Goal: Task Accomplishment & Management: Use online tool/utility

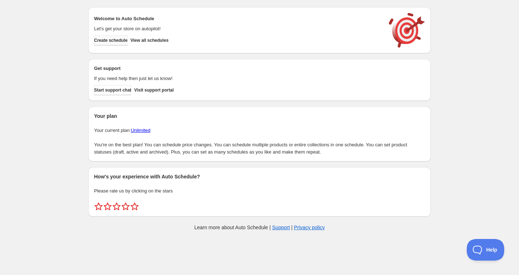
click at [106, 38] on span "Create schedule" at bounding box center [111, 41] width 34 height 6
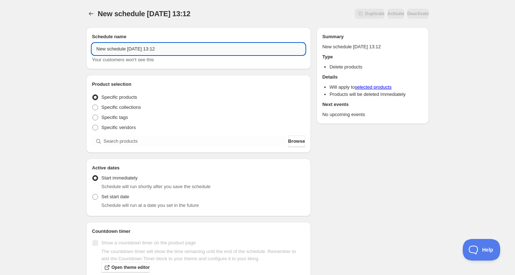
click at [137, 51] on input "New schedule [DATE] 13:12" at bounding box center [198, 49] width 213 height 12
paste input "[DATE] 9:00AM-12:00PM | Glass Fusing Sampler: Holiday Ornaments"
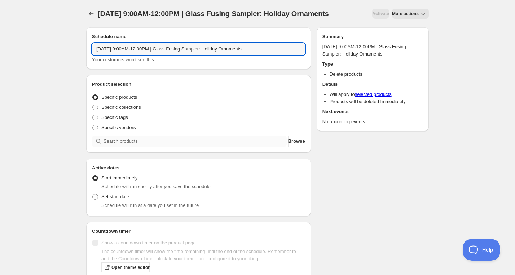
type input "[DATE] 9:00AM-12:00PM | Glass Fusing Sampler: Holiday Ornaments"
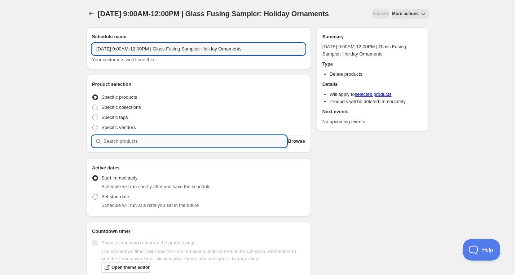
click at [145, 153] on div "Product selection Entity type Specific products Specific collections Specific t…" at bounding box center [198, 114] width 225 height 78
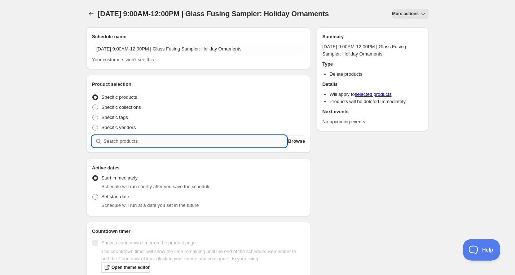
paste input "[DATE] 9:00AM-12:00PM | Glass Fusing Sampler: Holiday Ornaments"
type input "[DATE] 9:00AM-12:00PM | Glass Fusing Sampler: Holiday Ornaments"
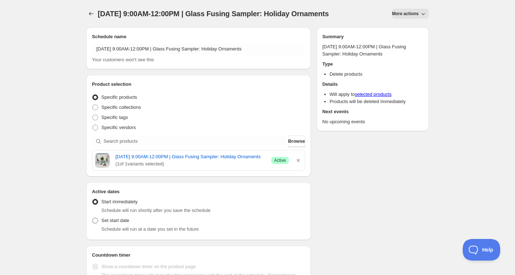
click at [111, 223] on span "Set start date" at bounding box center [115, 220] width 28 height 5
click at [93, 218] on input "Set start date" at bounding box center [92, 218] width 0 height 0
radio input "true"
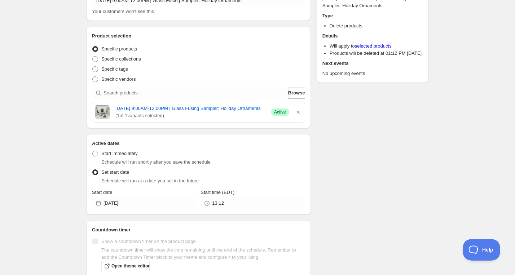
scroll to position [73, 0]
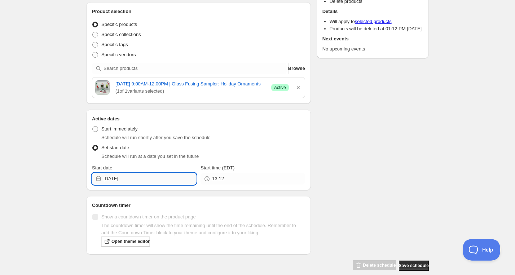
click at [148, 185] on input "[DATE]" at bounding box center [150, 179] width 93 height 12
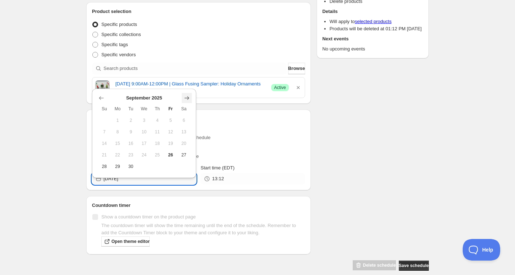
click at [188, 94] on button "Show next month, October 2025" at bounding box center [187, 98] width 10 height 10
click at [188, 94] on button "Show next month, November 2025" at bounding box center [187, 98] width 10 height 10
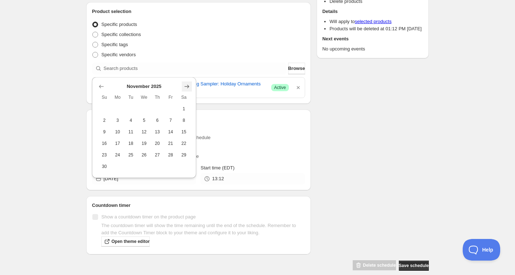
click at [187, 83] on icon "Show next month, December 2025" at bounding box center [186, 86] width 7 height 7
click at [184, 134] on span "13" at bounding box center [184, 132] width 8 height 6
type input "[DATE]"
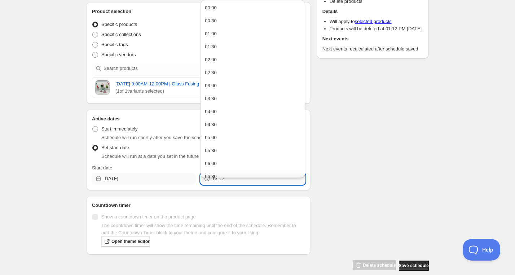
drag, startPoint x: 229, startPoint y: 193, endPoint x: 186, endPoint y: 193, distance: 42.9
click at [186, 185] on div "Start date [DATE] Start time (EDT) 13:12" at bounding box center [198, 174] width 213 height 20
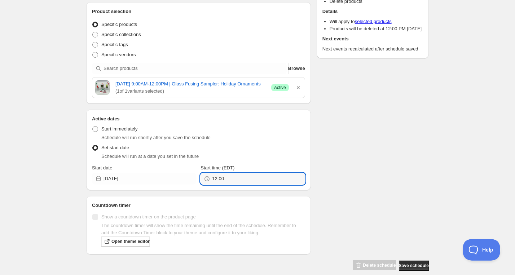
type input "12:00"
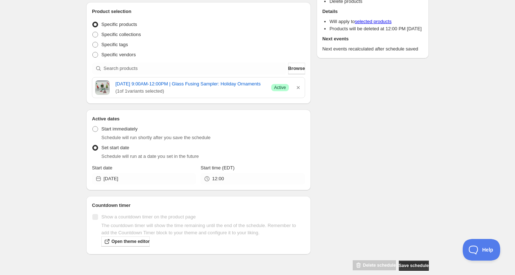
click at [339, 190] on div "Schedule name [DATE] 9:00AM-12:00PM | Glass Fusing Sampler: Holiday Ornaments Y…" at bounding box center [254, 110] width 348 height 322
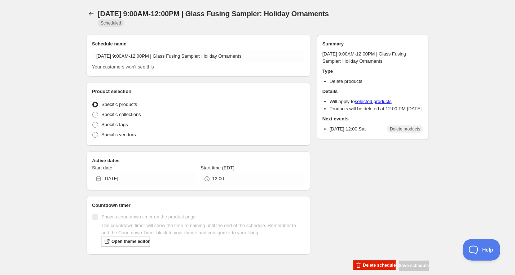
radio input "true"
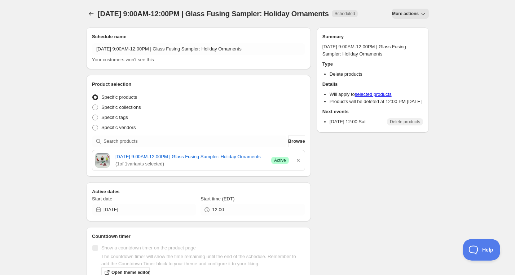
click at [82, 10] on div "[DATE] 9:00AM-12:00PM | Glass Fusing Sampler: Holiday Ornaments. This page is r…" at bounding box center [258, 151] width 360 height 302
click at [88, 12] on icon "Schedules" at bounding box center [91, 13] width 7 height 7
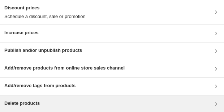
click at [44, 104] on div "Delete products" at bounding box center [111, 104] width 215 height 9
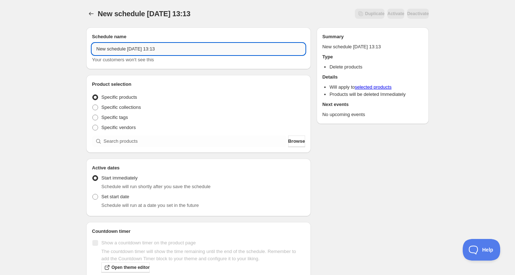
click at [147, 53] on input "New schedule [DATE] 13:13" at bounding box center [198, 49] width 213 height 12
click at [146, 53] on input "New schedule Sep 26 2025 13:13" at bounding box center [198, 49] width 213 height 12
paste input "Saturday, December 13th | 2:00PM-5:00PM | Glass Fusing Date Night: Holiday Chee…"
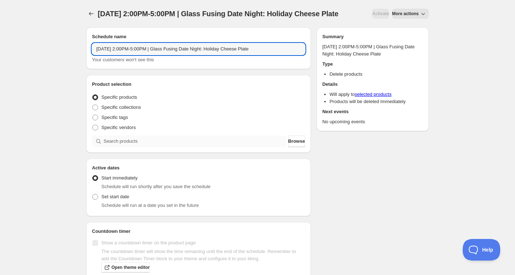
type input "Saturday, December 13th | 2:00PM-5:00PM | Glass Fusing Date Night: Holiday Chee…"
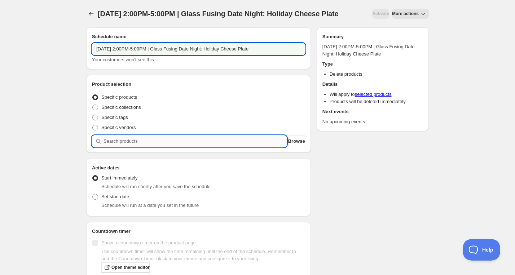
click at [130, 147] on input "search" at bounding box center [195, 142] width 183 height 12
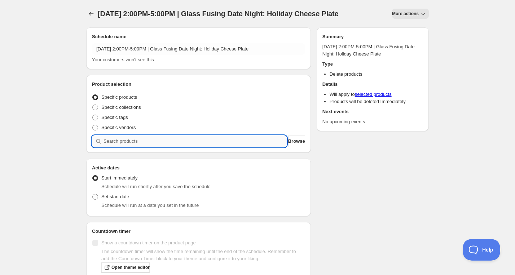
paste input "Saturday, December 13th | 2:00PM-5:00PM | Glass Fusing Date Night: Holiday Chee…"
type input "Saturday, December 13th | 2:00PM-5:00PM | Glass Fusing Date Night: Holiday Chee…"
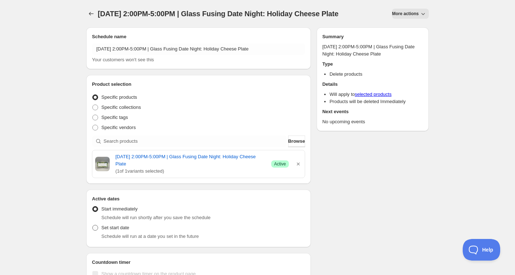
click at [105, 230] on span "Set start date" at bounding box center [115, 227] width 28 height 5
click at [93, 225] on input "Set start date" at bounding box center [92, 225] width 0 height 0
radio input "true"
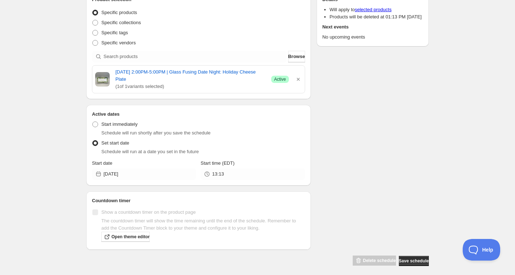
scroll to position [84, 0]
click at [135, 180] on input "[DATE]" at bounding box center [150, 175] width 93 height 12
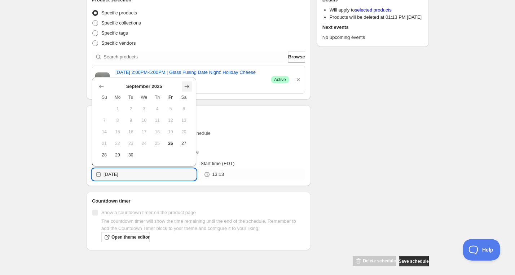
click at [185, 88] on icon "Show next month, October 2025" at bounding box center [186, 86] width 7 height 7
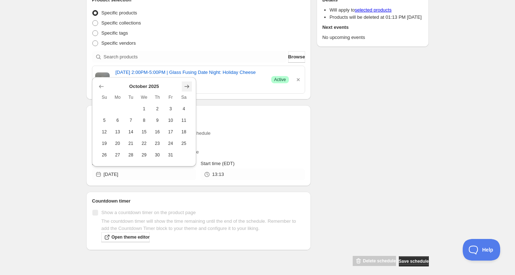
click at [185, 88] on icon "Show next month, November 2025" at bounding box center [186, 86] width 7 height 7
click at [188, 79] on button "Show next month, December 2025" at bounding box center [187, 75] width 10 height 10
click at [192, 118] on div "December 2025 Su Mo Tu We Th Fr Sa 1 2 3 4 5 6 7 8 9 10 11 12 13 14 15 16 17 18…" at bounding box center [144, 121] width 104 height 89
click at [188, 119] on button "13" at bounding box center [183, 121] width 13 height 12
type input "[DATE]"
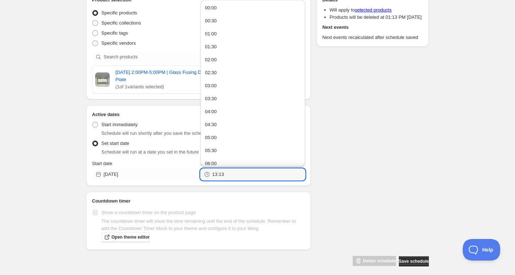
drag, startPoint x: 240, startPoint y: 184, endPoint x: 196, endPoint y: 184, distance: 44.0
click at [196, 180] on div "Start date 2025-12-13 Start time (EDT) 13:13" at bounding box center [198, 170] width 213 height 20
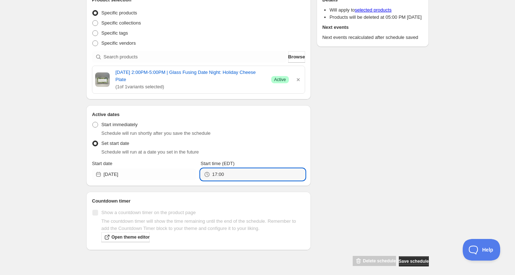
type input "17:00"
click at [389, 139] on div "Schedule name Saturday, December 13th | 2:00PM-5:00PM | Glass Fusing Date Night…" at bounding box center [254, 102] width 348 height 330
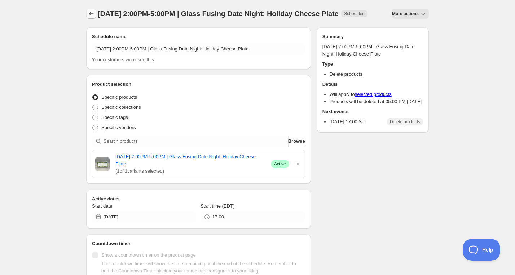
click at [87, 13] on button "Schedules" at bounding box center [91, 14] width 10 height 10
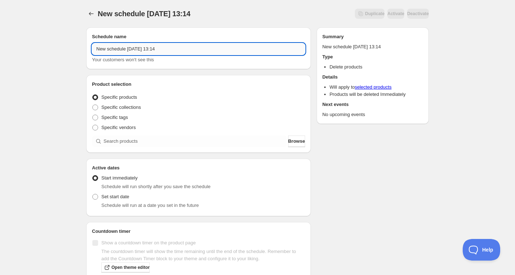
click at [158, 50] on input "New schedule Sep 26 2025 13:14" at bounding box center [198, 49] width 213 height 12
paste input "Wednesday, December 17th | 6:00PM-8:00PM | Knitting 101"
type input "Wednesday, December 17th | 6:00PM-8:00PM | Knitting 101"
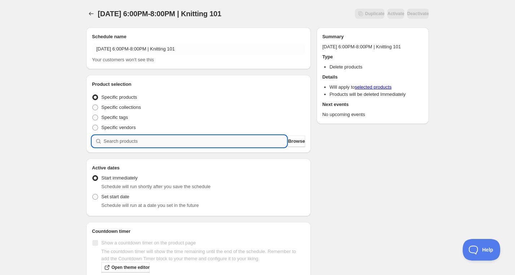
click at [158, 137] on input "search" at bounding box center [195, 142] width 183 height 12
paste input "search"
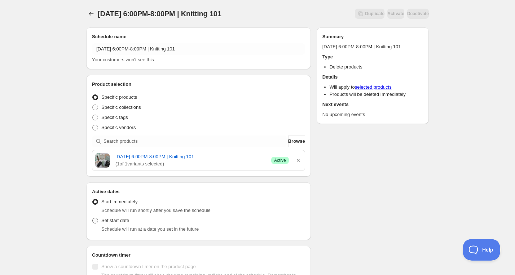
click at [128, 220] on span "Set start date" at bounding box center [115, 220] width 28 height 5
click at [93, 218] on input "Set start date" at bounding box center [92, 218] width 0 height 0
radio input "true"
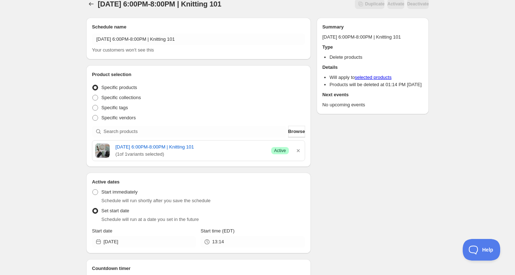
scroll to position [10, 0]
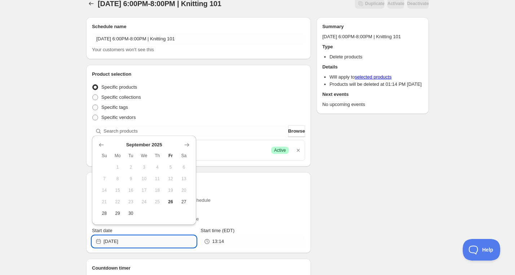
click at [148, 239] on input "[DATE]" at bounding box center [150, 242] width 93 height 12
click at [188, 142] on icon "Show next month, October 2025" at bounding box center [186, 144] width 7 height 7
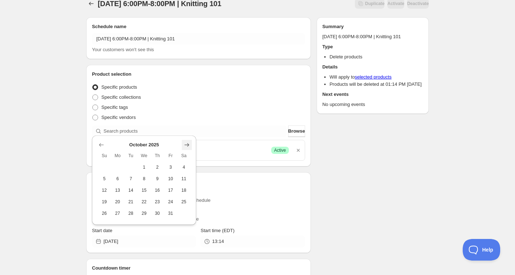
click at [188, 142] on icon "Show next month, November 2025" at bounding box center [186, 144] width 7 height 7
click at [192, 133] on button "Show next month, December 2025" at bounding box center [187, 133] width 10 height 10
click at [142, 188] on span "17" at bounding box center [144, 191] width 8 height 6
type input "2025-12-17"
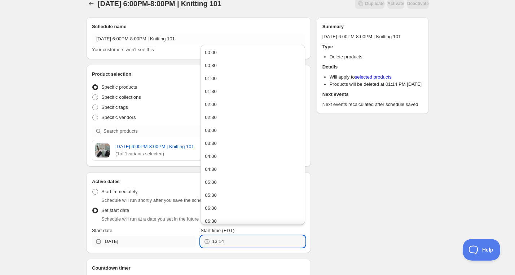
drag, startPoint x: 236, startPoint y: 244, endPoint x: 184, endPoint y: 245, distance: 52.7
click at [184, 245] on div "Start date 2025-12-17 Start time (EDT) 13:14" at bounding box center [198, 237] width 213 height 20
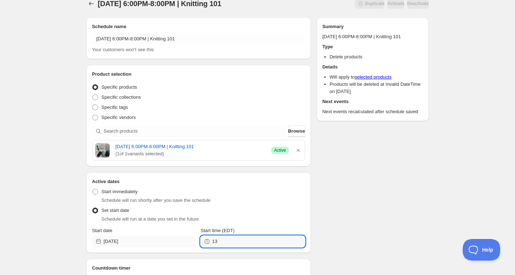
type input "1"
type input "20:00"
click at [380, 194] on div "Schedule name Wednesday, December 17th | 6:00PM-8:00PM | Knitting 101 Your cust…" at bounding box center [254, 173] width 348 height 322
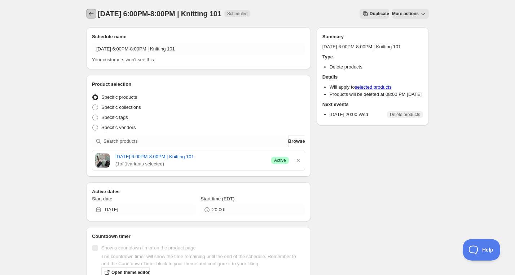
click at [92, 14] on icon "Schedules" at bounding box center [91, 14] width 5 height 4
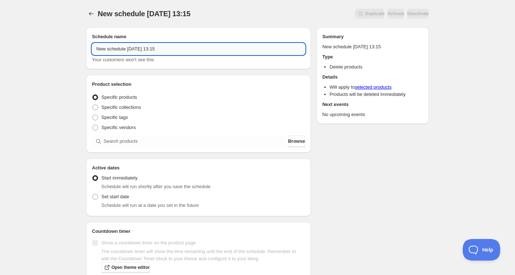
click at [152, 52] on input "New schedule Sep 26 2025 13:15" at bounding box center [198, 49] width 213 height 12
paste input "Thursday, December 11th | 6:00PM-8:00PM | Fused Glass: Crackle Dish"
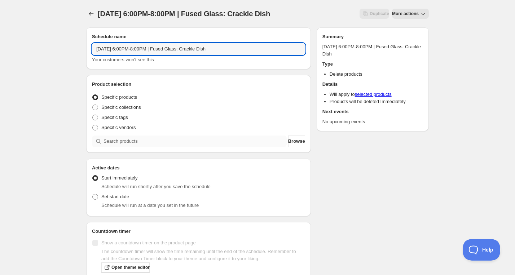
type input "Thursday, December 11th | 6:00PM-8:00PM | Fused Glass: Crackle Dish"
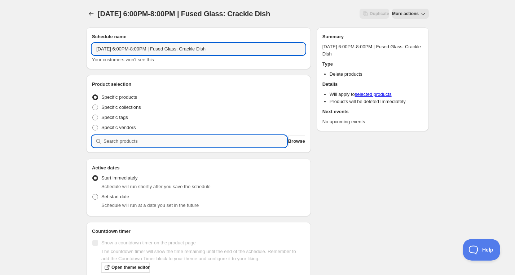
click at [161, 146] on input "search" at bounding box center [195, 142] width 183 height 12
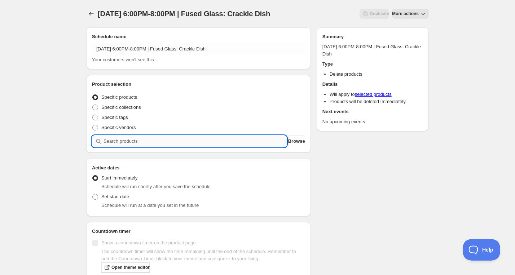
paste input "search"
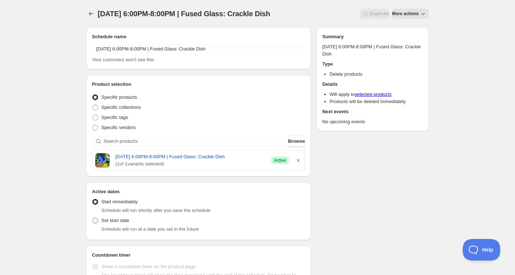
click at [125, 223] on span "Set start date" at bounding box center [115, 220] width 28 height 5
click at [93, 218] on input "Set start date" at bounding box center [92, 218] width 0 height 0
radio input "true"
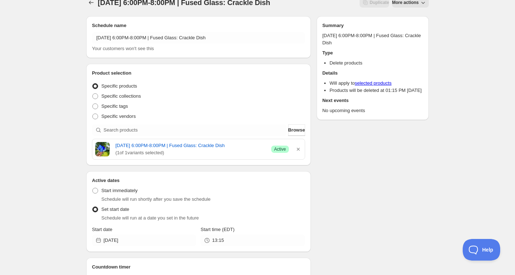
scroll to position [12, 0]
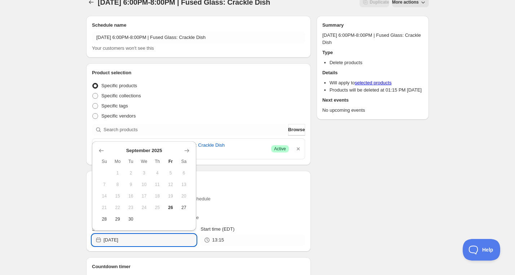
drag, startPoint x: 147, startPoint y: 242, endPoint x: 162, endPoint y: 201, distance: 43.4
click at [147, 242] on input "[DATE]" at bounding box center [150, 240] width 93 height 12
click at [183, 147] on button "Show next month, October 2025" at bounding box center [187, 151] width 10 height 10
click at [184, 148] on icon "Show next month, November 2025" at bounding box center [186, 150] width 7 height 7
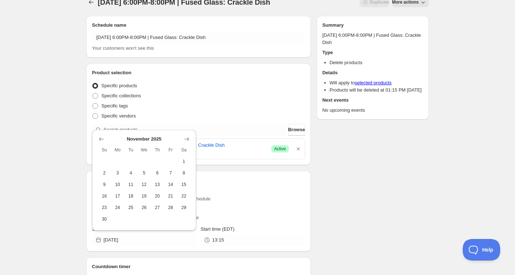
click at [187, 136] on icon "Show next month, December 2025" at bounding box center [186, 139] width 7 height 7
click at [160, 184] on span "11" at bounding box center [158, 185] width 8 height 6
type input "2025-12-11"
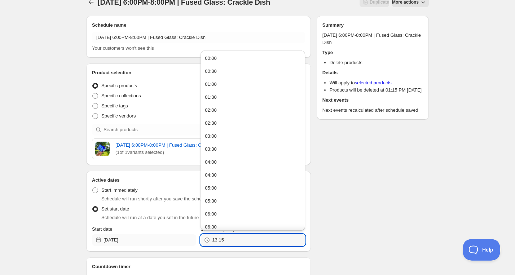
drag, startPoint x: 226, startPoint y: 244, endPoint x: 196, endPoint y: 247, distance: 30.2
click at [196, 246] on div "Start date 2025-12-11 Start time (EDT) 13:15" at bounding box center [198, 236] width 213 height 20
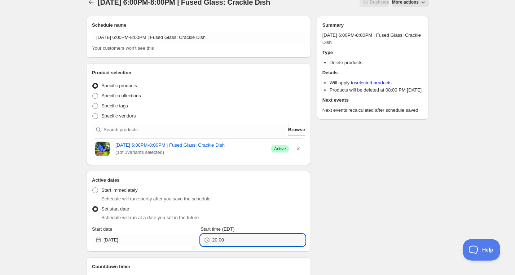
type input "20:00"
click at [387, 230] on div "Schedule name Thursday, December 11th | 6:00PM-8:00PM | Fused Glass: Crackle Di…" at bounding box center [254, 171] width 348 height 322
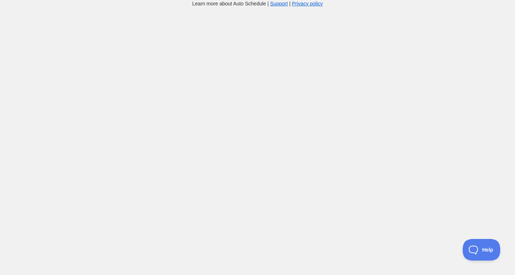
scroll to position [12, 0]
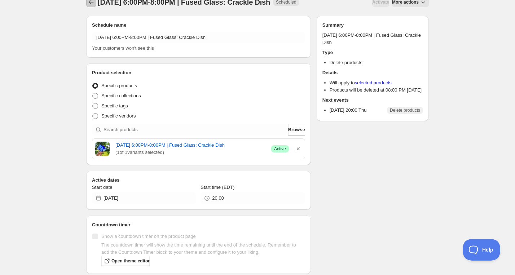
click at [94, 1] on icon "Schedules" at bounding box center [91, 2] width 7 height 7
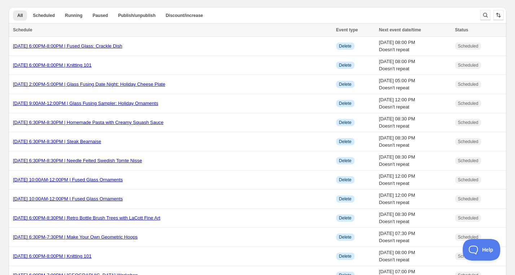
click at [483, 12] on icon "Search and filter results" at bounding box center [485, 15] width 7 height 7
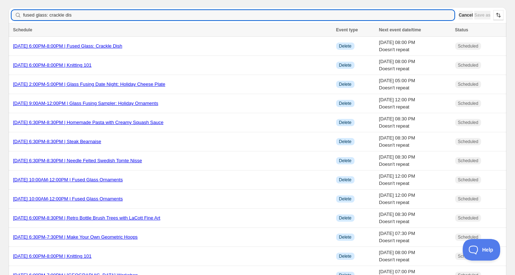
type input "fused glass: crackle dish"
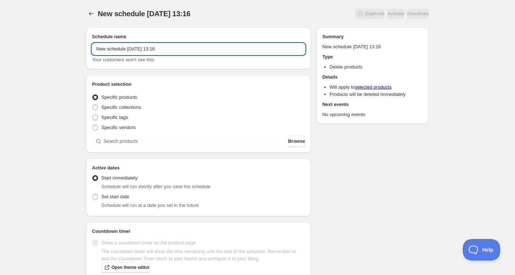
click at [144, 52] on input "New schedule Sep 26 2025 13:16" at bounding box center [198, 49] width 213 height 12
paste input "Wednesday, October 22nd | 6:00PM-8:00PM | Fused Glass: Crackle Dish"
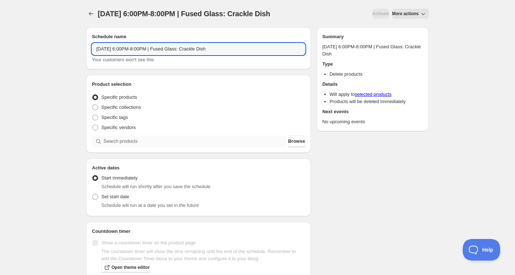
type input "Wednesday, October 22nd | 6:00PM-8:00PM | Fused Glass: Crackle Dish"
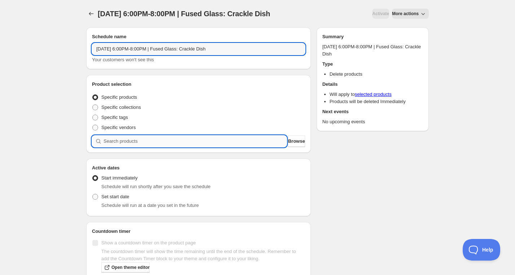
click at [148, 144] on input "search" at bounding box center [195, 142] width 183 height 12
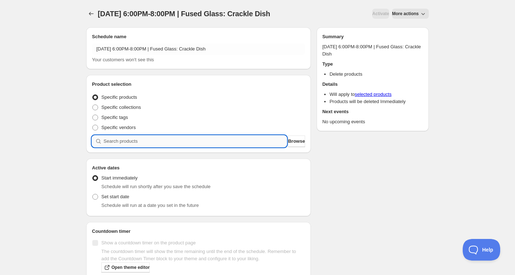
paste input "search"
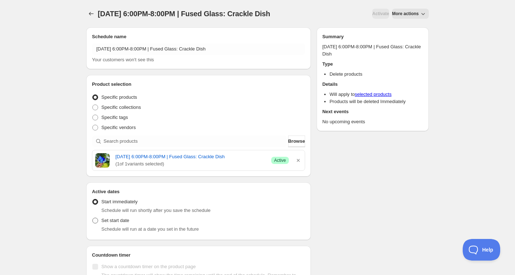
click at [121, 223] on span "Set start date" at bounding box center [115, 220] width 28 height 5
click at [93, 218] on input "Set start date" at bounding box center [92, 218] width 0 height 0
radio input "true"
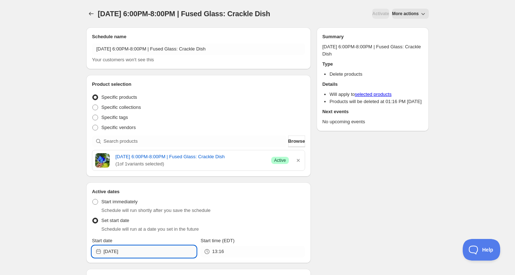
click at [150, 256] on input "[DATE]" at bounding box center [150, 252] width 93 height 12
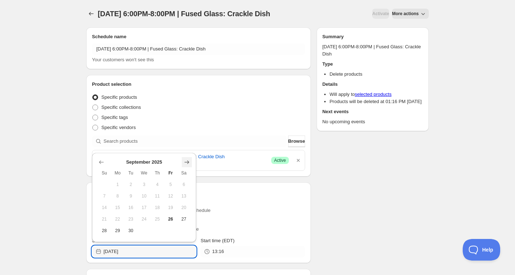
click at [187, 159] on icon "Show next month, October 2025" at bounding box center [186, 162] width 7 height 7
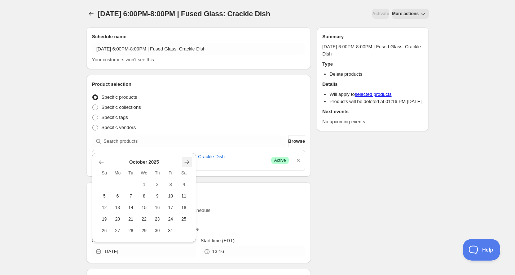
click at [187, 159] on icon "Show next month, November 2025" at bounding box center [186, 162] width 7 height 7
click at [100, 153] on icon "Show previous month, October 2025" at bounding box center [101, 150] width 7 height 7
click at [146, 221] on span "22" at bounding box center [144, 219] width 8 height 6
type input "2025-10-22"
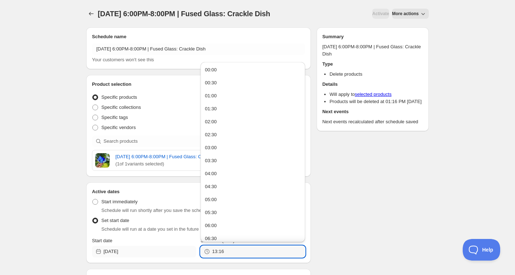
drag, startPoint x: 222, startPoint y: 259, endPoint x: 189, endPoint y: 259, distance: 33.2
click at [189, 258] on div "Start date 2025-10-22 Start time (EDT) 13:16" at bounding box center [198, 247] width 213 height 20
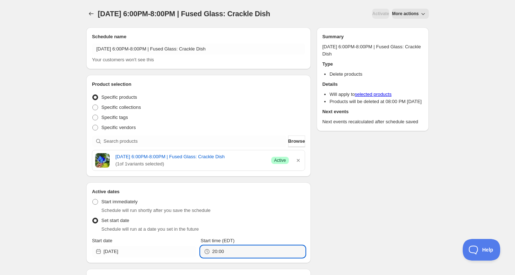
type input "20:00"
click at [329, 217] on div "Schedule name Wednesday, October 22nd | 6:00PM-8:00PM | Fused Glass: Crackle Di…" at bounding box center [254, 183] width 348 height 322
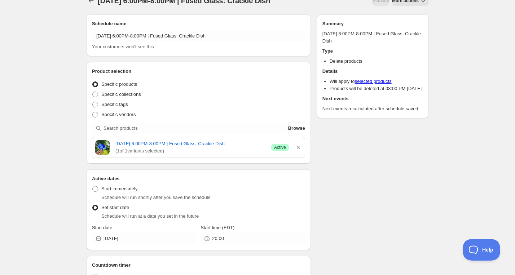
scroll to position [14, 0]
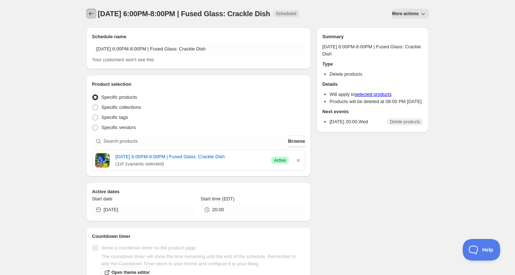
click at [88, 13] on icon "Schedules" at bounding box center [91, 13] width 7 height 7
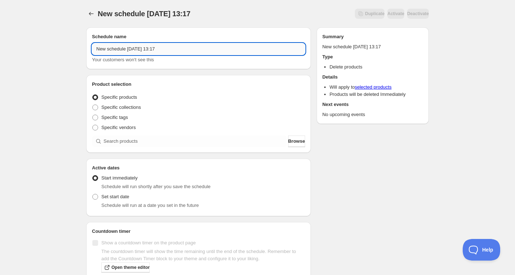
click at [132, 49] on input "New schedule Sep 26 2025 13:17" at bounding box center [198, 49] width 213 height 12
paste input "Monday, December 15th | 6:00PM-8:00PM | Watercolor Landscapes"
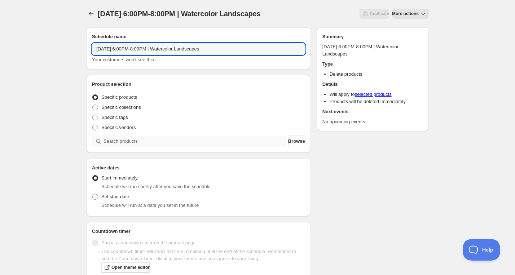
type input "Monday, December 15th | 6:00PM-8:00PM | Watercolor Landscapes"
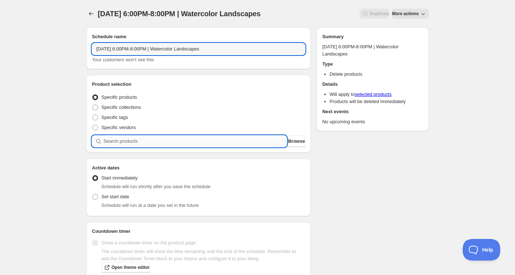
click at [146, 140] on input "search" at bounding box center [195, 142] width 183 height 12
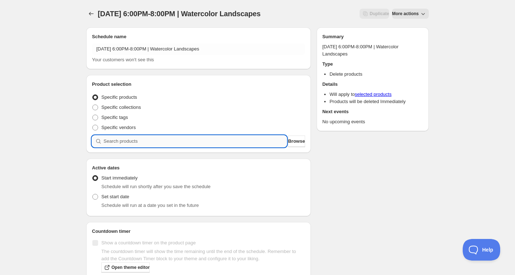
paste input "search"
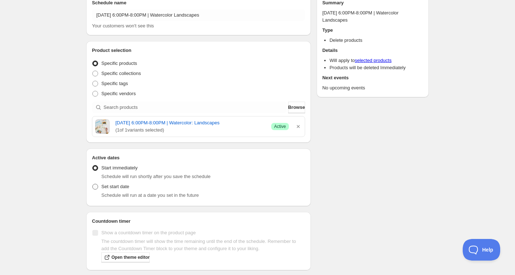
scroll to position [40, 0]
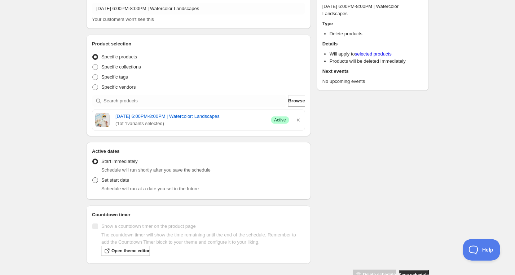
click at [106, 185] on label "Set start date" at bounding box center [110, 180] width 37 height 10
click at [93, 178] on input "Set start date" at bounding box center [92, 177] width 0 height 0
radio input "true"
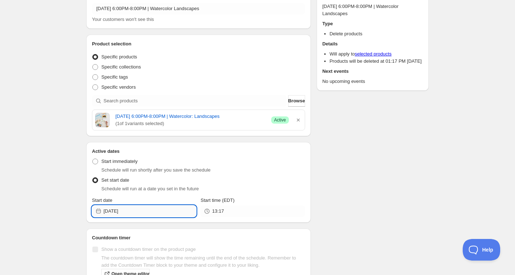
click at [135, 217] on input "[DATE]" at bounding box center [150, 212] width 93 height 12
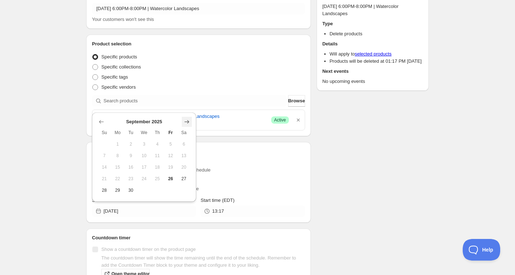
click at [185, 120] on icon "Show next month, October 2025" at bounding box center [186, 121] width 7 height 7
click at [185, 120] on icon "Show next month, November 2025" at bounding box center [186, 121] width 7 height 7
click at [186, 118] on th "Sa" at bounding box center [183, 121] width 13 height 12
click at [186, 112] on icon "Show next month, December 2025" at bounding box center [186, 110] width 7 height 7
click at [118, 170] on button "15" at bounding box center [117, 168] width 13 height 12
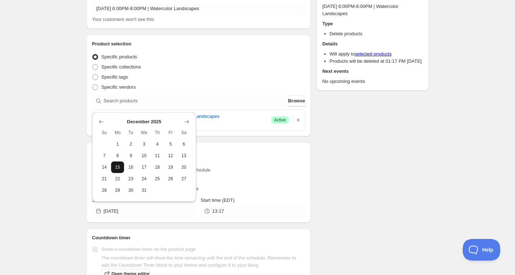
type input "2025-12-15"
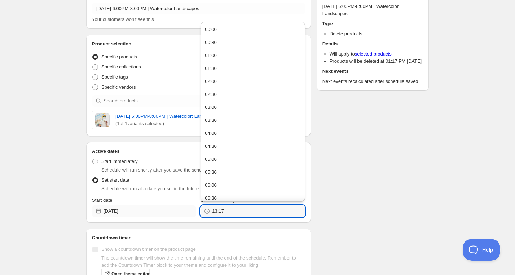
drag, startPoint x: 228, startPoint y: 218, endPoint x: 179, endPoint y: 215, distance: 48.8
click at [179, 215] on div "Start date 2025-12-15 Start time (EDT) 13:17" at bounding box center [198, 207] width 213 height 20
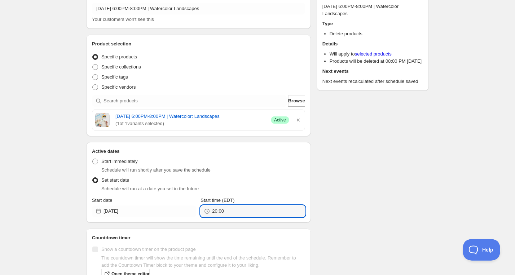
type input "20:00"
click at [359, 195] on div "Schedule name Monday, December 15th | 6:00PM-8:00PM | Watercolor Landscapes You…" at bounding box center [254, 142] width 348 height 322
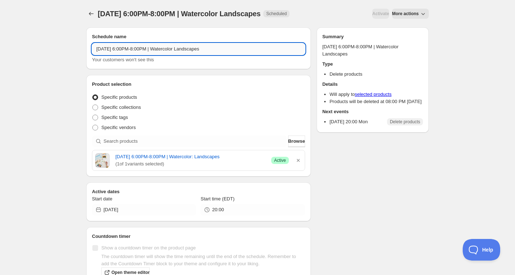
click at [219, 55] on input "Monday, December 15th | 6:00PM-8:00PM | Watercolor Landscapes" at bounding box center [198, 49] width 213 height 12
type input "Monday, December 15th | 6:00PM-8:00PM | Watercolor: Landscapes"
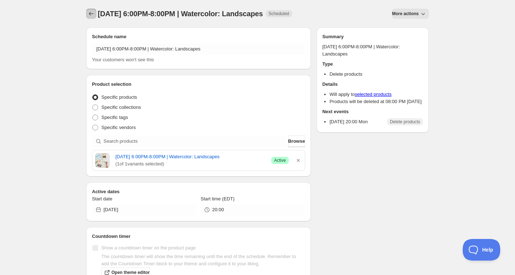
click at [86, 17] on button "Schedules" at bounding box center [91, 14] width 10 height 10
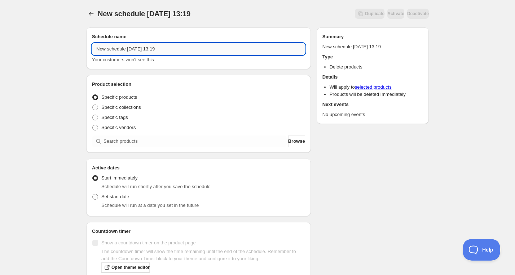
click at [137, 50] on input "New schedule Sep 26 2025 13:19" at bounding box center [198, 49] width 213 height 12
paste input "Friday, December 12th | 6:00PM-9:00PM | Chainmaille Jewelry Date Night: Bracelet"
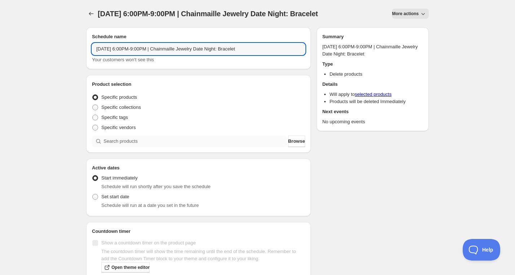
type input "Friday, December 12th | 6:00PM-9:00PM | Chainmaille Jewelry Date Night: Bracelet"
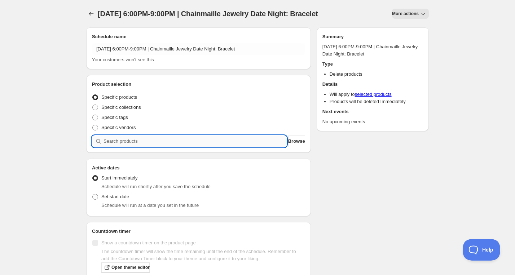
click at [152, 139] on input "search" at bounding box center [195, 142] width 183 height 12
paste input "search"
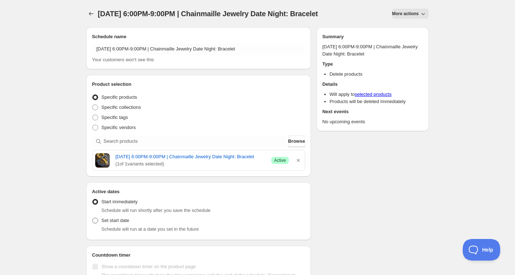
click at [117, 223] on span "Set start date" at bounding box center [115, 220] width 28 height 5
click at [93, 218] on input "Set start date" at bounding box center [92, 218] width 0 height 0
radio input "true"
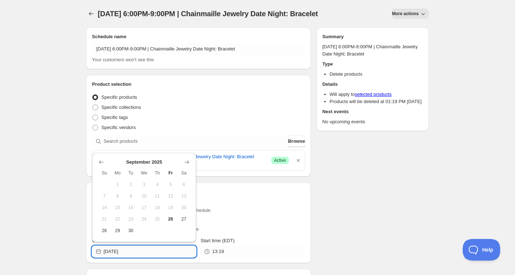
click at [140, 254] on input "[DATE]" at bounding box center [150, 252] width 93 height 12
click at [182, 163] on button "Show next month, October 2025" at bounding box center [187, 162] width 10 height 10
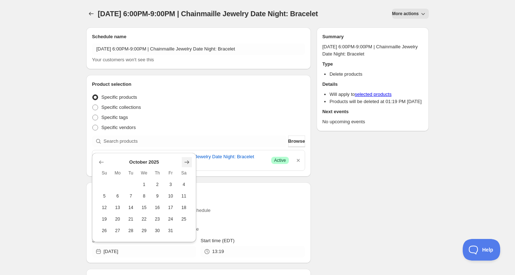
click at [182, 163] on button "Show next month, November 2025" at bounding box center [187, 162] width 10 height 10
click at [188, 152] on icon "Show next month, December 2025" at bounding box center [186, 150] width 7 height 7
click at [169, 195] on span "12" at bounding box center [171, 196] width 8 height 6
type input "2025-12-12"
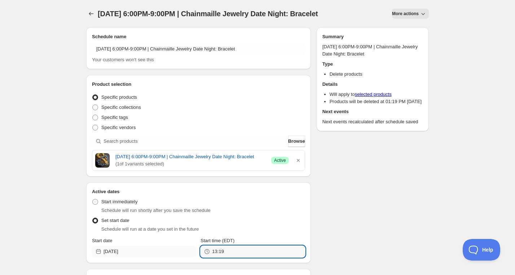
drag, startPoint x: 232, startPoint y: 259, endPoint x: 179, endPoint y: 258, distance: 52.7
click at [179, 258] on div "Start date 2025-12-12 Start time (EDT) 13:19" at bounding box center [198, 247] width 213 height 20
type input "21:00"
click at [340, 236] on div "Schedule name Friday, December 12th | 6:00PM-9:00PM | Chainmaille Jewelry Date …" at bounding box center [254, 183] width 348 height 322
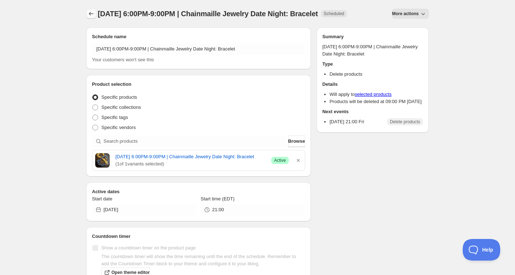
click at [91, 13] on icon "Schedules" at bounding box center [91, 13] width 7 height 7
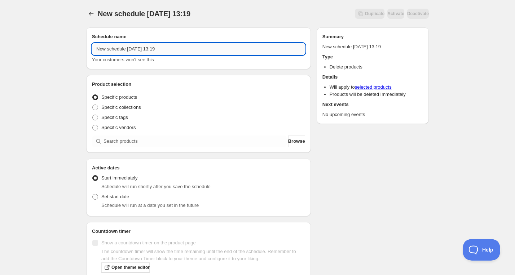
click at [157, 48] on input "New schedule Sep 26 2025 13:19" at bounding box center [198, 49] width 213 height 12
paste input "Friday, December 12th | 9:00AM-12:00PM | Blacksmithing Sampler: Fire Poker"
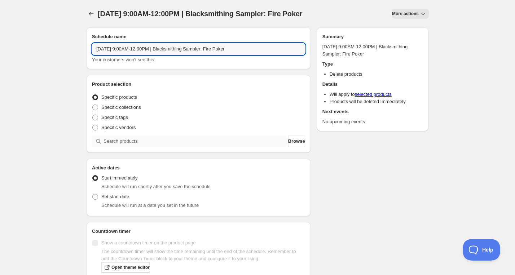
type input "Friday, December 12th | 9:00AM-12:00PM | Blacksmithing Sampler: Fire Poker"
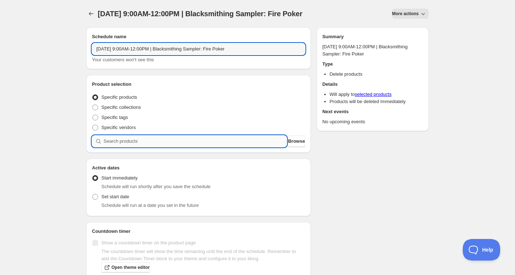
click at [166, 139] on input "search" at bounding box center [195, 142] width 183 height 12
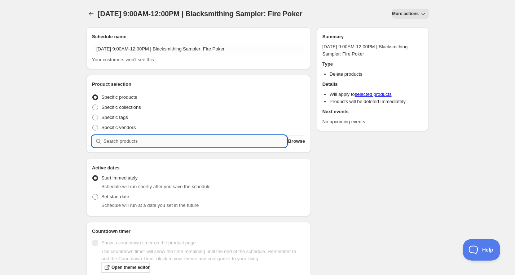
paste input "search"
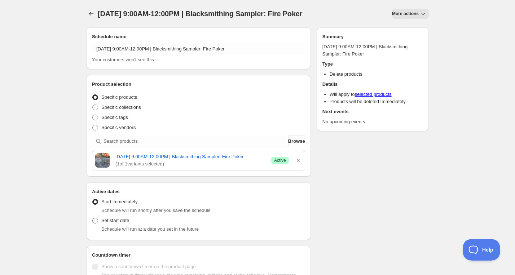
click at [97, 226] on label "Set start date" at bounding box center [110, 221] width 37 height 10
click at [93, 218] on input "Set start date" at bounding box center [92, 218] width 0 height 0
radio input "true"
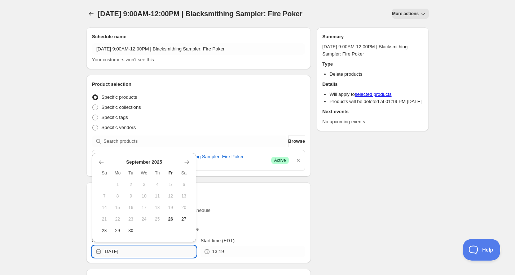
click at [141, 258] on input "[DATE]" at bounding box center [150, 252] width 93 height 12
click at [187, 162] on icon "Show next month, October 2025" at bounding box center [187, 162] width 5 height 4
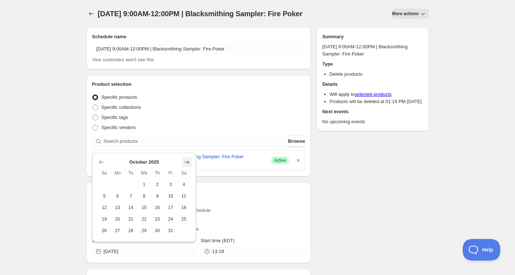
click at [188, 160] on icon "Show next month, November 2025" at bounding box center [186, 162] width 7 height 7
click at [185, 151] on icon "Show next month, December 2025" at bounding box center [187, 151] width 5 height 4
click at [172, 194] on span "12" at bounding box center [171, 196] width 8 height 6
type input "2025-12-12"
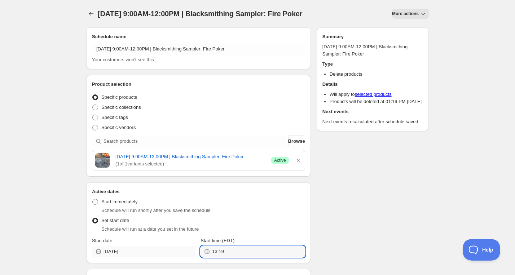
drag, startPoint x: 236, startPoint y: 261, endPoint x: 191, endPoint y: 260, distance: 44.4
click at [193, 258] on div "Start date 2025-12-12 Start time (EDT) 13:19" at bounding box center [198, 247] width 213 height 20
type input "12:00"
click at [336, 228] on div "Schedule name Friday, December 12th | 9:00AM-12:00PM | Blacksmithing Sampler: F…" at bounding box center [254, 183] width 348 height 322
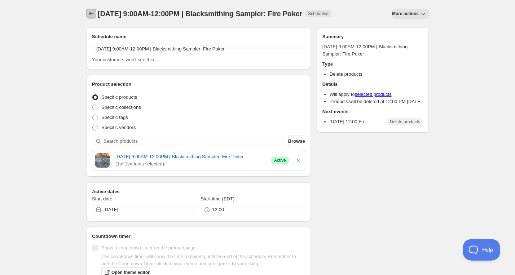
click at [90, 12] on icon "Schedules" at bounding box center [91, 13] width 7 height 7
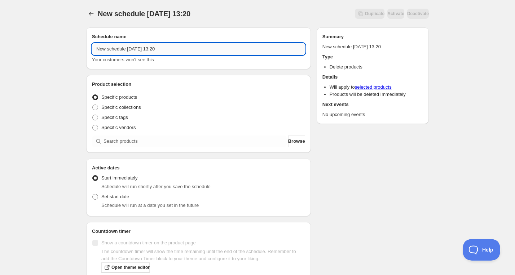
click at [164, 46] on input "New schedule Sep 26 2025 13:20" at bounding box center [198, 49] width 213 height 12
paste input "Thursday, December 11th | 6:30PM-8:30PM | Watercolor Evergreens with LaCott Fin…"
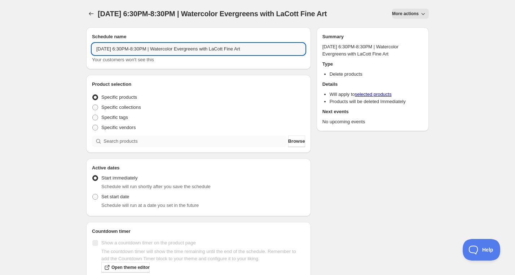
type input "Thursday, December 11th | 6:30PM-8:30PM | Watercolor Evergreens with LaCott Fin…"
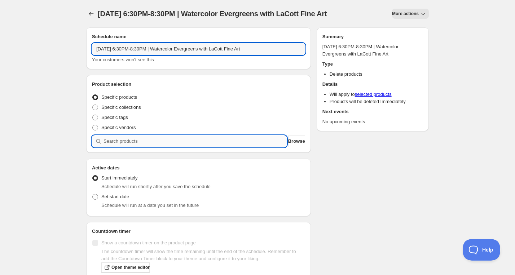
click at [141, 147] on input "search" at bounding box center [195, 142] width 183 height 12
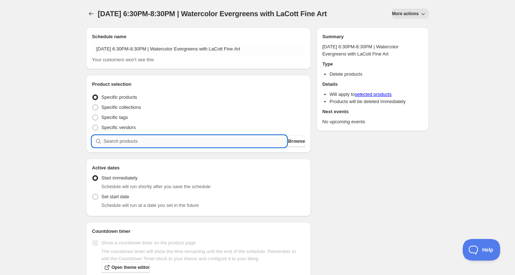
paste input "search"
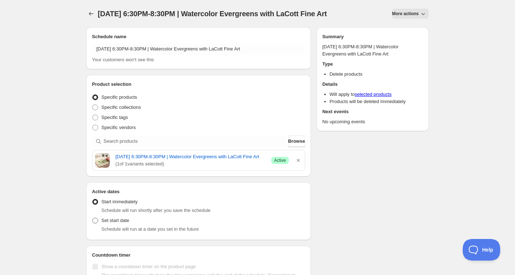
click at [113, 223] on span "Set start date" at bounding box center [115, 220] width 28 height 5
click at [93, 218] on input "Set start date" at bounding box center [92, 218] width 0 height 0
radio input "true"
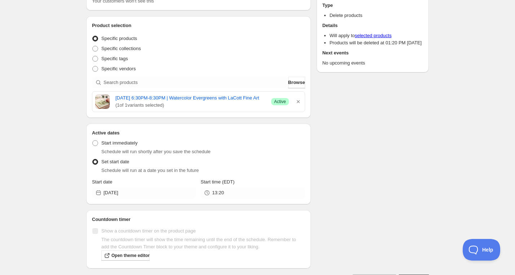
scroll to position [67, 0]
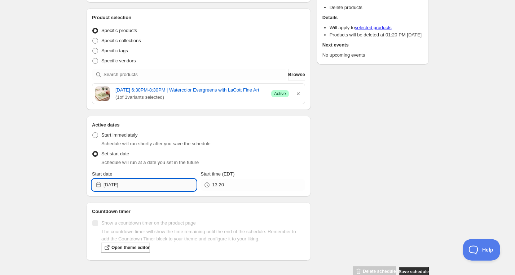
click at [151, 191] on input "[DATE]" at bounding box center [150, 185] width 93 height 12
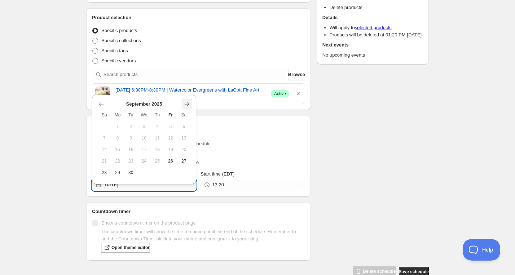
click at [186, 104] on icon "Show next month, October 2025" at bounding box center [187, 104] width 5 height 4
click at [186, 104] on icon "Show next month, November 2025" at bounding box center [187, 104] width 5 height 4
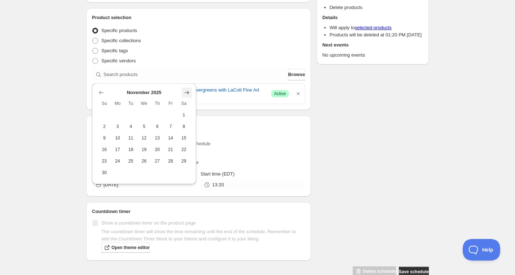
click at [188, 93] on icon "Show next month, December 2025" at bounding box center [187, 93] width 5 height 4
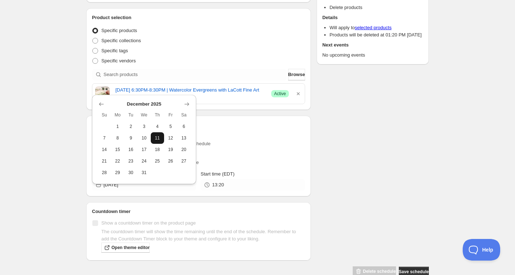
click at [159, 137] on span "11" at bounding box center [158, 138] width 8 height 6
type input "2025-12-11"
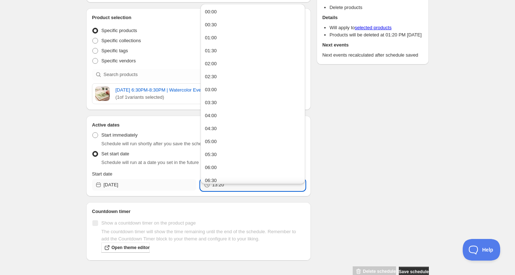
drag, startPoint x: 240, startPoint y: 203, endPoint x: 180, endPoint y: 201, distance: 59.9
click at [180, 191] on div "Start date 2025-12-11 Start time (EDT) 13:20" at bounding box center [198, 181] width 213 height 20
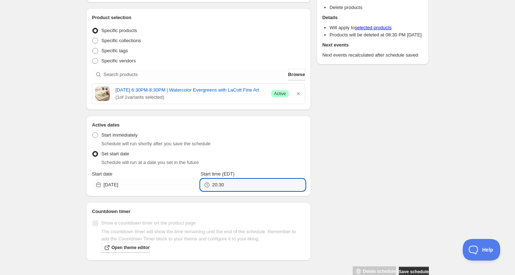
type input "20:30"
click at [421, 198] on div "Schedule name Thursday, December 11th | 6:30PM-8:30PM | Watercolor Evergreens w…" at bounding box center [254, 116] width 348 height 322
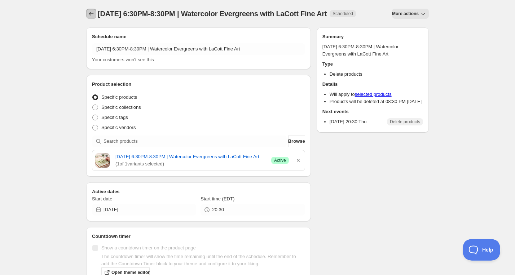
click at [92, 16] on icon "Schedules" at bounding box center [91, 13] width 7 height 7
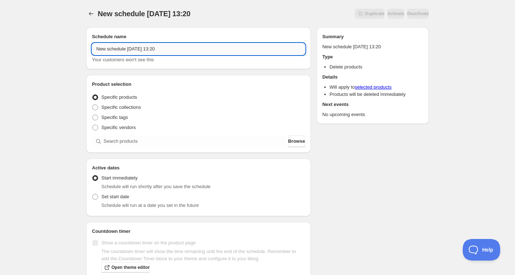
click at [144, 52] on input "New schedule Sep 26 2025 13:20" at bounding box center [198, 49] width 213 height 12
paste input "Sunday, December 14th | 10:30AM-12:00PM | Holiday Kissing Ball"
type input "Sunday, December 14th | 10:30AM-12:00PM | Holiday Kissing Ball"
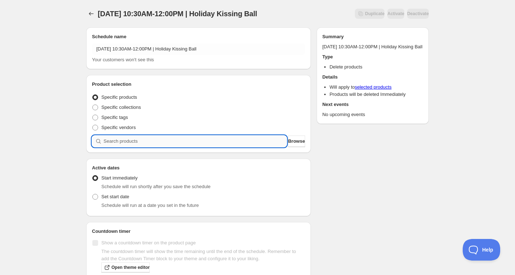
click at [135, 136] on input "search" at bounding box center [195, 142] width 183 height 12
paste input "search"
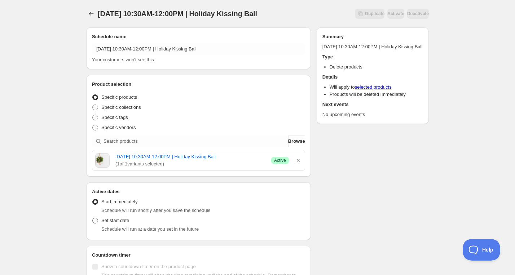
click at [113, 224] on label "Set start date" at bounding box center [110, 221] width 37 height 10
click at [93, 218] on input "Set start date" at bounding box center [92, 218] width 0 height 0
radio input "true"
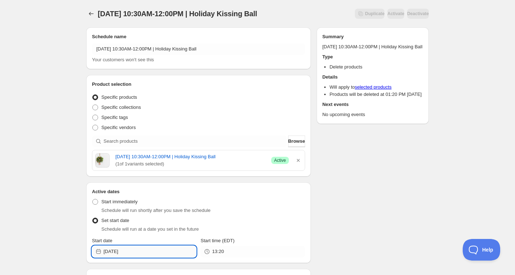
click at [123, 254] on input "[DATE]" at bounding box center [150, 252] width 93 height 12
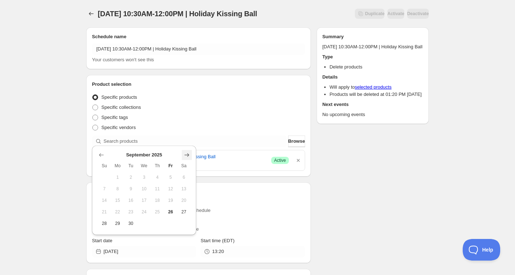
click at [185, 156] on icon "Show next month, October 2025" at bounding box center [186, 154] width 7 height 7
click at [186, 154] on icon "Show next month, November 2025" at bounding box center [186, 154] width 7 height 7
click at [185, 140] on icon "Show next month, December 2025" at bounding box center [186, 143] width 7 height 7
click at [106, 200] on span "14" at bounding box center [105, 201] width 8 height 6
type input "2025-12-14"
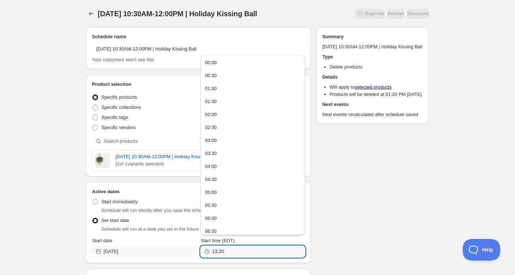
drag, startPoint x: 233, startPoint y: 247, endPoint x: 187, endPoint y: 247, distance: 45.8
click at [188, 247] on div "Start date 2025-12-14 Start time (EDT) 13:20" at bounding box center [198, 247] width 213 height 20
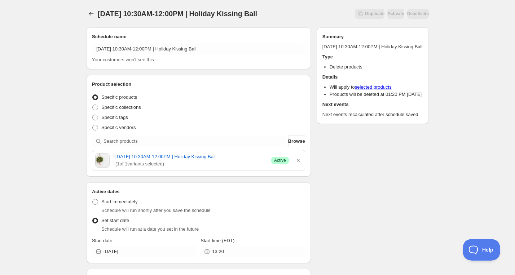
drag, startPoint x: 246, startPoint y: 258, endPoint x: 202, endPoint y: 255, distance: 43.7
click at [201, 257] on div "Active dates Active Date Type Start immediately Schedule will run shortly after…" at bounding box center [198, 222] width 225 height 81
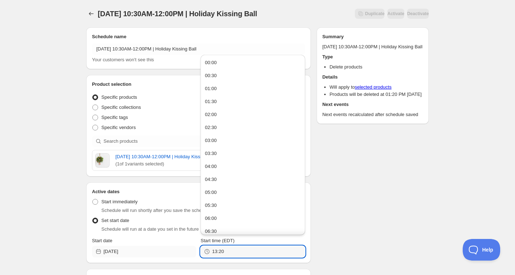
drag, startPoint x: 198, startPoint y: 254, endPoint x: 180, endPoint y: 254, distance: 18.8
click at [181, 254] on div "Start date 2025-12-14 Start time (EDT) 13:20" at bounding box center [198, 247] width 213 height 20
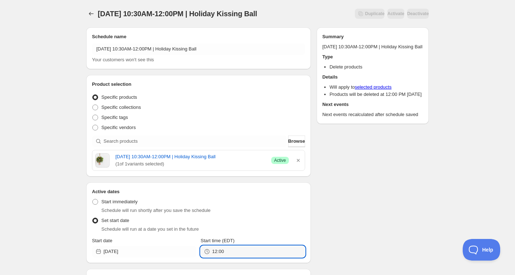
type input "12:00"
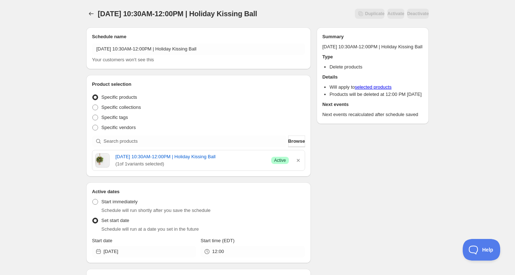
click at [349, 219] on div "Schedule name Sunday, December 14th | 10:30AM-12:00PM | Holiday Kissing Ball Yo…" at bounding box center [254, 183] width 348 height 322
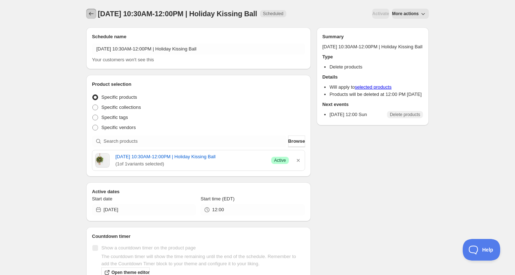
click at [93, 18] on button "Schedules" at bounding box center [91, 14] width 10 height 10
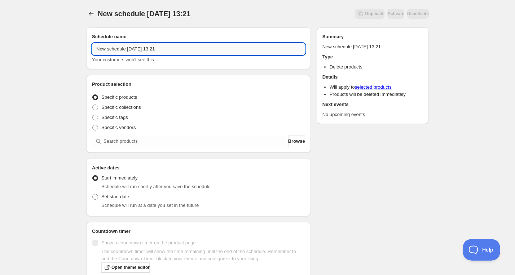
click at [150, 47] on input "New schedule Sep 26 2025 13:21" at bounding box center [198, 49] width 213 height 12
paste input "Saturday, December 13th | 10:00AM-11:30AM | Winter Twig Wreath"
type input "Saturday, December 13th | 10:00AM-11:30AM | Winter Twig Wreath"
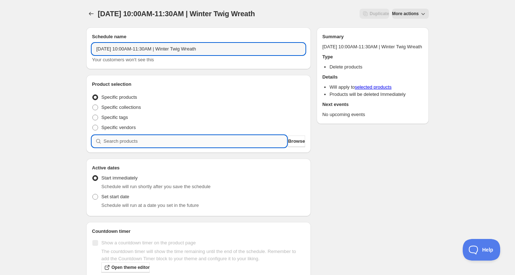
click at [159, 140] on input "search" at bounding box center [195, 142] width 183 height 12
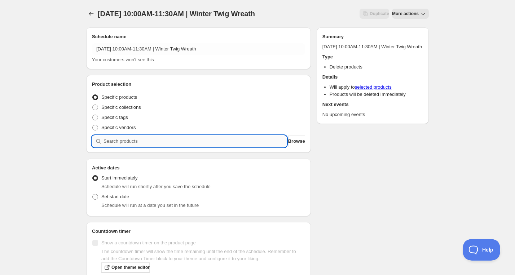
paste input "search"
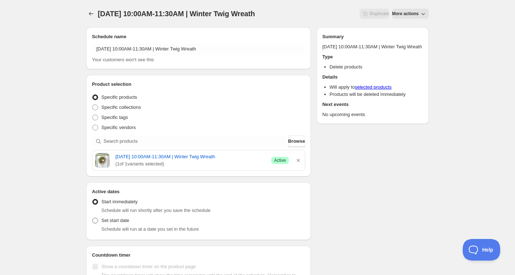
click at [94, 224] on label "Set start date" at bounding box center [110, 221] width 37 height 10
click at [93, 218] on input "Set start date" at bounding box center [92, 218] width 0 height 0
radio input "true"
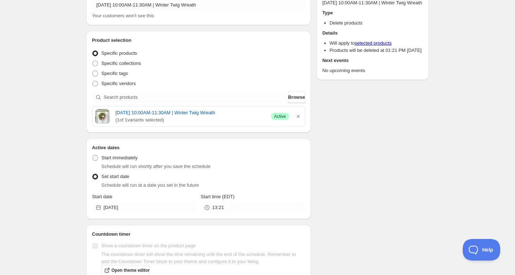
scroll to position [56, 0]
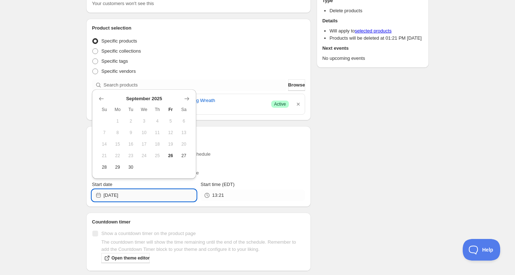
click at [137, 196] on input "[DATE]" at bounding box center [150, 196] width 93 height 12
click at [189, 101] on icon "Show next month, October 2025" at bounding box center [186, 98] width 7 height 7
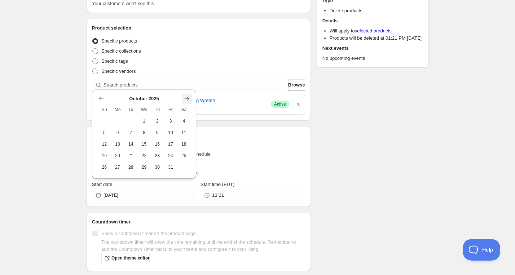
click at [189, 99] on icon "Show next month, November 2025" at bounding box center [186, 98] width 7 height 7
click at [187, 87] on icon "Show next month, December 2025" at bounding box center [186, 87] width 7 height 7
click at [189, 130] on button "13" at bounding box center [183, 133] width 13 height 12
type input "[DATE]"
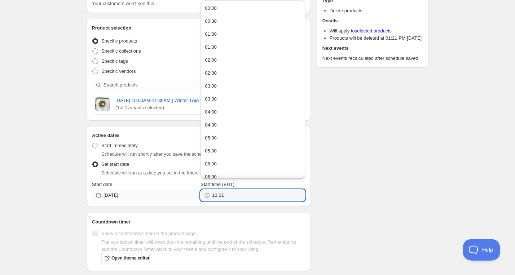
drag, startPoint x: 206, startPoint y: 197, endPoint x: 193, endPoint y: 197, distance: 13.0
click at [193, 197] on div "Start date 2025-12-13 Start time (EDT) 13:21" at bounding box center [198, 191] width 213 height 20
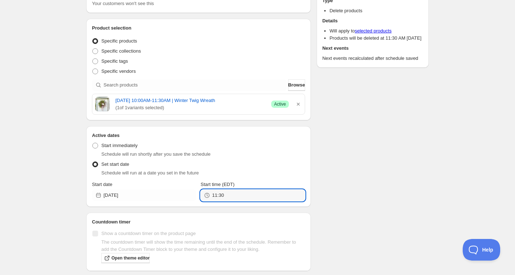
type input "11:30"
click at [332, 167] on div "Schedule name Saturday, December 13th | 10:00AM-11:30AM | Winter Twig Wreath Yo…" at bounding box center [254, 126] width 348 height 322
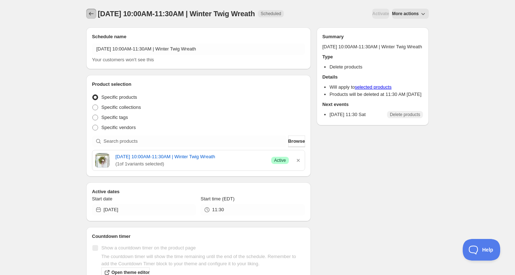
click at [93, 14] on icon "Schedules" at bounding box center [91, 13] width 7 height 7
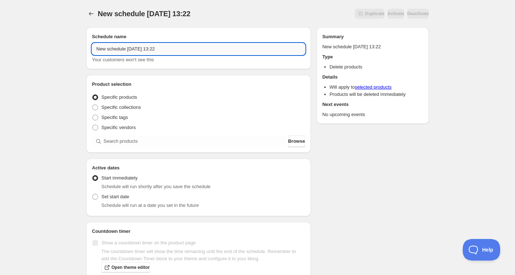
click at [145, 52] on input "New schedule Sep 26 2025 13:22" at bounding box center [198, 49] width 213 height 12
paste input "Sunday, December 7th | 1:30PM-3:00PM | Winter Porch Pot"
type input "Sunday, December 7th | 1:30PM-3:00PM | Winter Porch Pot"
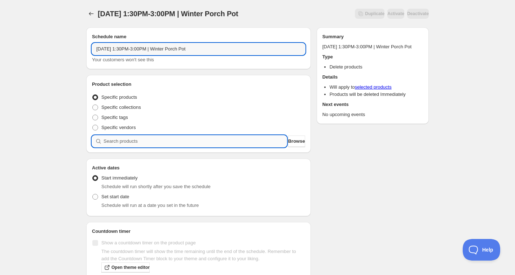
click at [165, 142] on input "search" at bounding box center [195, 142] width 183 height 12
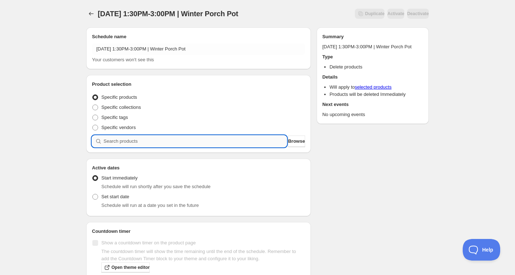
paste input "search"
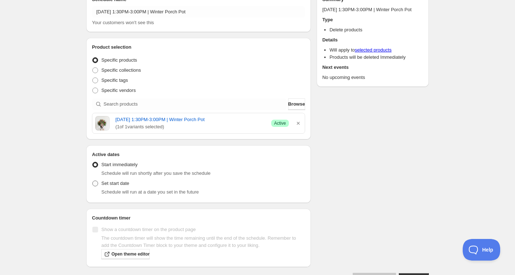
click at [113, 186] on span "Set start date" at bounding box center [115, 183] width 28 height 7
click at [93, 181] on input "Set start date" at bounding box center [92, 181] width 0 height 0
radio input "true"
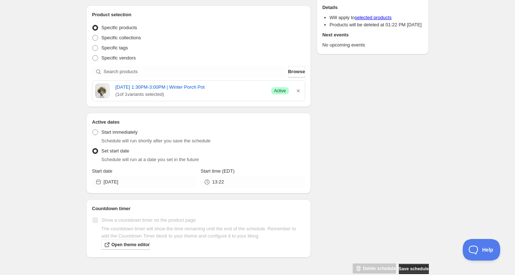
scroll to position [76, 0]
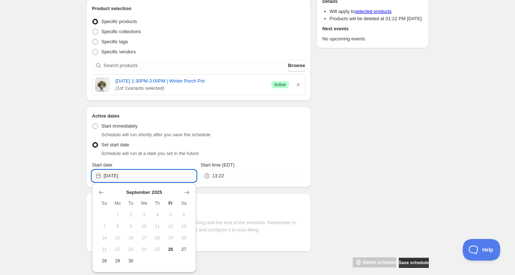
click at [133, 176] on input "[DATE]" at bounding box center [150, 176] width 93 height 12
click at [188, 192] on icon "Show next month, October 2025" at bounding box center [186, 192] width 7 height 7
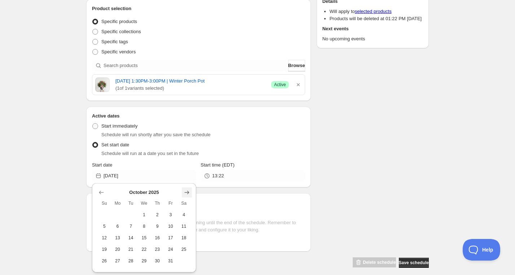
click at [188, 192] on icon "Show next month, November 2025" at bounding box center [186, 192] width 7 height 7
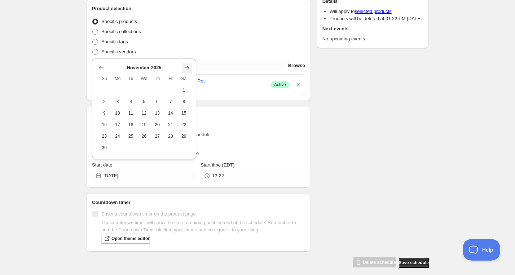
click at [188, 70] on icon "Show next month, December 2025" at bounding box center [186, 67] width 7 height 7
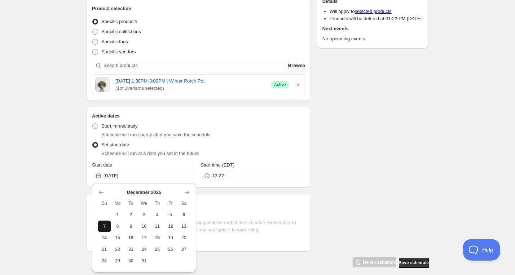
click at [105, 224] on span "7" at bounding box center [105, 227] width 8 height 6
type input "2025-12-07"
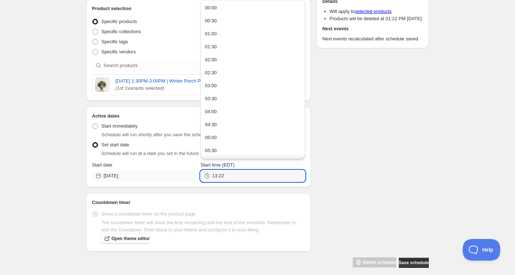
drag, startPoint x: 228, startPoint y: 173, endPoint x: 195, endPoint y: 173, distance: 33.2
click at [195, 173] on div "Start date 2025-12-07 Start time (EDT) 13:22" at bounding box center [198, 172] width 213 height 20
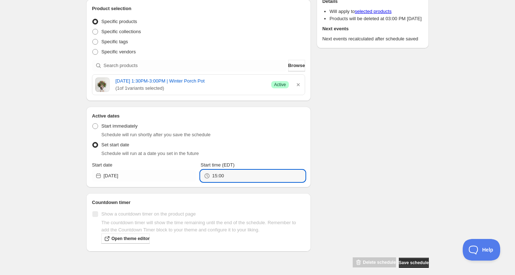
type input "15:00"
click at [403, 167] on div "Schedule name Sunday, December 7th | 1:30PM-3:00PM | Winter Porch Pot Your cust…" at bounding box center [254, 107] width 348 height 322
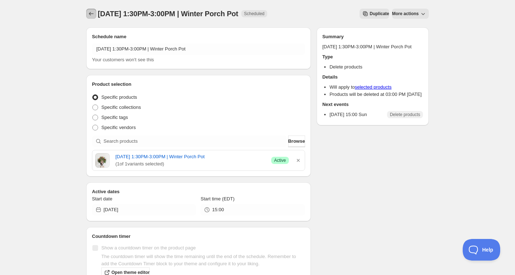
click at [90, 15] on icon "Schedules" at bounding box center [91, 14] width 5 height 4
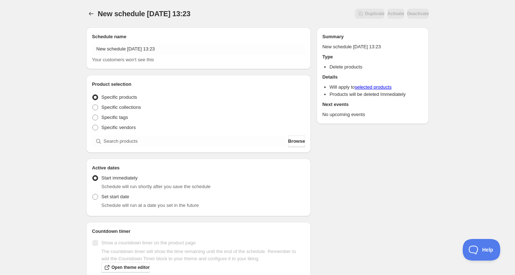
click at [145, 57] on span "Your customers won't see this" at bounding box center [123, 59] width 62 height 5
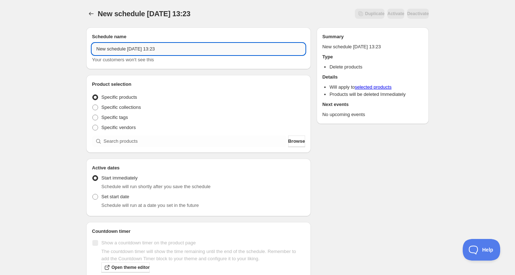
click at [144, 50] on input "New schedule Sep 26 2025 13:23" at bounding box center [198, 49] width 213 height 12
paste input "Thursday, December 4th | 6:30PM-8:30PM | Candle Making with Light My Candle Co."
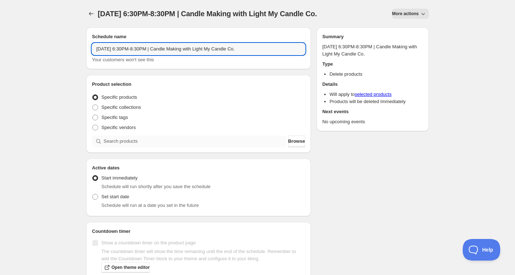
type input "Thursday, December 4th | 6:30PM-8:30PM | Candle Making with Light My Candle Co."
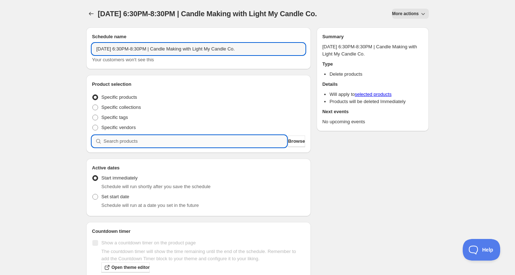
click at [161, 147] on input "search" at bounding box center [195, 142] width 183 height 12
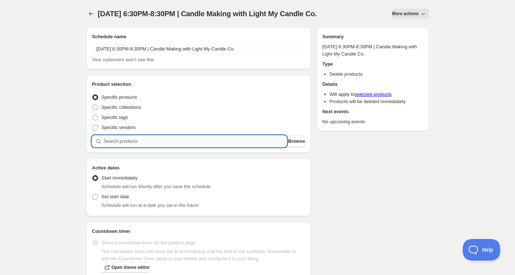
paste input "search"
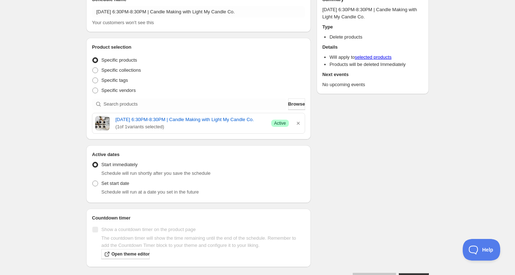
scroll to position [43, 0]
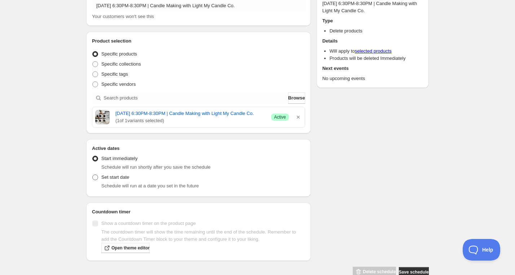
click at [97, 181] on span at bounding box center [95, 177] width 6 height 6
click at [93, 175] on input "Set start date" at bounding box center [92, 175] width 0 height 0
radio input "true"
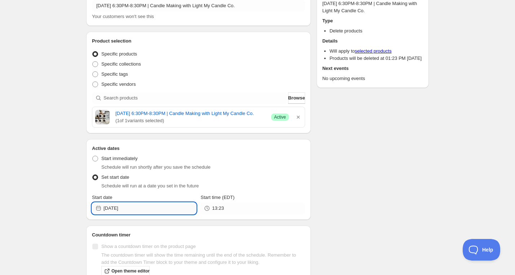
click at [137, 214] on input "[DATE]" at bounding box center [150, 209] width 93 height 12
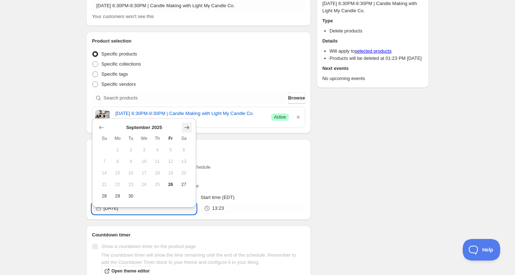
click at [189, 127] on icon "Show next month, October 2025" at bounding box center [186, 127] width 7 height 7
click at [189, 127] on icon "Show next month, November 2025" at bounding box center [186, 127] width 7 height 7
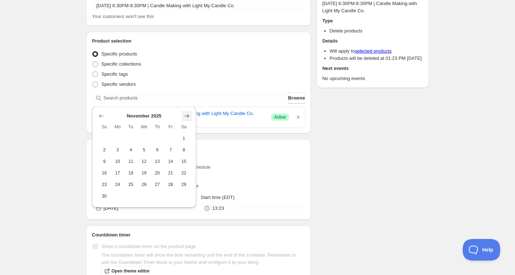
click at [185, 112] on button "Show next month, December 2025" at bounding box center [187, 116] width 10 height 10
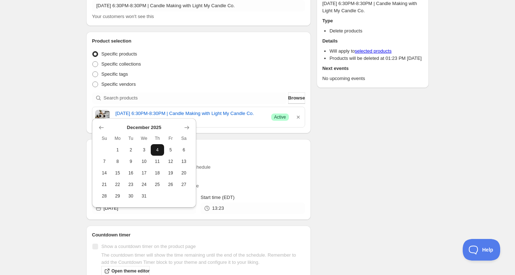
click at [160, 151] on span "4" at bounding box center [158, 150] width 8 height 6
type input "2025-12-04"
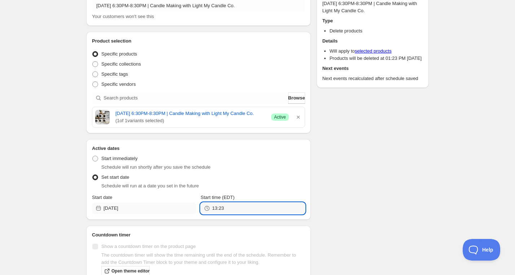
drag, startPoint x: 228, startPoint y: 225, endPoint x: 184, endPoint y: 225, distance: 44.0
click at [186, 214] on div "Start date 2025-12-04 Start time (EDT) 13:23" at bounding box center [198, 204] width 213 height 20
type input "20:30"
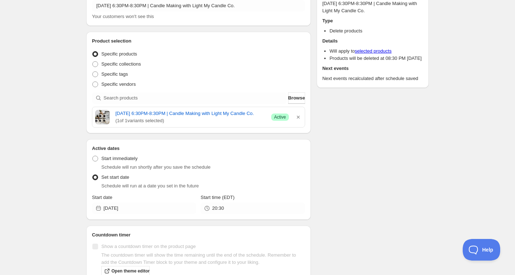
click at [386, 196] on div "Schedule name Thursday, December 4th | 6:30PM-8:30PM | Candle Making with Light…" at bounding box center [254, 139] width 348 height 322
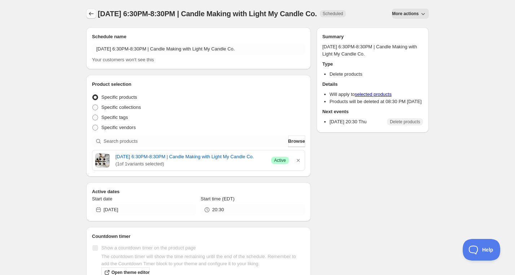
click at [92, 14] on icon "Schedules" at bounding box center [91, 14] width 5 height 4
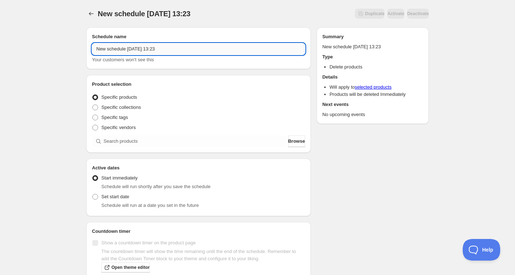
click at [140, 52] on input "New schedule Sep 26 2025 13:23" at bounding box center [198, 49] width 213 height 12
paste input "Wednesday, December 10th | 6:30PM-8:30PM | Candle Making with Light My Candle C…"
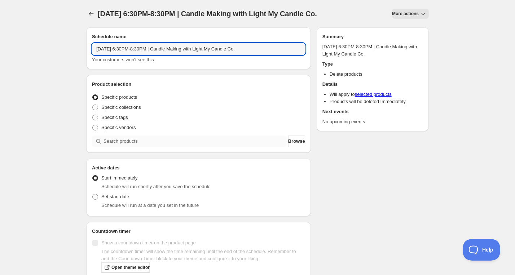
type input "Wednesday, December 10th | 6:30PM-8:30PM | Candle Making with Light My Candle C…"
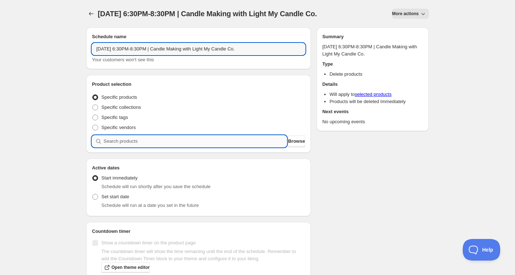
click at [133, 147] on input "search" at bounding box center [195, 142] width 183 height 12
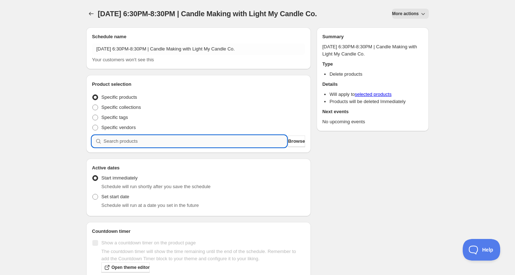
paste input "search"
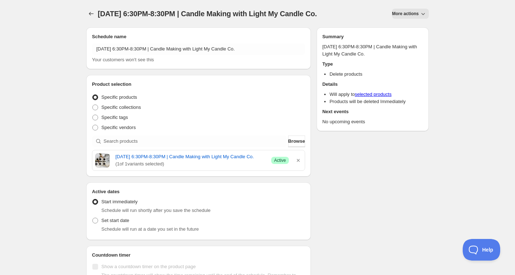
scroll to position [28, 0]
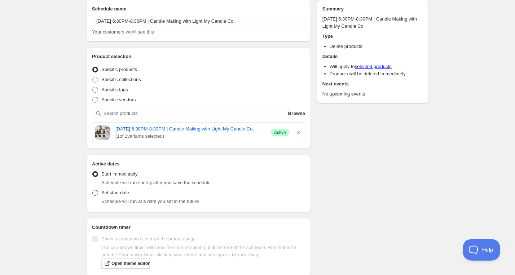
click at [101, 195] on span "Set start date" at bounding box center [115, 192] width 28 height 5
click at [93, 190] on input "Set start date" at bounding box center [92, 190] width 0 height 0
radio input "true"
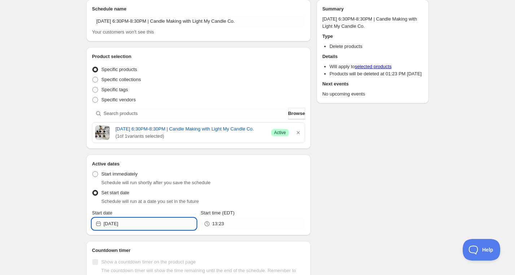
click at [150, 230] on input "[DATE]" at bounding box center [150, 224] width 93 height 12
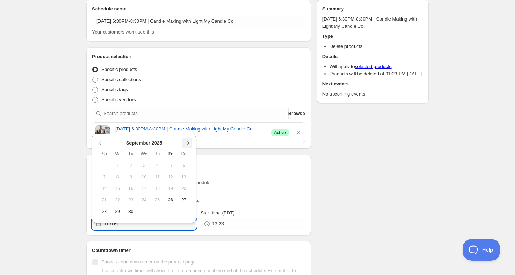
click at [189, 141] on icon "Show next month, October 2025" at bounding box center [186, 143] width 7 height 7
click at [189, 141] on icon "Show next month, November 2025" at bounding box center [186, 143] width 7 height 7
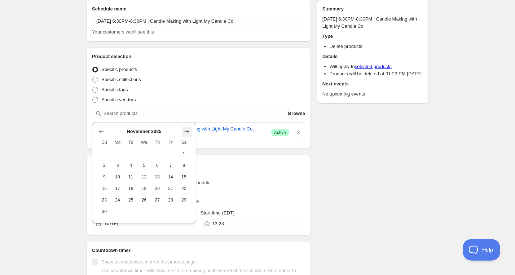
click at [186, 129] on icon "Show next month, December 2025" at bounding box center [186, 131] width 7 height 7
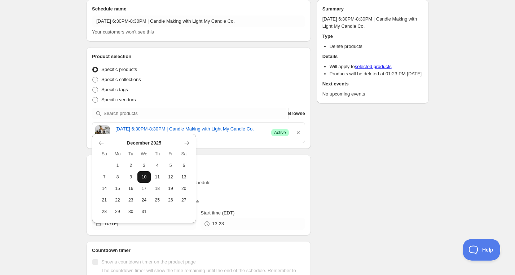
click at [144, 177] on span "10" at bounding box center [144, 177] width 8 height 6
type input "2025-12-10"
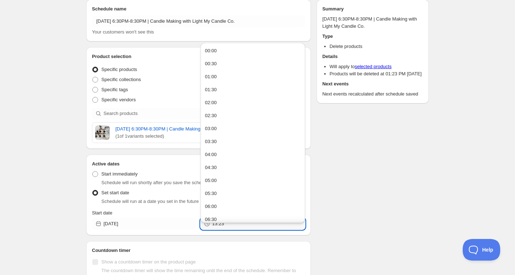
drag, startPoint x: 219, startPoint y: 238, endPoint x: 198, endPoint y: 236, distance: 21.0
click at [200, 230] on div "Start date 2025-12-10 Start time (EDT) 13:23" at bounding box center [198, 220] width 213 height 20
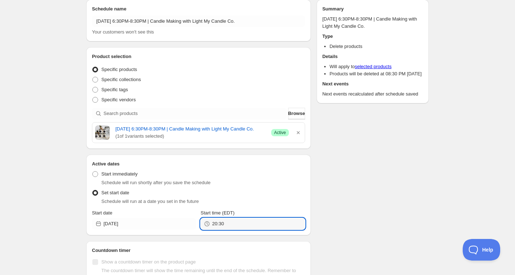
type input "20:30"
click at [358, 208] on div "Schedule name Wednesday, December 10th | 6:30PM-8:30PM | Candle Making with Lig…" at bounding box center [254, 155] width 348 height 322
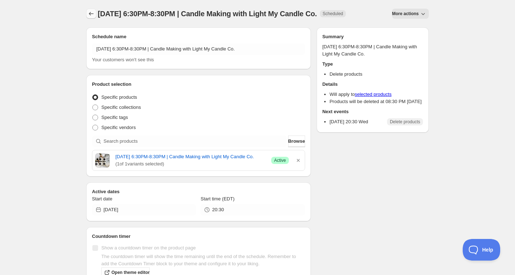
click at [87, 16] on button "Schedules" at bounding box center [91, 14] width 10 height 10
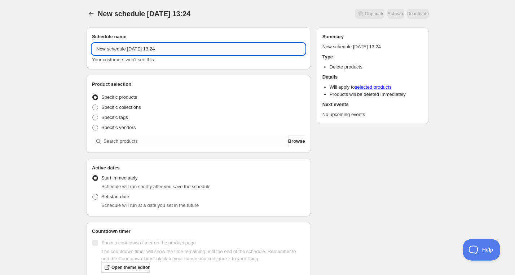
click at [147, 49] on input "New schedule Sep 26 2025 13:24" at bounding box center [198, 49] width 213 height 12
paste input "Saturday, October 11th | 9:00AM-12:00PM | Glass Fusing Sampler: Halloween Ornam…"
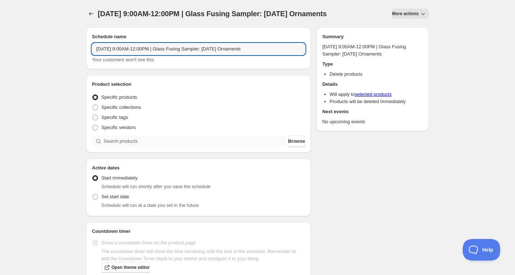
type input "Saturday, October 11th | 9:00AM-12:00PM | Glass Fusing Sampler: Halloween Ornam…"
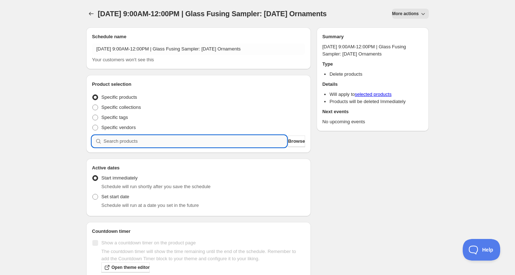
click at [159, 147] on input "search" at bounding box center [195, 142] width 183 height 12
paste input "search"
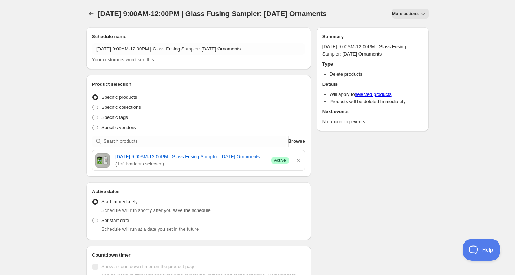
click at [116, 233] on div "Schedule will run at a date you set in the future" at bounding box center [203, 229] width 204 height 7
click at [117, 223] on span "Set start date" at bounding box center [115, 220] width 28 height 5
click at [93, 218] on input "Set start date" at bounding box center [92, 218] width 0 height 0
radio input "true"
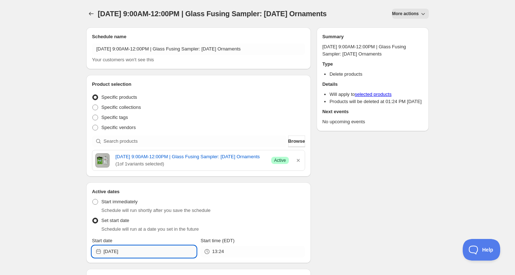
click at [173, 258] on input "[DATE]" at bounding box center [150, 252] width 93 height 12
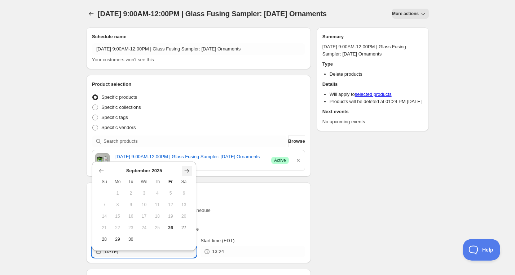
click at [186, 171] on icon "Show next month, October 2025" at bounding box center [186, 170] width 7 height 7
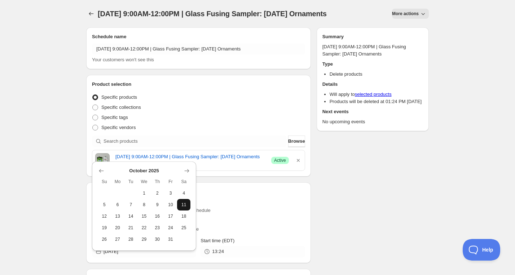
click at [183, 203] on span "11" at bounding box center [184, 205] width 8 height 6
type input "2025-10-11"
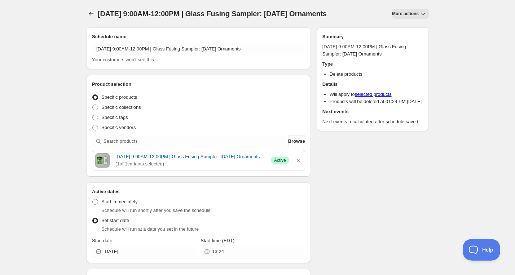
scroll to position [46, 0]
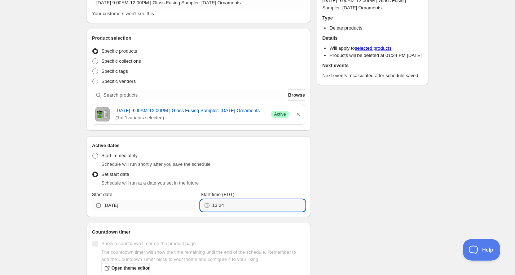
drag, startPoint x: 237, startPoint y: 224, endPoint x: 181, endPoint y: 224, distance: 56.3
click at [182, 211] on div "Start date 2025-10-11 Start time (EDT) 13:24" at bounding box center [198, 201] width 213 height 20
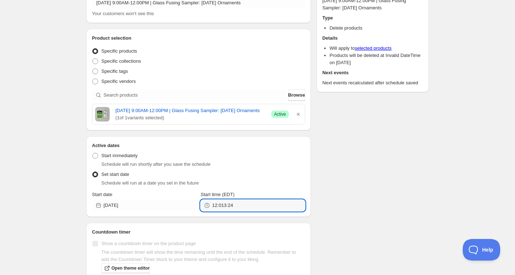
drag, startPoint x: 239, startPoint y: 223, endPoint x: 202, endPoint y: 223, distance: 37.5
click at [203, 211] on div "12:013:24" at bounding box center [253, 206] width 104 height 12
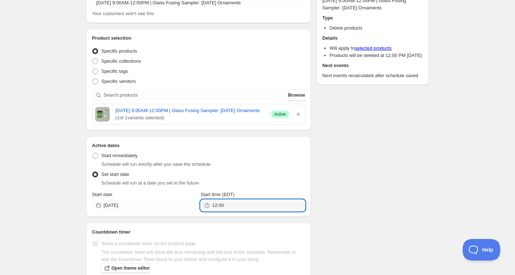
type input "12:00"
click at [351, 208] on div "Schedule name Saturday, October 11th | 9:00AM-12:00PM | Glass Fusing Sampler: H…" at bounding box center [254, 136] width 348 height 322
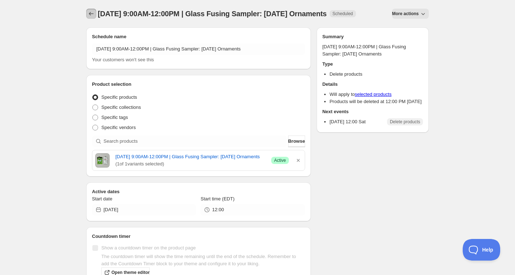
click at [88, 13] on icon "Schedules" at bounding box center [91, 13] width 7 height 7
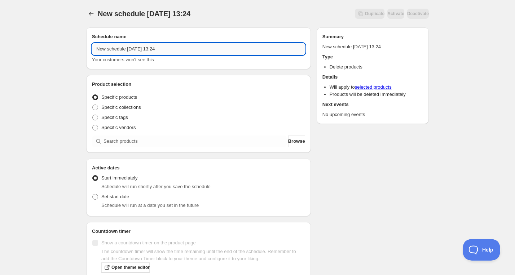
click at [151, 45] on input "New schedule Sep 26 2025 13:24" at bounding box center [198, 49] width 213 height 12
paste input "Thursday, November 13th | 6:30PM-8:30PM | Make Stacking Rings"
click at [209, 49] on input "Thursday, November 13th | 6:30PM-8:30PM | Make Stacking Rings" at bounding box center [198, 49] width 213 height 12
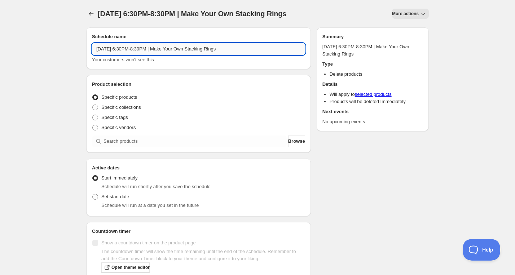
click at [208, 45] on input "Thursday, November 13th | 6:30PM-8:30PM | Make Your Own Stacking Rings" at bounding box center [198, 49] width 213 height 12
type input "Thursday, November 13th | 6:30PM-8:30PM | Make Your Own Stacking Rings"
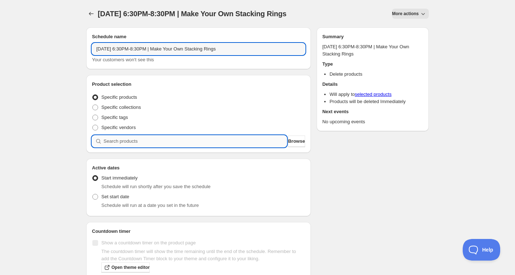
click at [176, 138] on input "search" at bounding box center [195, 142] width 183 height 12
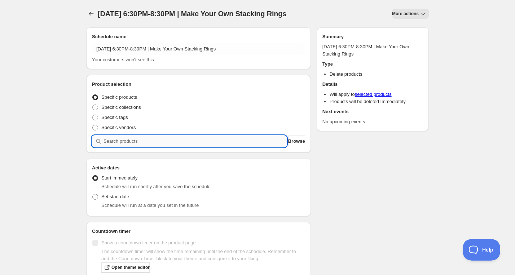
paste input "search"
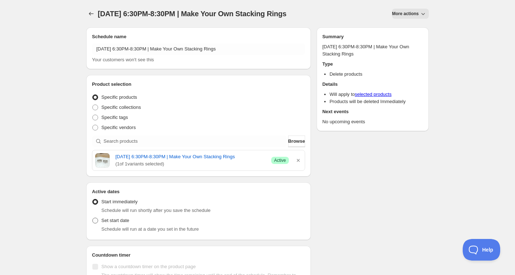
click at [110, 223] on span "Set start date" at bounding box center [115, 220] width 28 height 5
click at [93, 218] on input "Set start date" at bounding box center [92, 218] width 0 height 0
radio input "true"
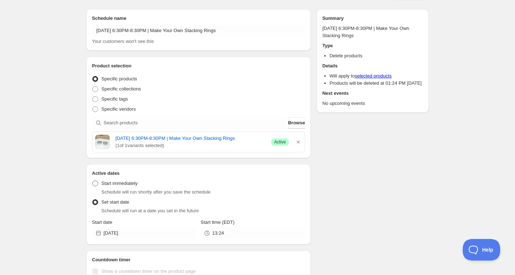
scroll to position [17, 0]
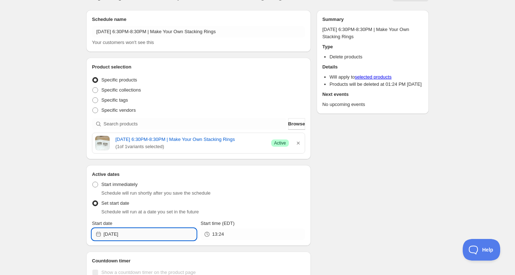
click at [135, 240] on input "[DATE]" at bounding box center [150, 235] width 93 height 12
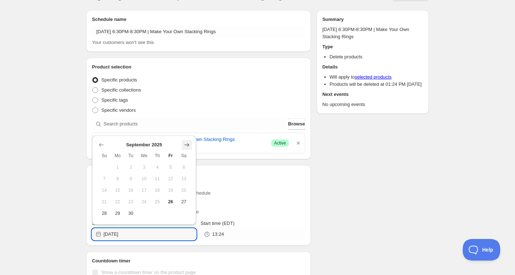
click at [187, 143] on icon "Show next month, October 2025" at bounding box center [186, 144] width 7 height 7
click at [187, 143] on icon "Show next month, November 2025" at bounding box center [186, 144] width 7 height 7
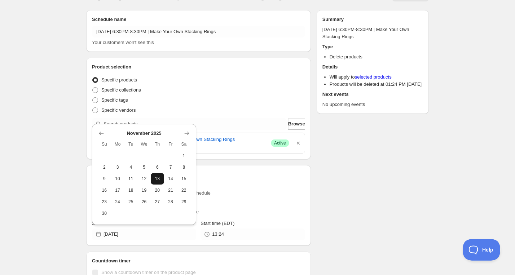
click at [153, 175] on button "13" at bounding box center [157, 179] width 13 height 12
type input "2025-11-13"
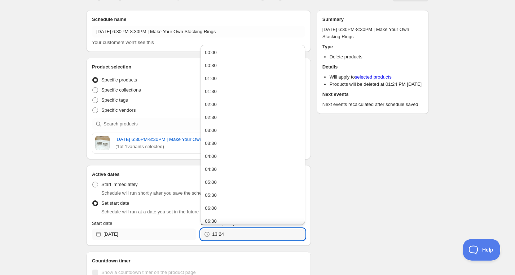
drag, startPoint x: 233, startPoint y: 241, endPoint x: 195, endPoint y: 241, distance: 37.5
click at [195, 240] on div "Start date 2025-11-13 Start time (EDT) 13:24" at bounding box center [198, 230] width 213 height 20
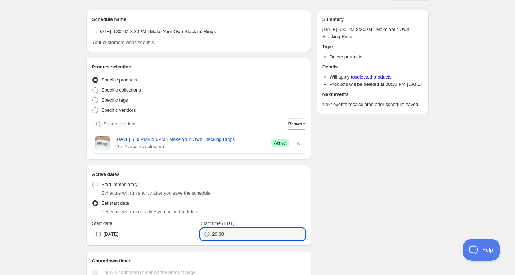
type input "20:30"
click at [380, 200] on div "Schedule name Thursday, November 13th | 6:30PM-8:30PM | Make Your Own Stacking …" at bounding box center [254, 165] width 348 height 322
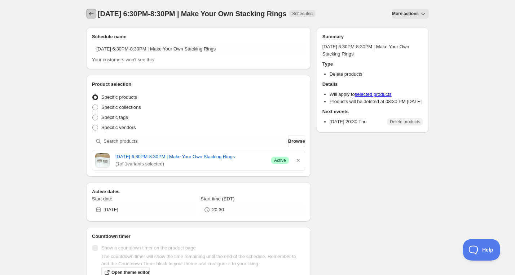
click at [88, 12] on icon "Schedules" at bounding box center [91, 13] width 7 height 7
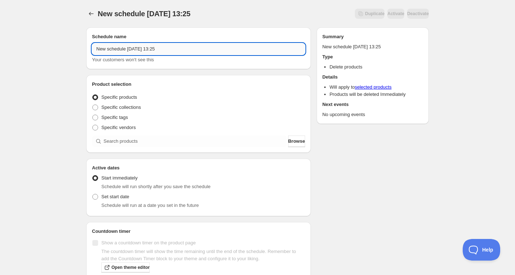
click at [160, 48] on input "New schedule Sep 26 2025 13:25" at bounding box center [198, 49] width 213 height 12
paste input "Wednesday, November 12th | 6:00PM-7:30PM | DIY Chocolate Bark"
type input "Wednesday, November 12th | 6:00PM-7:30PM | DIY Chocolate Bark"
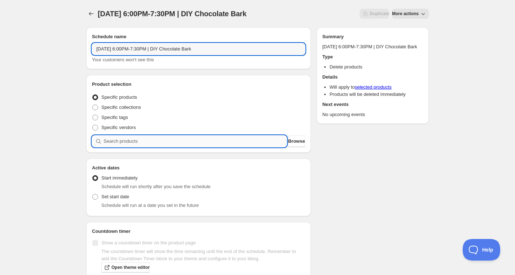
click at [156, 140] on input "search" at bounding box center [195, 142] width 183 height 12
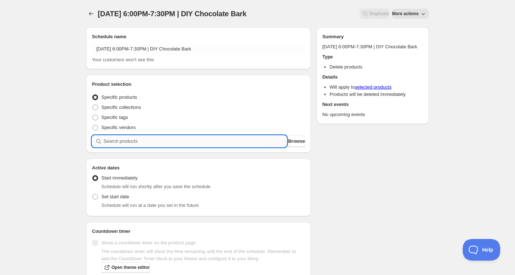
paste input "search"
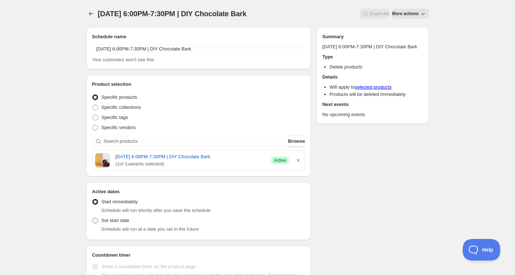
click at [100, 219] on label "Set start date" at bounding box center [110, 221] width 37 height 10
click at [93, 218] on input "Set start date" at bounding box center [92, 218] width 0 height 0
radio input "true"
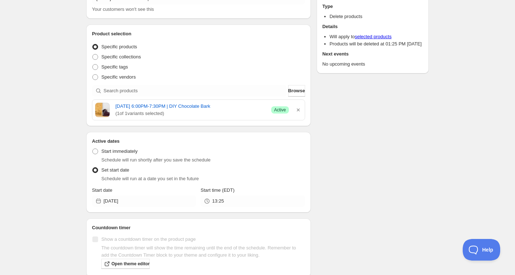
scroll to position [56, 0]
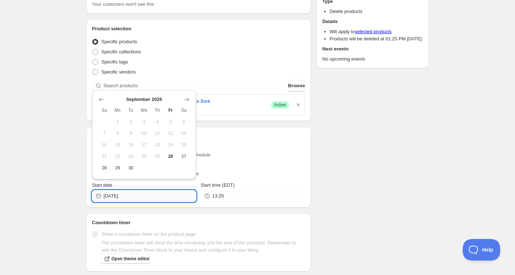
click at [154, 192] on input "[DATE]" at bounding box center [150, 196] width 93 height 12
click at [188, 102] on icon "Show next month, October 2025" at bounding box center [186, 99] width 7 height 7
click at [188, 102] on icon "Show next month, November 2025" at bounding box center [186, 99] width 7 height 7
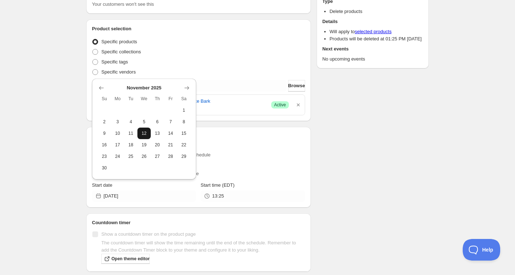
click at [141, 135] on span "12" at bounding box center [144, 134] width 8 height 6
type input "2025-11-12"
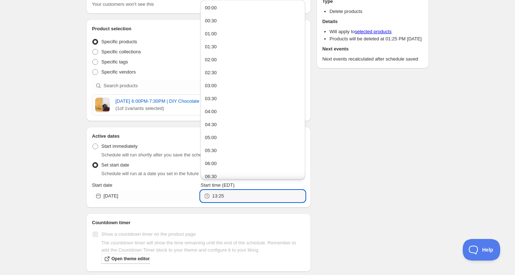
drag, startPoint x: 238, startPoint y: 192, endPoint x: 199, endPoint y: 192, distance: 39.0
click at [199, 192] on div "Start date 2025-11-12 Start time (EDT) 13:25" at bounding box center [198, 192] width 213 height 20
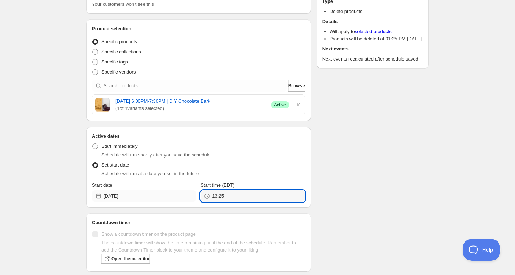
drag, startPoint x: 213, startPoint y: 191, endPoint x: 195, endPoint y: 191, distance: 18.4
click at [195, 191] on div "Start date 2025-11-12 Start time (EDT) 13:25" at bounding box center [198, 192] width 213 height 20
drag, startPoint x: 217, startPoint y: 204, endPoint x: 197, endPoint y: 202, distance: 19.6
click at [195, 204] on div "Active dates Active Date Type Start immediately Schedule will run shortly after…" at bounding box center [198, 167] width 225 height 81
drag, startPoint x: 231, startPoint y: 197, endPoint x: 185, endPoint y: 196, distance: 46.2
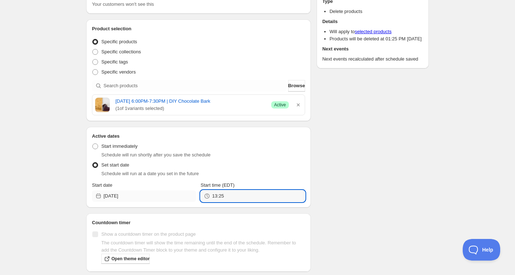
click at [186, 197] on div "Start date 2025-11-12 Start time (EDT) 13:25" at bounding box center [198, 192] width 213 height 20
type input "19:30"
click at [345, 170] on div "Schedule name Wednesday, November 12th | 6:00PM-7:30PM | DIY Chocolate Bark You…" at bounding box center [254, 127] width 348 height 322
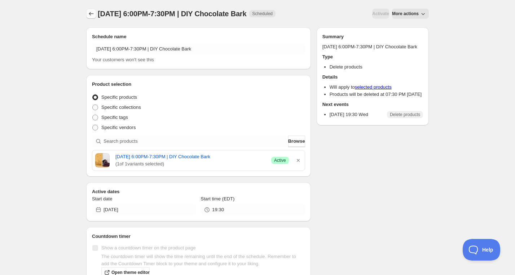
click at [92, 12] on icon "Schedules" at bounding box center [91, 13] width 7 height 7
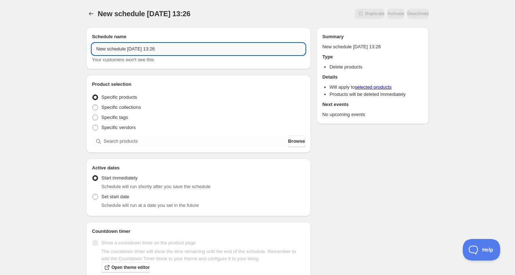
click at [139, 44] on input "New schedule Sep 26 2025 13:26" at bounding box center [198, 49] width 213 height 12
paste input "text"
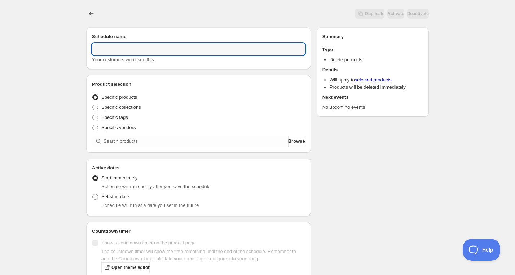
paste input "text"
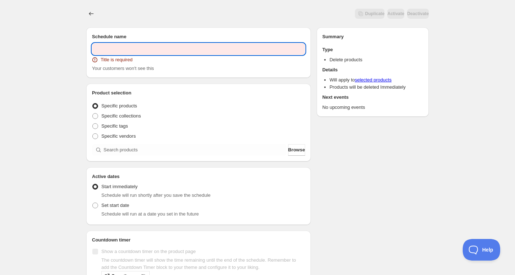
paste input "Saturday, October 11th | 2:00PM-5:00PM | Glass Fusing Date Night: Halloween Pla…"
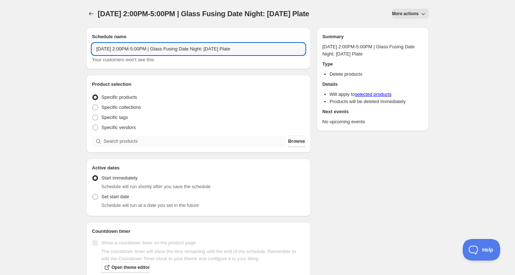
type input "Saturday, October 11th | 2:00PM-5:00PM | Glass Fusing Date Night: Halloween Pla…"
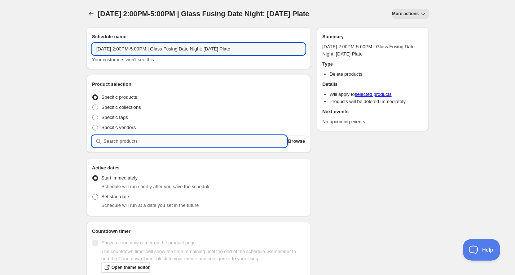
click at [143, 137] on input "search" at bounding box center [195, 142] width 183 height 12
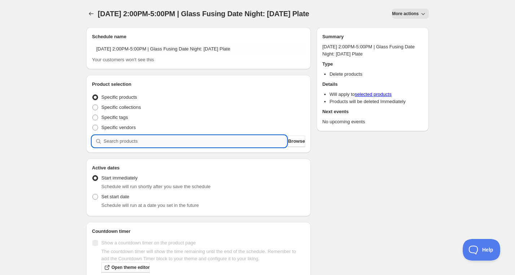
paste input "search"
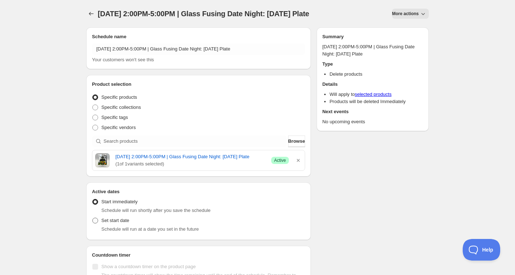
click at [111, 223] on span "Set start date" at bounding box center [115, 220] width 28 height 5
click at [93, 218] on input "Set start date" at bounding box center [92, 218] width 0 height 0
radio input "true"
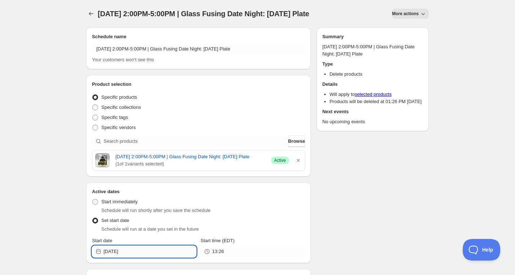
click at [140, 258] on input "[DATE]" at bounding box center [150, 252] width 93 height 12
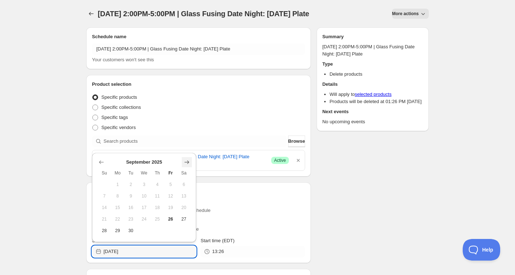
click at [185, 161] on icon "Show next month, October 2025" at bounding box center [186, 162] width 7 height 7
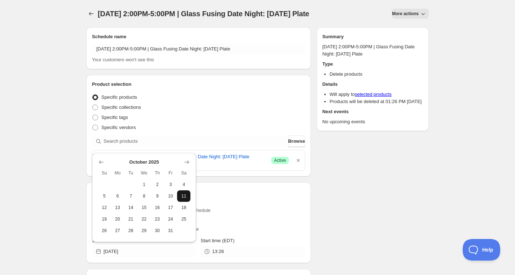
click at [183, 193] on span "11" at bounding box center [184, 196] width 8 height 6
type input "2025-10-11"
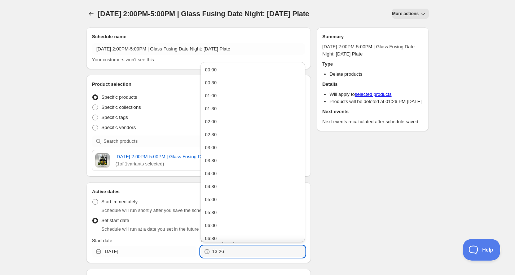
drag, startPoint x: 234, startPoint y: 261, endPoint x: 197, endPoint y: 260, distance: 37.5
click at [197, 258] on div "Start date 2025-10-11 Start time (EDT) 13:26" at bounding box center [198, 247] width 213 height 20
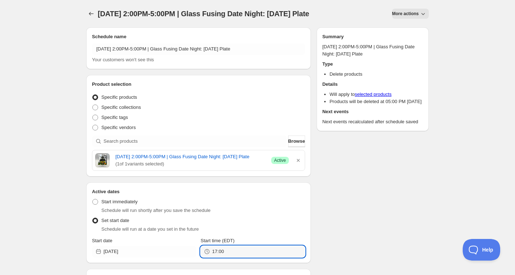
type input "17:00"
click at [354, 224] on div "Schedule name Saturday, October 11th | 2:00PM-5:00PM | Glass Fusing Date Night:…" at bounding box center [254, 183] width 348 height 322
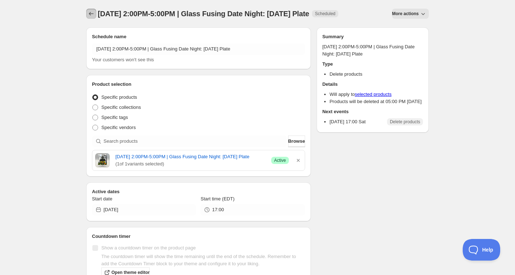
click at [89, 13] on icon "Schedules" at bounding box center [91, 13] width 7 height 7
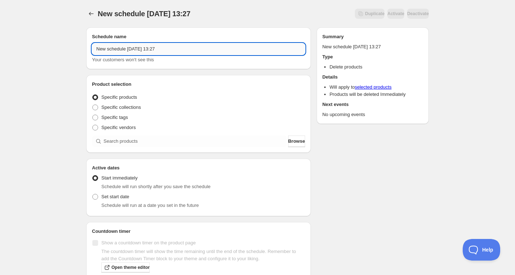
click at [145, 53] on input "New schedule Sep 26 2025 13:27" at bounding box center [198, 49] width 213 height 12
paste input "Friday, October 24th | 6:00PM-9:00PM | Chainmaille Jewelry Date Night: Bracelet"
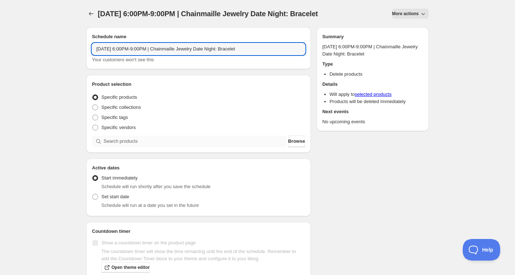
type input "Friday, October 24th | 6:00PM-9:00PM | Chainmaille Jewelry Date Night: Bracelet"
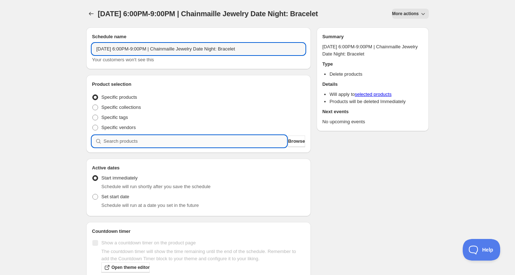
click at [148, 142] on input "search" at bounding box center [195, 142] width 183 height 12
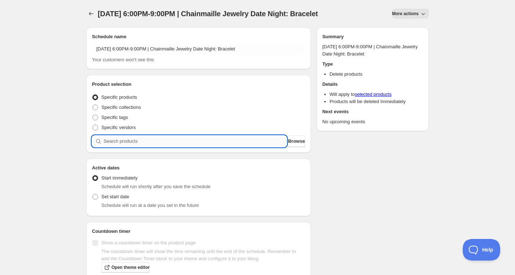
paste input "search"
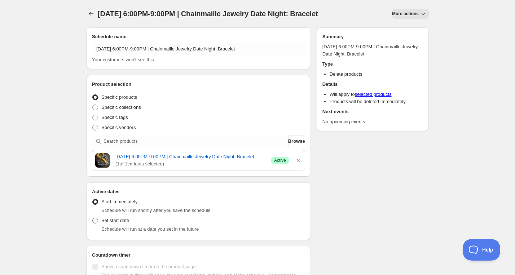
click at [100, 226] on label "Set start date" at bounding box center [110, 221] width 37 height 10
click at [93, 218] on input "Set start date" at bounding box center [92, 218] width 0 height 0
radio input "true"
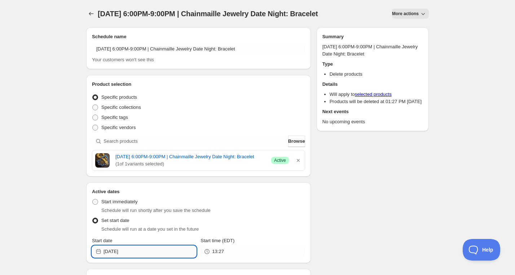
click at [129, 258] on input "[DATE]" at bounding box center [150, 252] width 93 height 12
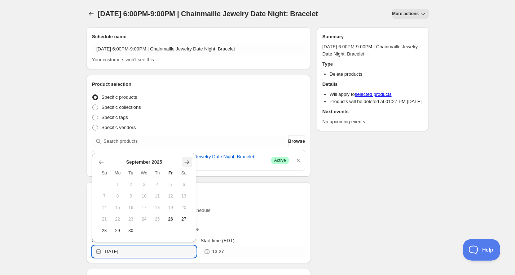
click at [184, 159] on icon "Show next month, October 2025" at bounding box center [186, 162] width 7 height 7
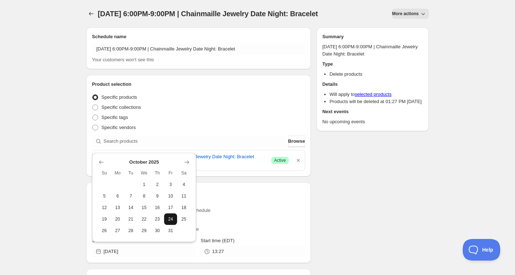
click at [167, 217] on button "24" at bounding box center [170, 220] width 13 height 12
type input "2025-10-24"
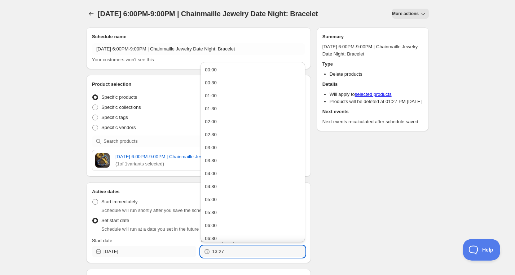
drag, startPoint x: 234, startPoint y: 259, endPoint x: 170, endPoint y: 256, distance: 65.0
click at [170, 256] on div "Start date 2025-10-24 Start time (EDT) 13:27" at bounding box center [198, 247] width 213 height 20
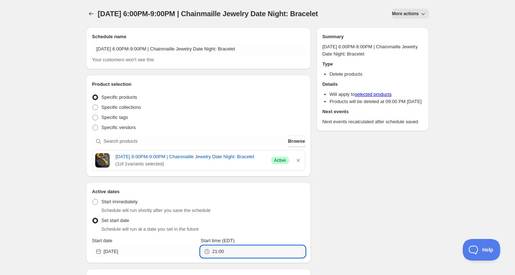
type input "21:00"
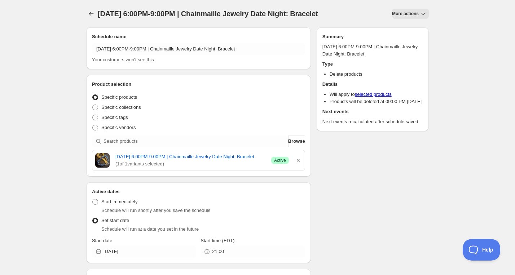
click at [341, 235] on div "Schedule name Friday, October 24th | 6:00PM-9:00PM | Chainmaille Jewelry Date N…" at bounding box center [254, 183] width 348 height 322
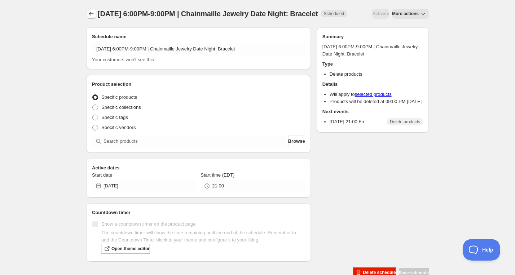
click at [91, 17] on icon "Schedules" at bounding box center [91, 13] width 7 height 7
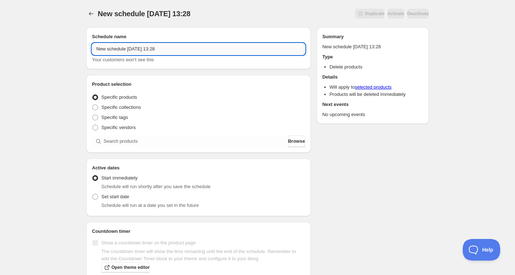
click at [168, 50] on input "New schedule Sep 26 2025 13:28" at bounding box center [198, 49] width 213 height 12
paste input "Tuesday, December 9th | 6:30PM-8:30PM | Homemade Holiday Galette"
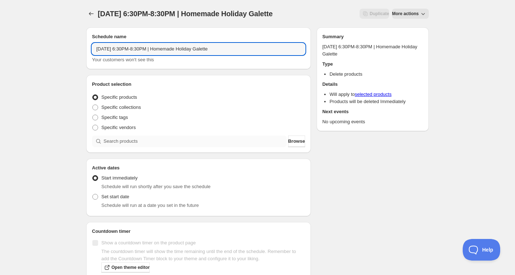
type input "Tuesday, December 9th | 6:30PM-8:30PM | Homemade Holiday Galette"
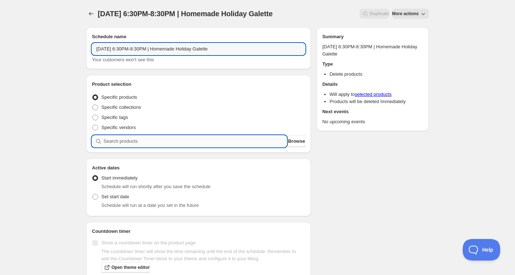
click at [151, 140] on input "search" at bounding box center [195, 142] width 183 height 12
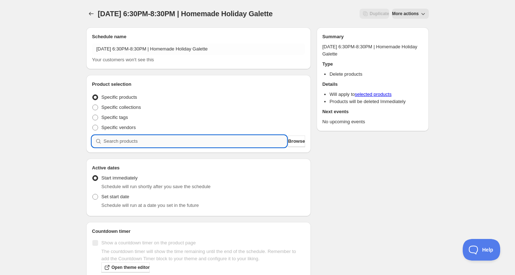
paste input "search"
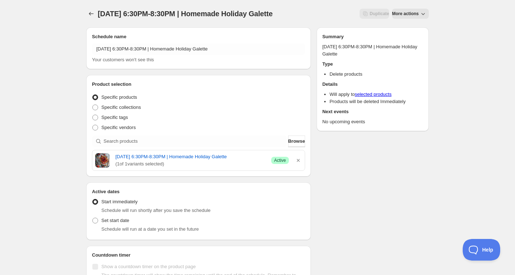
click at [97, 233] on div "Schedule will run at a date you set in the future" at bounding box center [198, 229] width 213 height 7
click at [97, 224] on span at bounding box center [95, 221] width 6 height 6
click at [93, 218] on input "Set start date" at bounding box center [92, 218] width 0 height 0
radio input "true"
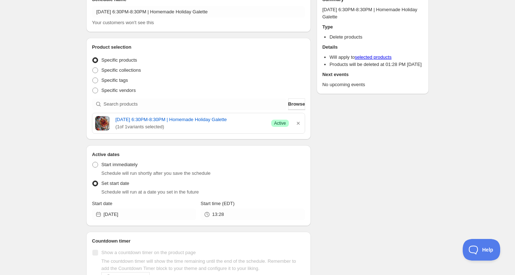
scroll to position [42, 0]
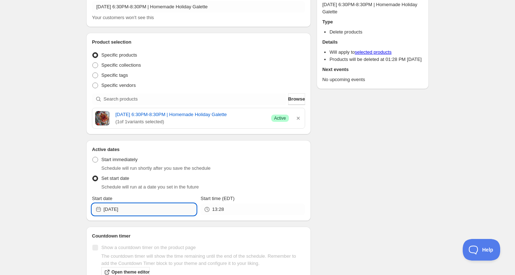
click at [145, 212] on input "[DATE]" at bounding box center [150, 210] width 93 height 12
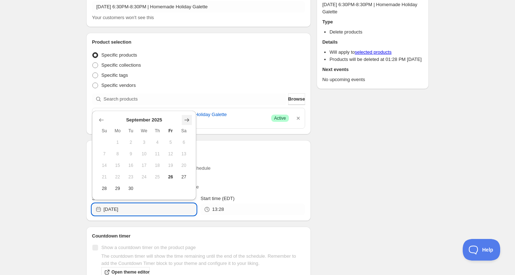
click at [187, 118] on icon "Show next month, October 2025" at bounding box center [186, 119] width 7 height 7
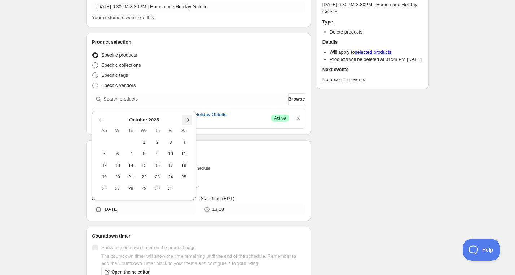
click at [187, 118] on icon "Show next month, November 2025" at bounding box center [186, 119] width 7 height 7
click at [185, 106] on icon "Show next month, December 2025" at bounding box center [186, 108] width 7 height 7
click at [135, 151] on button "9" at bounding box center [130, 154] width 13 height 12
type input "2025-12-09"
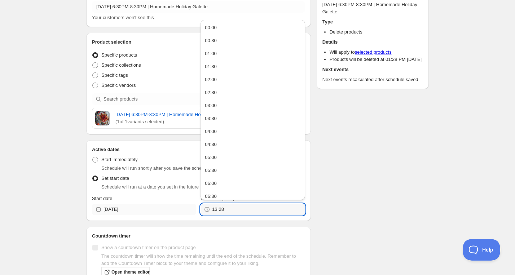
drag, startPoint x: 237, startPoint y: 216, endPoint x: 187, endPoint y: 216, distance: 49.8
click at [190, 215] on div "Start date 2025-12-09 Start time (EDT) 13:28" at bounding box center [198, 205] width 213 height 20
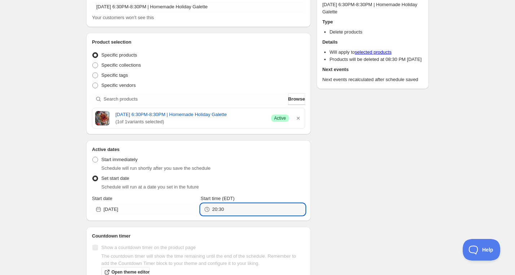
type input "20:30"
click at [346, 192] on div "Schedule name Tuesday, December 9th | 6:30PM-8:30PM | Homemade Holiday Galette …" at bounding box center [254, 140] width 348 height 322
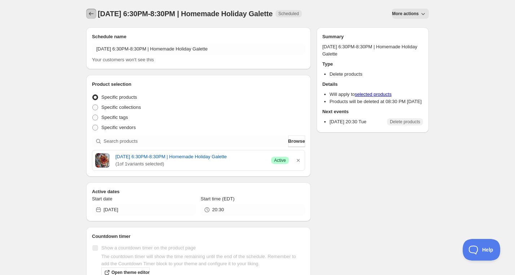
click at [90, 12] on icon "Schedules" at bounding box center [91, 13] width 7 height 7
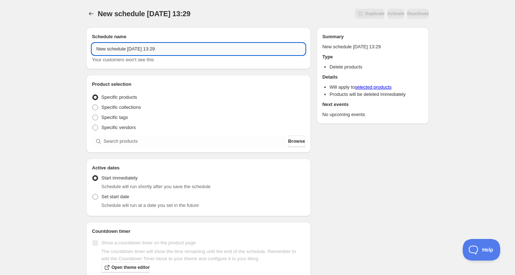
click at [160, 52] on input "New schedule Sep 26 2025 13:29" at bounding box center [198, 49] width 213 height 12
paste input "Monday, December 15th | 6:30PM-8:30PM | Homemade Filled Pasta"
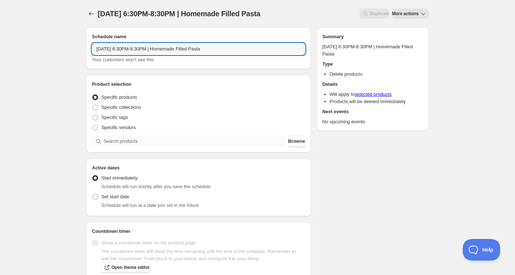
type input "Monday, December 15th | 6:30PM-8:30PM | Homemade Filled Pasta"
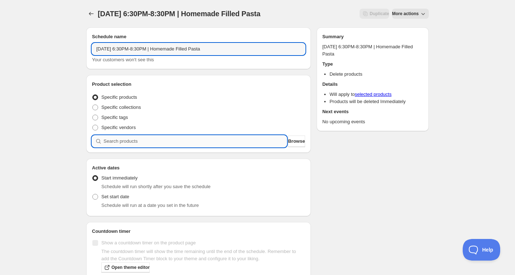
click at [162, 141] on input "search" at bounding box center [195, 142] width 183 height 12
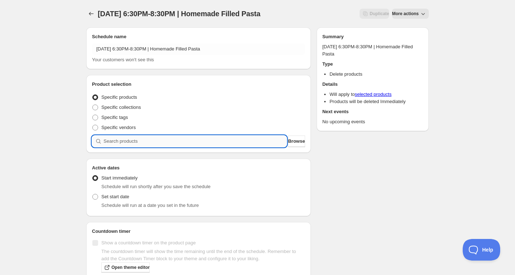
paste input "search"
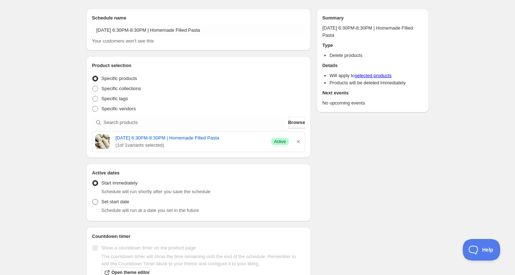
scroll to position [34, 0]
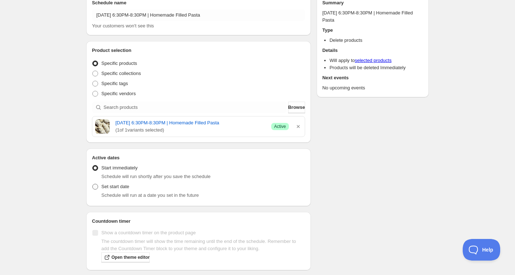
click at [112, 189] on span "Set start date" at bounding box center [115, 186] width 28 height 5
click at [93, 184] on input "Set start date" at bounding box center [92, 184] width 0 height 0
radio input "true"
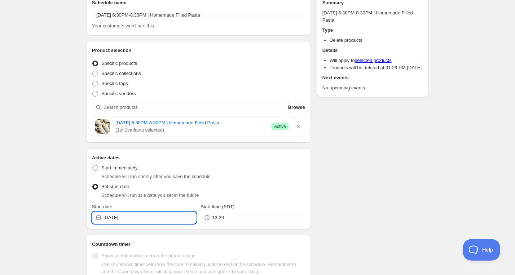
click at [139, 224] on input "[DATE]" at bounding box center [150, 218] width 93 height 12
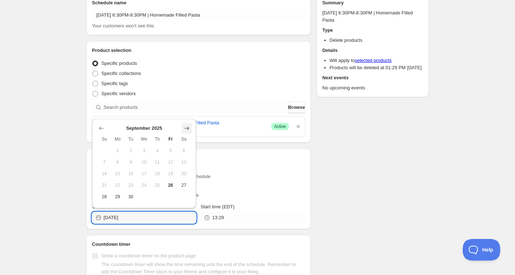
click at [191, 127] on button "Show next month, October 2025" at bounding box center [187, 128] width 10 height 10
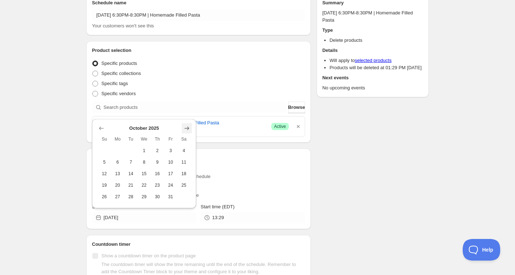
click at [191, 127] on button "Show next month, November 2025" at bounding box center [187, 128] width 10 height 10
click at [185, 114] on icon "Show next month, December 2025" at bounding box center [186, 116] width 7 height 7
click at [120, 178] on button "15" at bounding box center [117, 174] width 13 height 12
type input "2025-12-15"
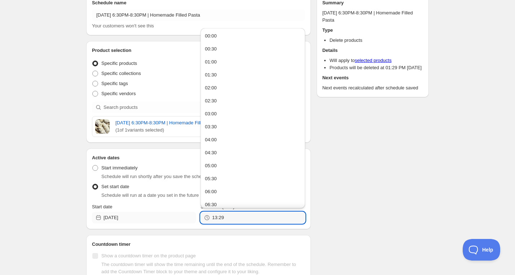
drag, startPoint x: 231, startPoint y: 220, endPoint x: 188, endPoint y: 223, distance: 43.0
click at [187, 223] on div "Start date 2025-12-15 Start time (EDT) 13:29" at bounding box center [198, 213] width 213 height 20
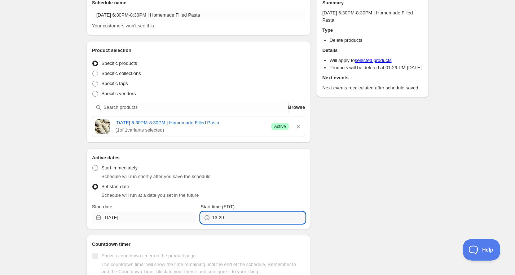
click at [179, 224] on div "Start date 2025-12-15 Start time (EDT) 13:29" at bounding box center [198, 213] width 213 height 20
type input "20:30"
click at [349, 205] on div "Schedule name Monday, December 15th | 6:30PM-8:30PM | Homemade Filled Pasta You…" at bounding box center [254, 149] width 348 height 322
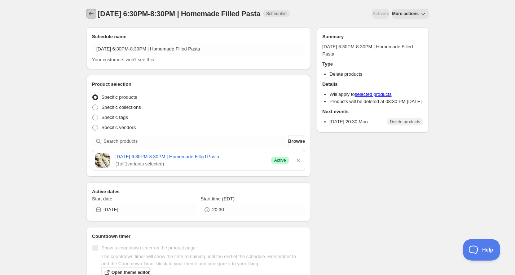
click at [89, 14] on icon "Schedules" at bounding box center [91, 14] width 5 height 4
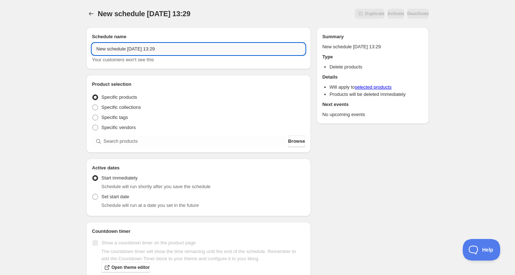
click at [140, 48] on input "New schedule Sep 26 2025 13:29" at bounding box center [198, 49] width 213 height 12
paste input "Friday, December 19th | 6:30PM-8:30PM | Homemade Filled Pasta"
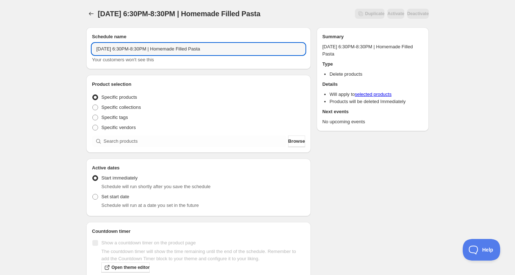
type input "Friday, December 19th | 6:30PM-8:30PM | Homemade Filled Pasta"
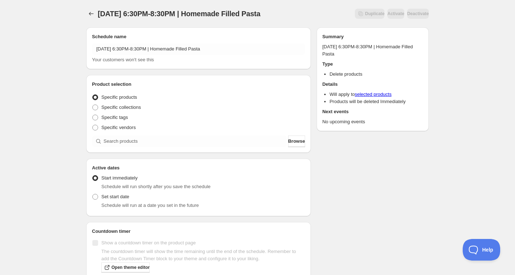
click at [143, 134] on div "Product selection Entity type Specific products Specific collections Specific t…" at bounding box center [198, 114] width 213 height 66
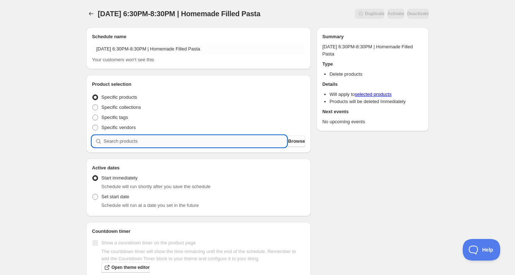
click at [147, 139] on input "search" at bounding box center [195, 142] width 183 height 12
paste input "search"
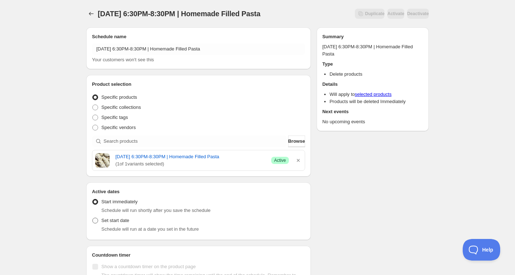
click at [109, 221] on span "Set start date" at bounding box center [115, 220] width 28 height 5
click at [93, 218] on input "Set start date" at bounding box center [92, 218] width 0 height 0
radio input "true"
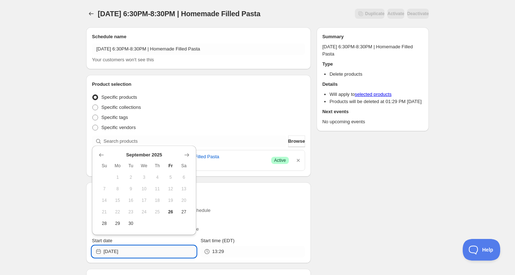
click at [144, 249] on input "[DATE]" at bounding box center [150, 252] width 93 height 12
click at [190, 156] on button "Show next month, October 2025" at bounding box center [187, 155] width 10 height 10
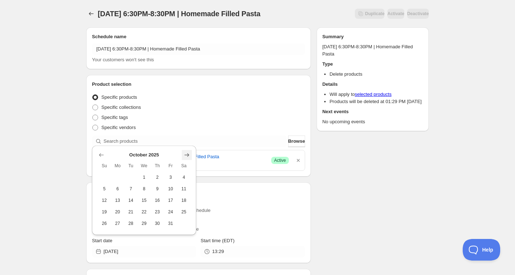
click at [190, 156] on button "Show next month, November 2025" at bounding box center [187, 155] width 10 height 10
click at [190, 138] on div "November 2025 Su Mo Tu We Th Fr Sa 1 2 3 4 5 6 7 8 9 10 11 12 13 14 15 16 17 18…" at bounding box center [141, 181] width 98 height 95
click at [188, 144] on icon "Show next month, December 2025" at bounding box center [187, 144] width 5 height 4
click at [171, 198] on span "19" at bounding box center [171, 201] width 8 height 6
type input "2025-12-19"
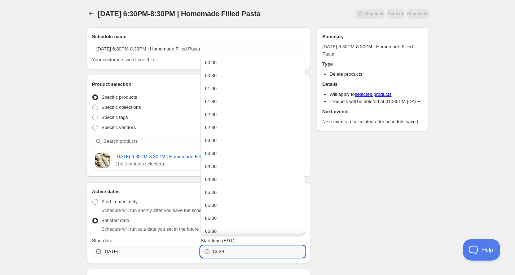
drag, startPoint x: 211, startPoint y: 254, endPoint x: 190, endPoint y: 254, distance: 21.6
click at [190, 254] on div "Start date 2025-12-19 Start time (EDT) 13:29" at bounding box center [198, 247] width 213 height 20
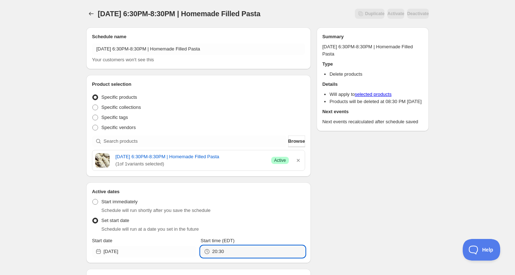
type input "20:30"
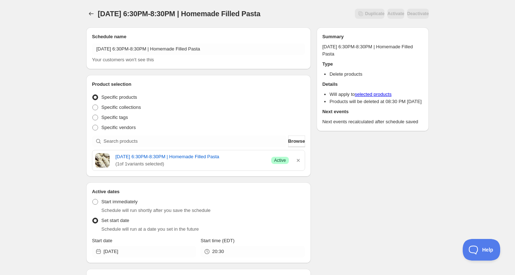
click at [327, 240] on div "Schedule name Friday, December 19th | 6:30PM-8:30PM | Homemade Filled Pasta You…" at bounding box center [254, 183] width 348 height 322
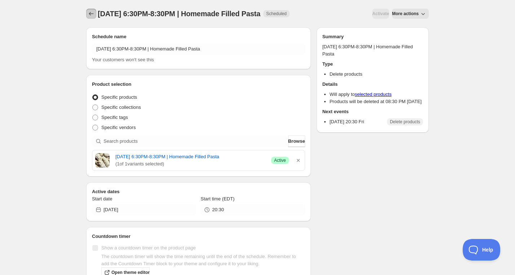
click at [93, 13] on icon "Schedules" at bounding box center [91, 13] width 7 height 7
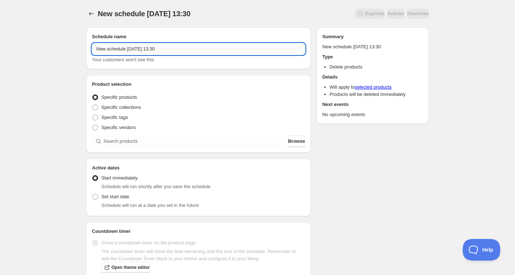
click at [146, 52] on input "New schedule Sep 26 2025 13:30" at bounding box center [198, 49] width 213 height 12
paste input "Saturday, November 29th | 4:00PM-5:30PM | Evergreen Winter Wreath"
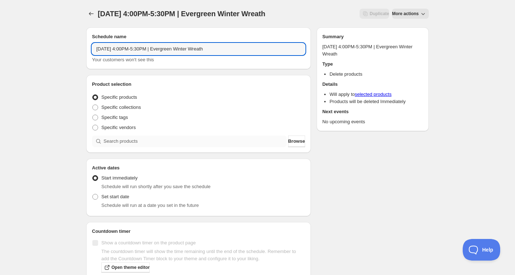
type input "Saturday, November 29th | 4:00PM-5:30PM | Evergreen Winter Wreath"
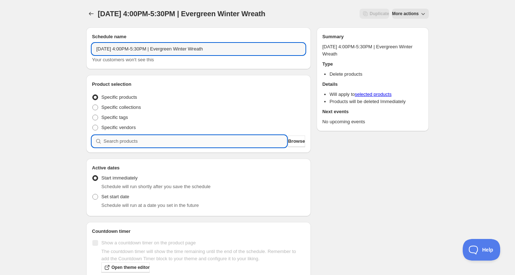
click at [162, 141] on input "search" at bounding box center [195, 142] width 183 height 12
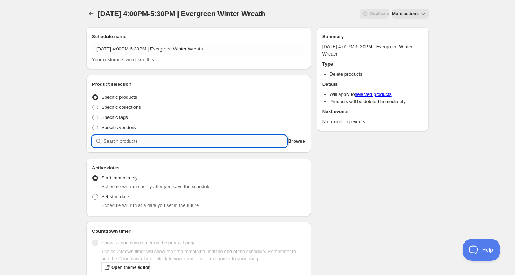
paste input "search"
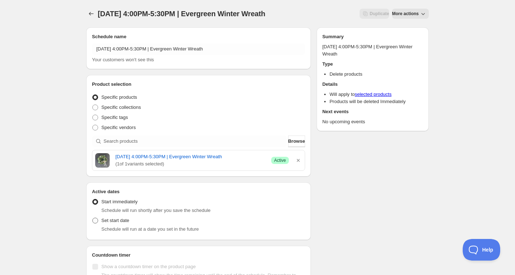
click at [115, 223] on span "Set start date" at bounding box center [115, 220] width 28 height 5
click at [93, 218] on input "Set start date" at bounding box center [92, 218] width 0 height 0
radio input "true"
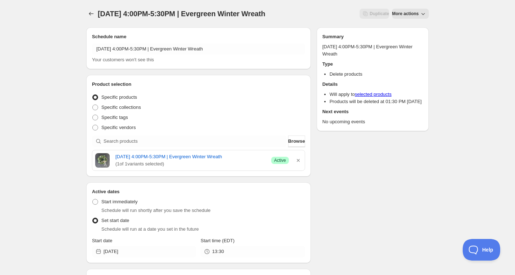
click at [131, 263] on div "Active dates Active Date Type Start immediately Schedule will run shortly after…" at bounding box center [198, 222] width 225 height 81
click at [135, 258] on input "[DATE]" at bounding box center [150, 252] width 93 height 12
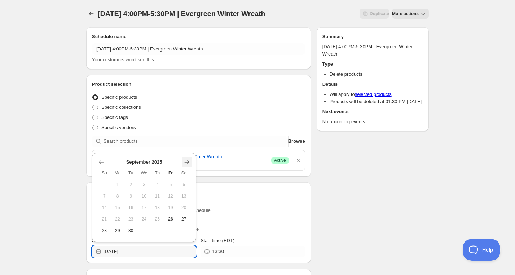
click at [188, 162] on icon "Show next month, October 2025" at bounding box center [187, 162] width 5 height 4
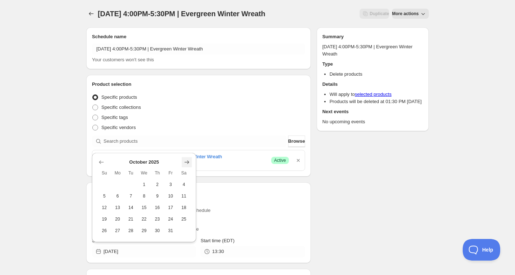
click at [188, 162] on icon "Show next month, November 2025" at bounding box center [187, 162] width 5 height 4
click at [182, 220] on span "29" at bounding box center [184, 219] width 8 height 6
type input "2025-11-29"
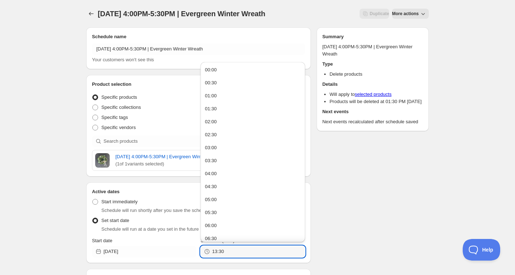
drag, startPoint x: 225, startPoint y: 263, endPoint x: 198, endPoint y: 263, distance: 27.0
click at [198, 258] on div "Start date 2025-11-29 Start time (EDT) 13:30" at bounding box center [198, 247] width 213 height 20
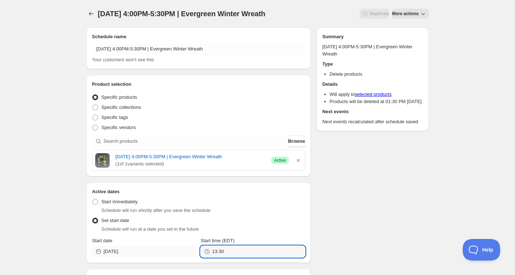
drag, startPoint x: 217, startPoint y: 258, endPoint x: 191, endPoint y: 258, distance: 26.7
click at [191, 258] on div "Start date 2025-11-29 Start time (EDT) 13:30" at bounding box center [198, 247] width 213 height 20
type input "17:30"
click at [353, 216] on div "Schedule name Saturday, November 29th | 4:00PM-5:30PM | Evergreen Winter Wreath…" at bounding box center [254, 183] width 348 height 322
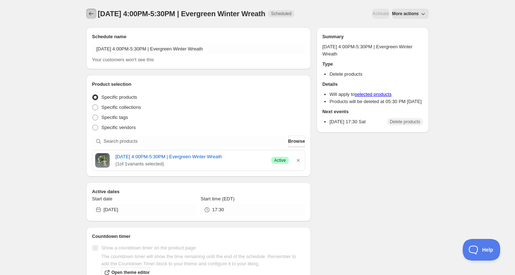
click at [88, 12] on icon "Schedules" at bounding box center [91, 13] width 7 height 7
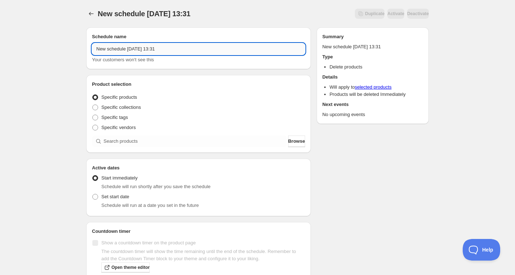
click at [150, 48] on input "New schedule Sep 26 2025 13:31" at bounding box center [198, 49] width 213 height 12
paste input "Friday, December 5th | 6:30PM-8:00PM | Introduction to Fencing"
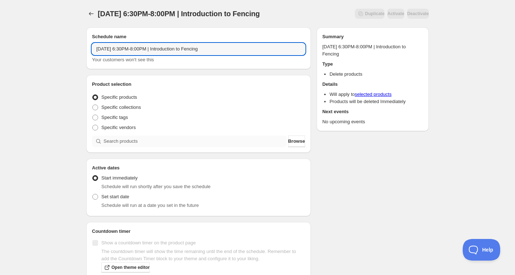
type input "Friday, December 5th | 6:30PM-8:00PM | Introduction to Fencing"
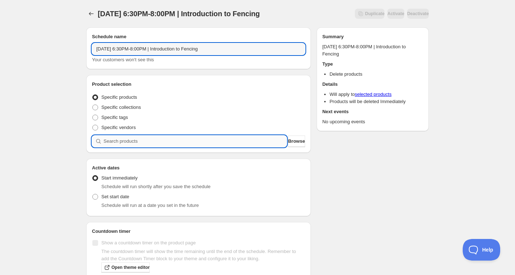
click at [164, 141] on input "search" at bounding box center [195, 142] width 183 height 12
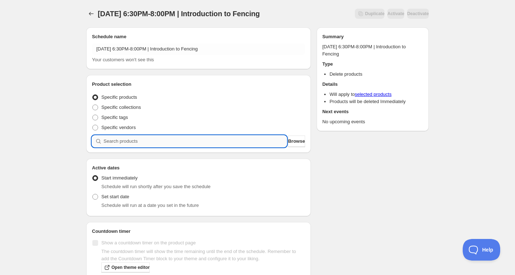
paste input "search"
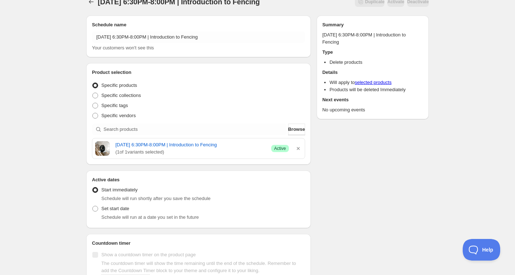
scroll to position [25, 0]
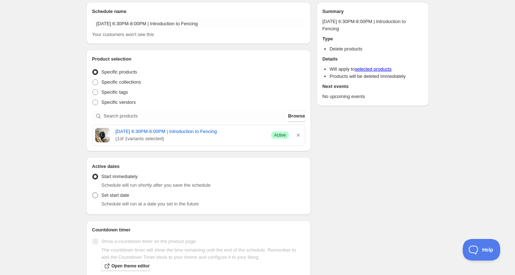
click at [111, 193] on span "Set start date" at bounding box center [115, 195] width 28 height 5
click at [93, 193] on input "Set start date" at bounding box center [92, 193] width 0 height 0
radio input "true"
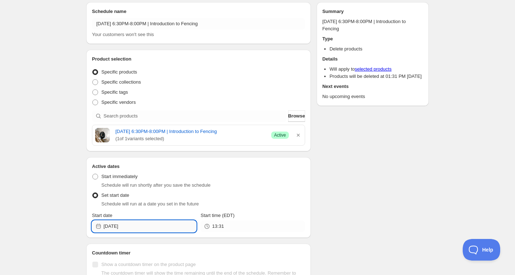
click at [152, 227] on input "[DATE]" at bounding box center [150, 227] width 93 height 12
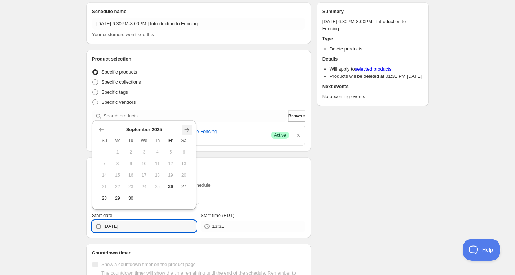
click at [187, 131] on icon "Show next month, October 2025" at bounding box center [186, 129] width 7 height 7
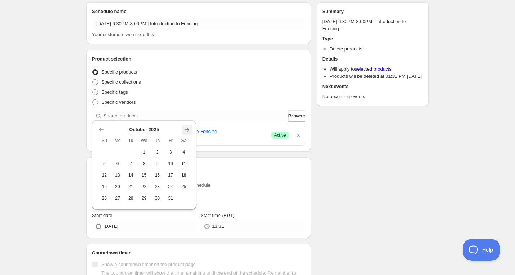
click at [187, 131] on icon "Show next month, November 2025" at bounding box center [186, 129] width 7 height 7
click at [184, 119] on icon "Show next month, December 2025" at bounding box center [186, 118] width 7 height 7
click at [171, 154] on span "5" at bounding box center [171, 152] width 8 height 6
type input "2025-12-05"
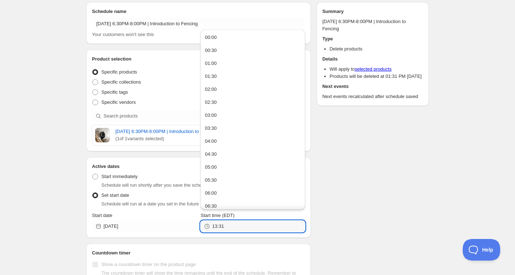
drag, startPoint x: 234, startPoint y: 223, endPoint x: 198, endPoint y: 224, distance: 36.8
click at [198, 224] on div "Start date 2025-12-05 Start time (EDT) 13:31" at bounding box center [198, 222] width 213 height 20
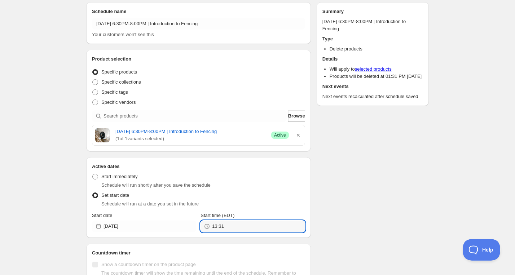
drag, startPoint x: 243, startPoint y: 229, endPoint x: 199, endPoint y: 229, distance: 44.4
click at [199, 229] on div "Start date 2025-12-05 Start time (EDT) 13:31" at bounding box center [198, 222] width 213 height 20
type input "20:00"
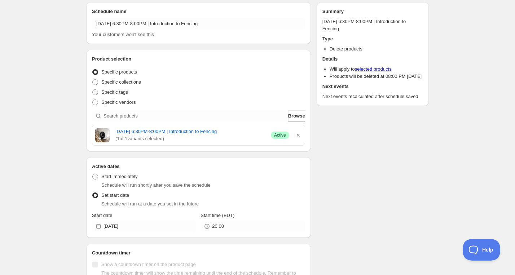
click at [360, 198] on div "Schedule name Friday, December 5th | 6:30PM-8:00PM | Introduction to Fencing Yo…" at bounding box center [254, 157] width 348 height 322
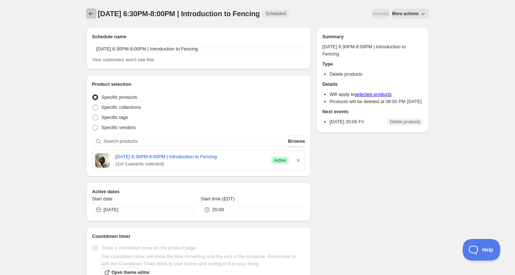
click at [91, 13] on icon "Schedules" at bounding box center [91, 13] width 7 height 7
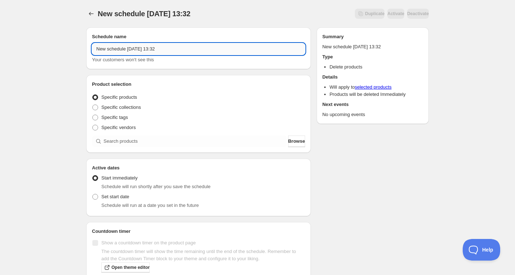
click at [142, 50] on input "New schedule Sep 26 2025 13:32" at bounding box center [198, 49] width 213 height 12
paste input "Monday, December 8th | 6:30PM-8:30PM | Cream Puffs"
type input "Monday, December 8th | 6:30PM-8:30PM | Cream Puffs"
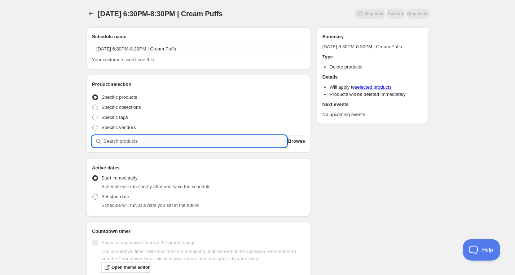
click at [145, 142] on input "search" at bounding box center [195, 142] width 183 height 12
paste input "search"
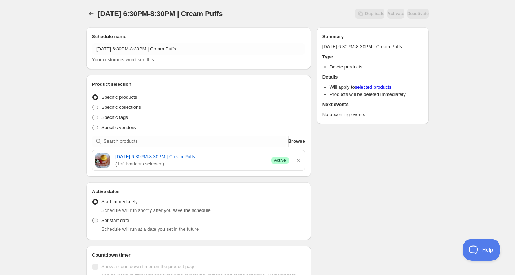
click at [116, 221] on span "Set start date" at bounding box center [115, 220] width 28 height 5
click at [93, 218] on input "Set start date" at bounding box center [92, 218] width 0 height 0
radio input "true"
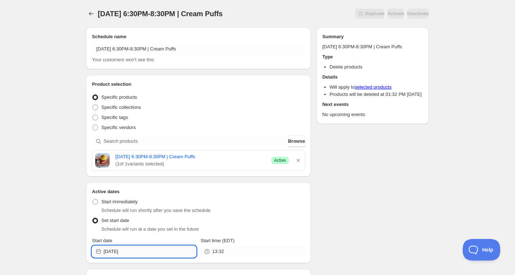
click at [143, 248] on input "[DATE]" at bounding box center [150, 252] width 93 height 12
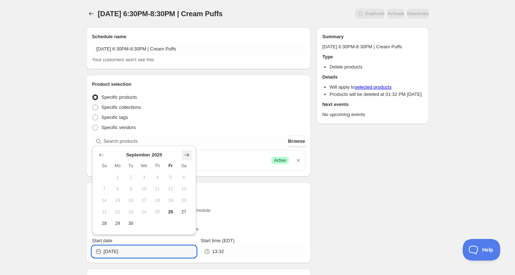
click at [186, 157] on icon "Show next month, October 2025" at bounding box center [186, 154] width 7 height 7
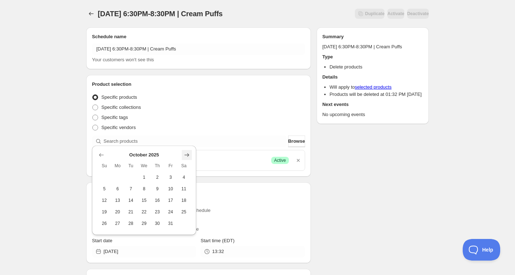
click at [188, 152] on icon "Show next month, November 2025" at bounding box center [186, 154] width 7 height 7
click at [188, 145] on icon "Show next month, December 2025" at bounding box center [186, 143] width 7 height 7
click at [119, 188] on span "8" at bounding box center [118, 189] width 8 height 6
type input "2025-12-08"
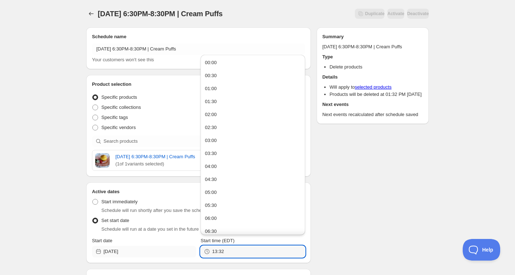
drag, startPoint x: 236, startPoint y: 252, endPoint x: 190, endPoint y: 250, distance: 45.5
click at [193, 252] on div "Start date 2025-12-08 Start time (EDT) 13:32" at bounding box center [198, 247] width 213 height 20
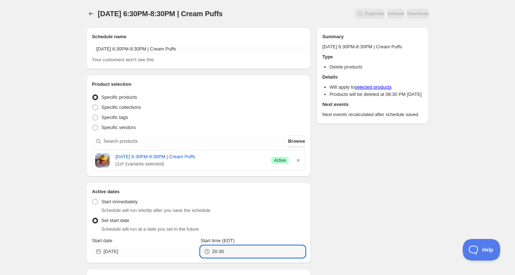
type input "20:30"
click at [345, 210] on div "Schedule name Monday, December 8th | 6:30PM-8:30PM | Cream Puffs Your customers…" at bounding box center [254, 183] width 348 height 322
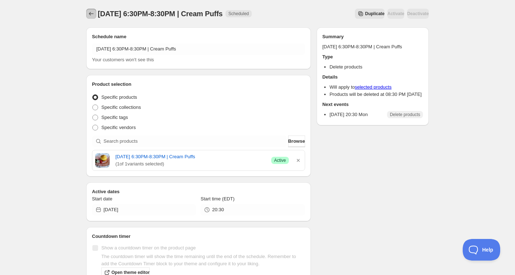
click at [89, 14] on icon "Schedules" at bounding box center [91, 13] width 7 height 7
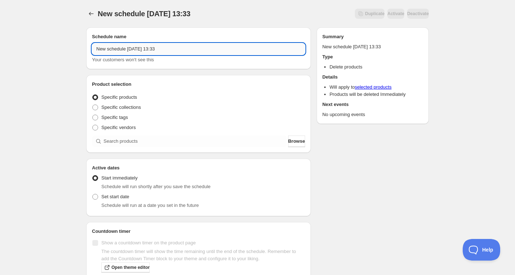
click at [151, 52] on input "New schedule Sep 26 2025 13:33" at bounding box center [198, 49] width 213 height 12
paste input "Monday, December 8th | 6:00PM-8:00PM | Painted Pet Portrait"
type input "Monday, December 8th | 6:00PM-8:00PM | Painted Pet Portrait"
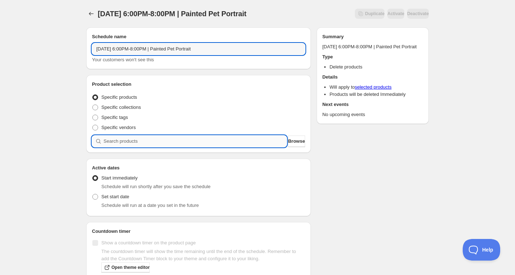
click at [154, 142] on input "search" at bounding box center [195, 142] width 183 height 12
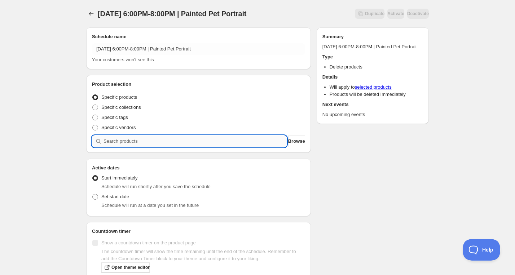
paste input "search"
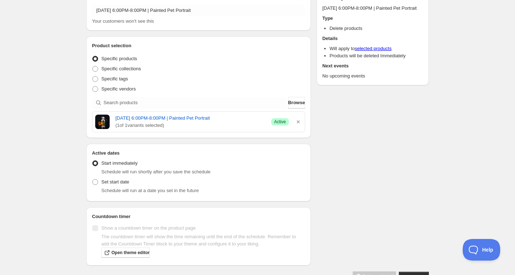
scroll to position [59, 0]
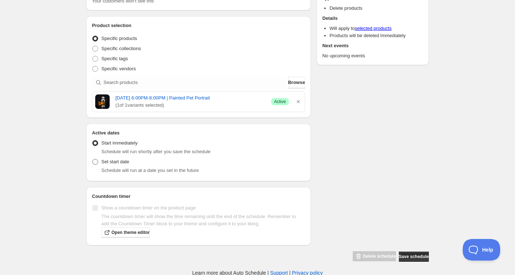
click at [111, 166] on label "Set start date" at bounding box center [110, 162] width 37 height 10
click at [93, 159] on input "Set start date" at bounding box center [92, 159] width 0 height 0
radio input "true"
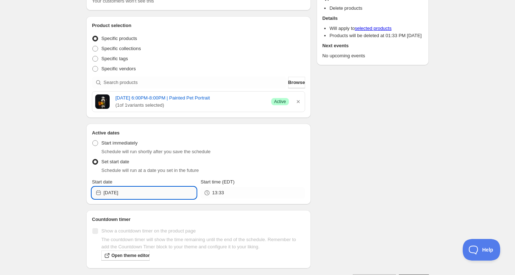
click at [129, 197] on input "[DATE]" at bounding box center [150, 193] width 93 height 12
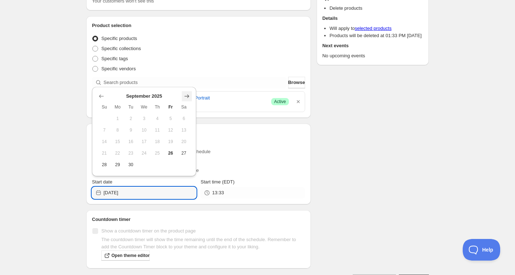
click at [188, 96] on icon "Show next month, October 2025" at bounding box center [187, 96] width 5 height 4
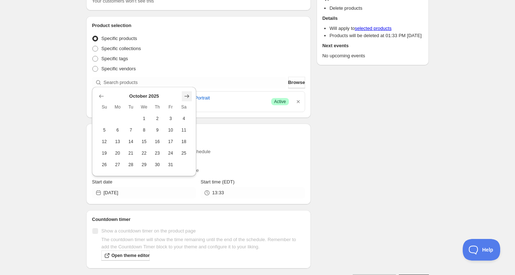
click at [188, 96] on icon "Show next month, November 2025" at bounding box center [187, 96] width 5 height 4
click at [186, 85] on icon "Show next month, December 2025" at bounding box center [186, 84] width 7 height 7
click at [122, 132] on button "8" at bounding box center [117, 130] width 13 height 12
type input "2025-12-08"
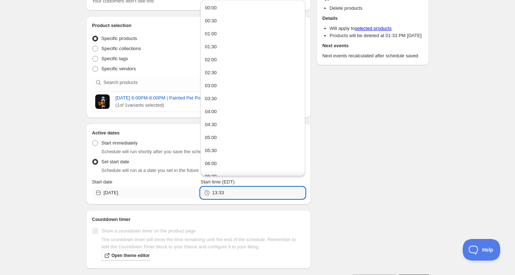
drag, startPoint x: 235, startPoint y: 188, endPoint x: 194, endPoint y: 189, distance: 40.8
click at [191, 189] on div "Start date 2025-12-08 Start time (EDT) 13:33" at bounding box center [198, 189] width 213 height 20
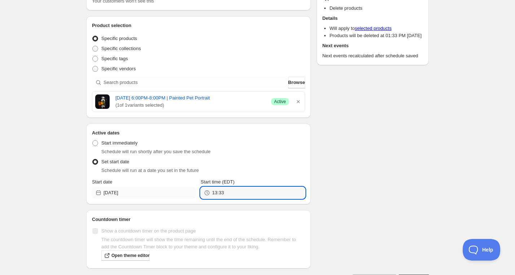
drag, startPoint x: 194, startPoint y: 193, endPoint x: 190, endPoint y: 192, distance: 3.7
click at [190, 192] on div "Start date 2025-12-08 Start time (EDT) 13:33" at bounding box center [198, 189] width 213 height 20
type input "20:00"
click at [344, 117] on div "Schedule name Monday, December 8th | 6:00PM-8:00PM | Painted Pet Portrait Your …" at bounding box center [254, 124] width 348 height 322
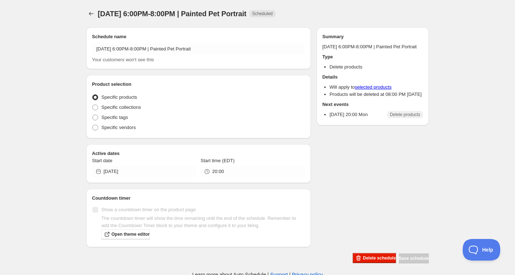
radio input "true"
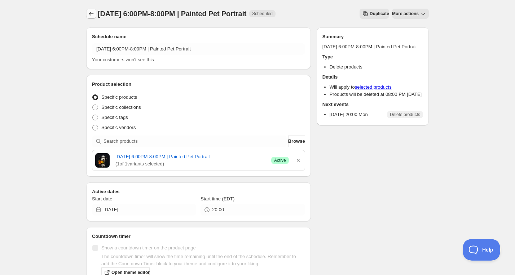
click at [89, 14] on icon "Schedules" at bounding box center [91, 13] width 7 height 7
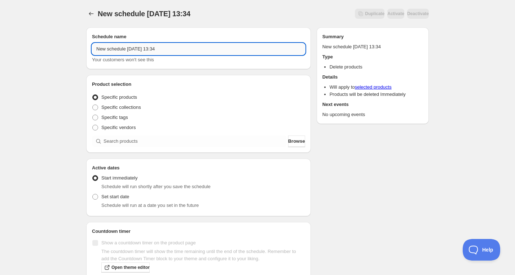
click at [145, 53] on input "New schedule Sep 26 2025 13:34" at bounding box center [198, 49] width 213 height 12
paste input "Saturday, November 1st | 9:00AM-12:00PM | Glass Flameworking Sampler"
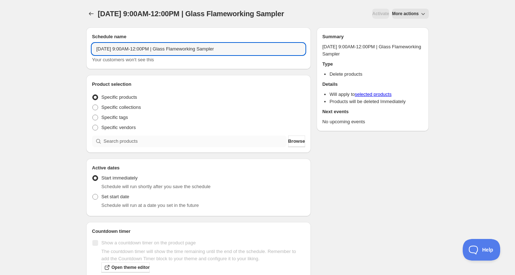
type input "Saturday, November 1st | 9:00AM-12:00PM | Glass Flameworking Sampler"
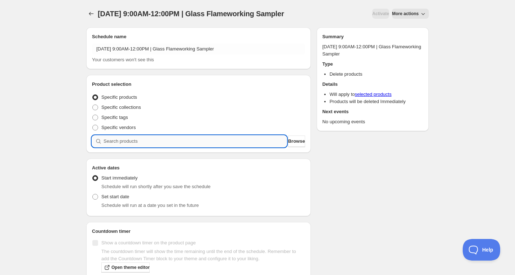
click at [159, 141] on input "search" at bounding box center [195, 142] width 183 height 12
paste input "search"
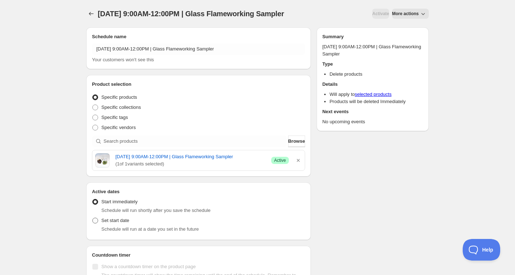
click at [119, 223] on span "Set start date" at bounding box center [115, 220] width 28 height 5
click at [93, 218] on input "Set start date" at bounding box center [92, 218] width 0 height 0
radio input "true"
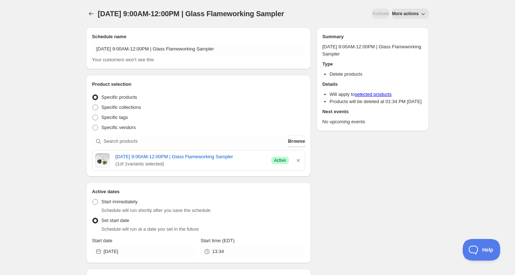
click at [129, 245] on div "Start date" at bounding box center [144, 240] width 104 height 7
click at [134, 257] on input "[DATE]" at bounding box center [150, 252] width 93 height 12
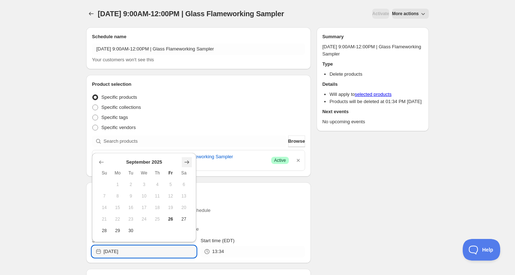
click at [183, 160] on button "Show next month, October 2025" at bounding box center [187, 162] width 10 height 10
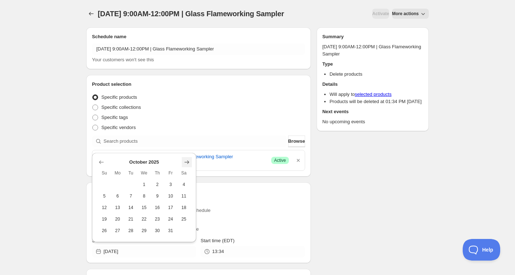
click at [187, 160] on icon "Show next month, November 2025" at bounding box center [186, 162] width 7 height 7
click at [185, 170] on span "1" at bounding box center [184, 173] width 8 height 6
type input "2025-11-01"
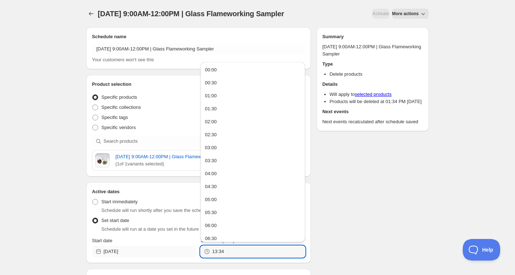
drag, startPoint x: 233, startPoint y: 258, endPoint x: 187, endPoint y: 257, distance: 45.5
click at [195, 257] on div "Start date 2025-11-01 Start time (EDT) 13:34" at bounding box center [198, 247] width 213 height 20
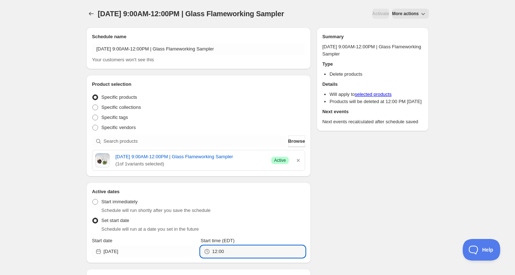
type input "12:00"
click at [328, 228] on div "Schedule name Saturday, November 1st | 9:00AM-12:00PM | Glass Flameworking Samp…" at bounding box center [254, 183] width 348 height 322
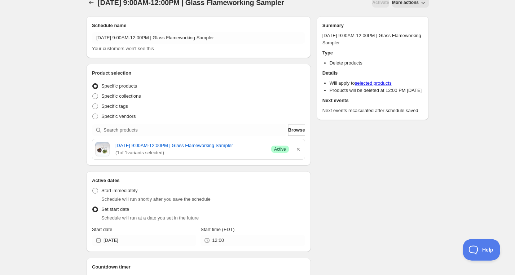
scroll to position [15, 0]
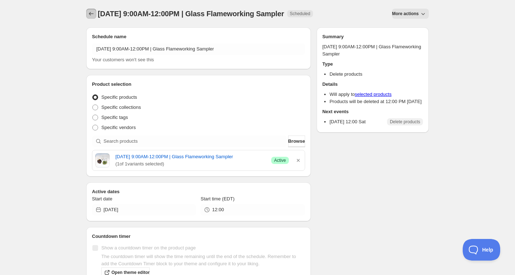
click at [91, 14] on icon "Schedules" at bounding box center [91, 14] width 5 height 4
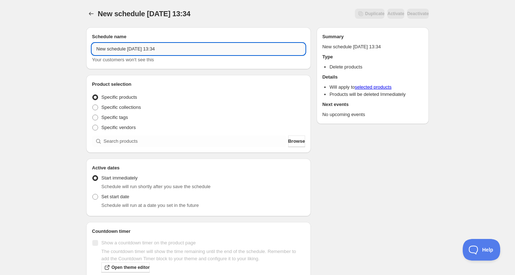
click at [158, 48] on input "New schedule Sep 26 2025 13:34" at bounding box center [198, 49] width 213 height 12
paste input "Tuesday, November 4th | 6:00PM-9:30PM | Blacksmithing Sampler: Leaves"
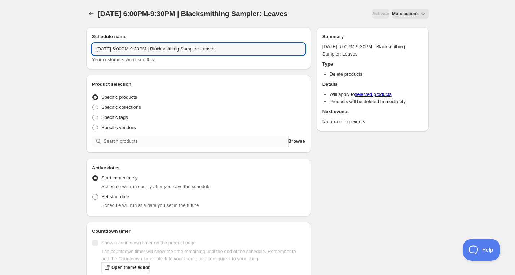
type input "Tuesday, November 4th | 6:00PM-9:30PM | Blacksmithing Sampler: Leaves"
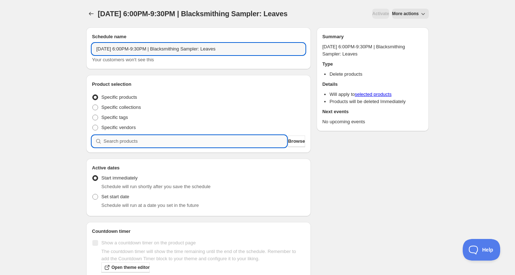
click at [163, 144] on input "search" at bounding box center [195, 142] width 183 height 12
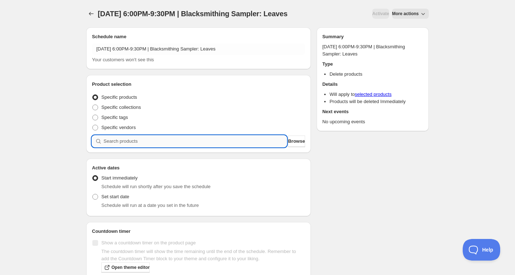
paste input "search"
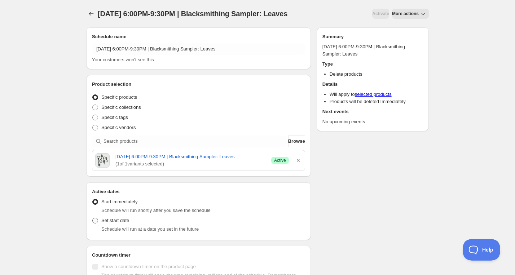
click at [119, 223] on span "Set start date" at bounding box center [115, 220] width 28 height 5
click at [93, 218] on input "Set start date" at bounding box center [92, 218] width 0 height 0
radio input "true"
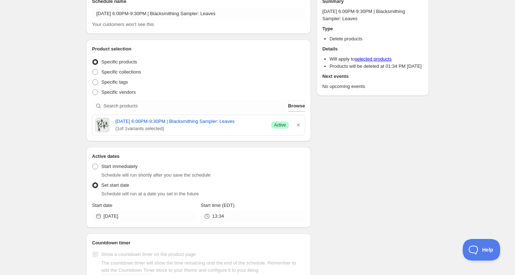
scroll to position [42, 0]
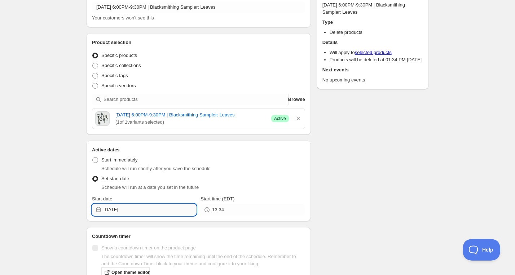
click at [138, 216] on input "[DATE]" at bounding box center [150, 210] width 93 height 12
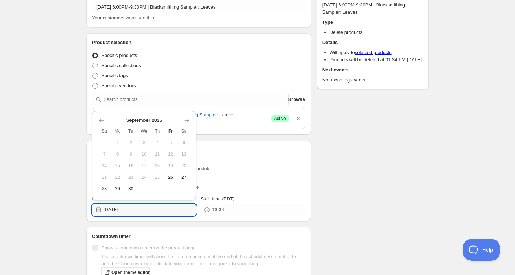
click at [181, 120] on div at bounding box center [144, 120] width 93 height 7
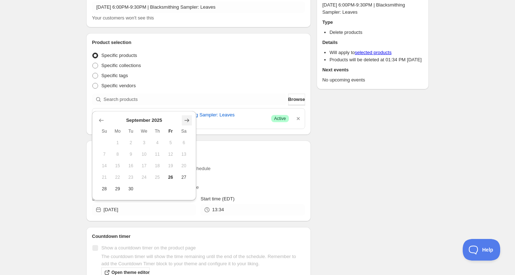
click at [186, 120] on icon "Show next month, October 2025" at bounding box center [187, 121] width 5 height 4
click at [186, 120] on icon "Show next month, November 2025" at bounding box center [187, 121] width 5 height 4
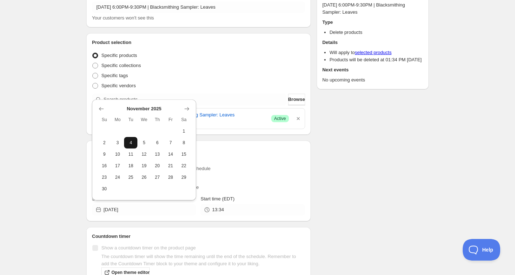
click at [129, 143] on span "4" at bounding box center [131, 143] width 8 height 6
type input "2025-11-04"
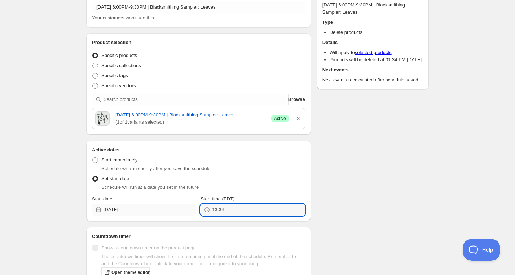
drag, startPoint x: 230, startPoint y: 220, endPoint x: 178, endPoint y: 215, distance: 52.6
click at [181, 215] on div "Start date 2025-11-04 Start time (EDT) 13:34" at bounding box center [198, 205] width 213 height 20
type input "21:30"
click at [346, 187] on div "Schedule name Tuesday, November 4th | 6:00PM-9:30PM | Blacksmithing Sampler: Le…" at bounding box center [254, 141] width 348 height 322
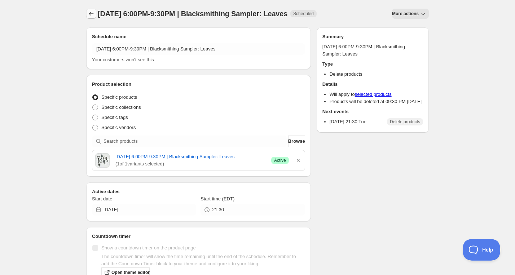
click at [89, 12] on icon "Schedules" at bounding box center [91, 13] width 7 height 7
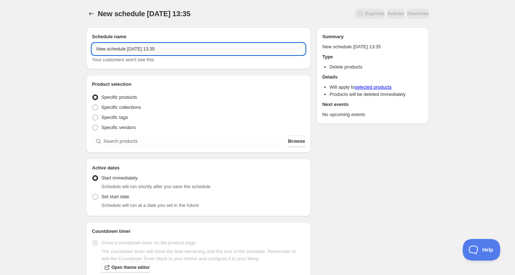
click at [152, 53] on input "New schedule Sep 26 2025 13:35" at bounding box center [198, 49] width 213 height 12
paste input "Friday, November 7th | 6:00PM-10:00PM | Welded Metal Sculpture Date Night"
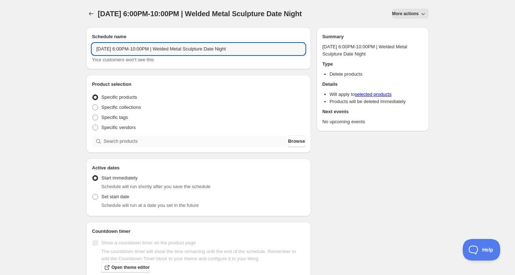
type input "Friday, November 7th | 6:00PM-10:00PM | Welded Metal Sculpture Date Night"
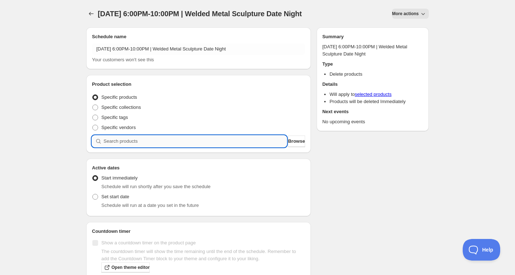
click at [156, 137] on input "search" at bounding box center [195, 142] width 183 height 12
paste input "search"
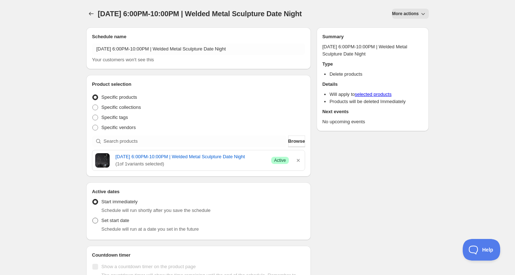
click at [119, 223] on label "Set start date" at bounding box center [110, 221] width 37 height 10
click at [93, 218] on input "Set start date" at bounding box center [92, 218] width 0 height 0
radio input "true"
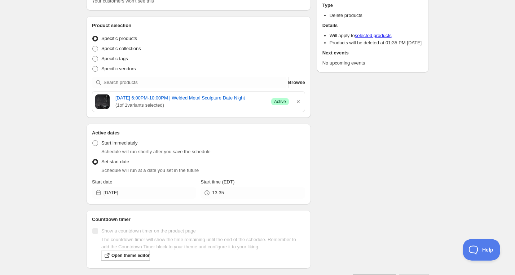
scroll to position [72, 0]
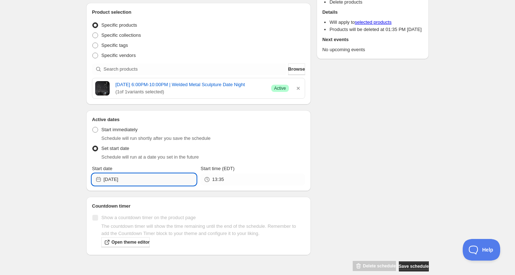
click at [139, 182] on input "[DATE]" at bounding box center [150, 180] width 93 height 12
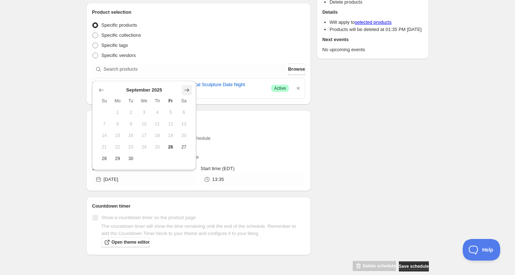
click at [188, 91] on icon "Show next month, October 2025" at bounding box center [186, 90] width 7 height 7
click at [189, 87] on icon "Show next month, November 2025" at bounding box center [186, 90] width 7 height 7
click at [170, 113] on span "7" at bounding box center [171, 113] width 8 height 6
type input "2025-11-07"
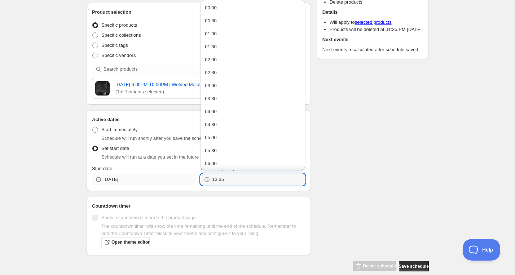
drag, startPoint x: 199, startPoint y: 186, endPoint x: 189, endPoint y: 187, distance: 10.1
click at [189, 185] on div "Start date 2025-11-07 Start time (EDT) 13:35" at bounding box center [198, 175] width 213 height 20
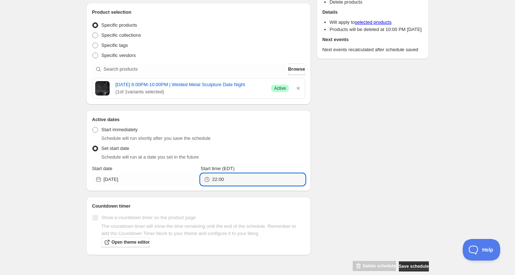
type input "22:00"
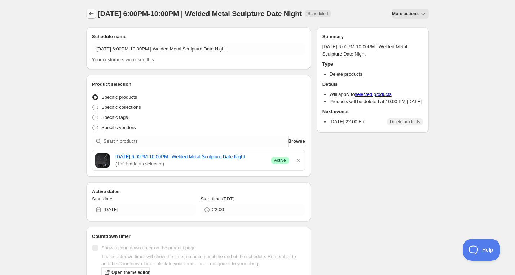
click at [88, 14] on icon "Schedules" at bounding box center [91, 13] width 7 height 7
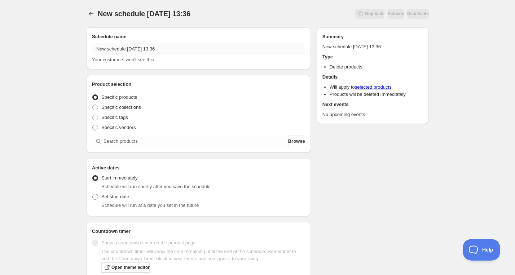
click at [140, 50] on input "New schedule Sep 26 2025 13:36" at bounding box center [198, 49] width 213 height 12
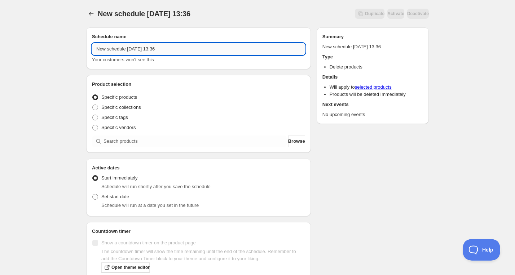
click at [140, 50] on input "New schedule Sep 26 2025 13:36" at bounding box center [198, 49] width 213 height 12
paste input "Saturday, December 6th | 6:00PM-10:00PM | Welded Metal Sculpture Date Night"
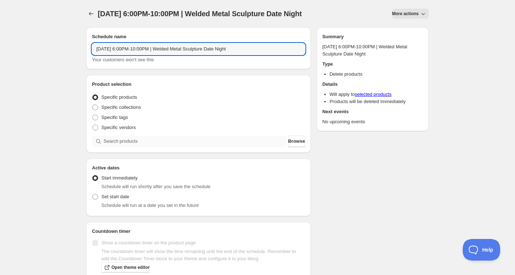
type input "Saturday, December 6th | 6:00PM-10:00PM | Welded Metal Sculpture Date Night"
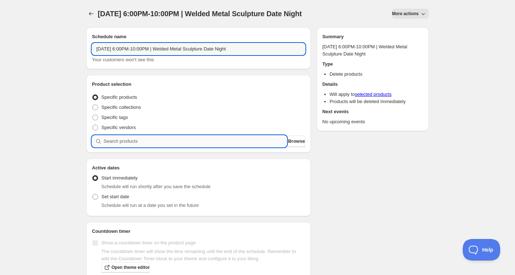
click at [148, 145] on input "search" at bounding box center [195, 142] width 183 height 12
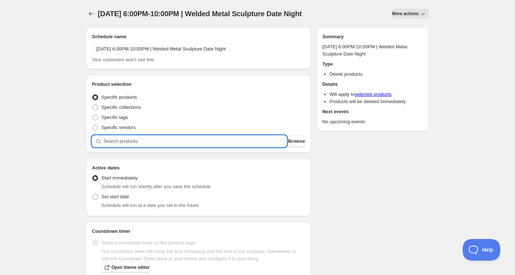
paste input "search"
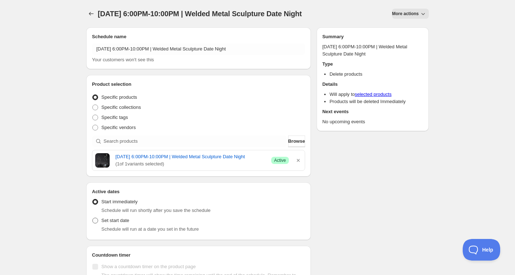
click at [100, 226] on label "Set start date" at bounding box center [110, 221] width 37 height 10
click at [93, 218] on input "Set start date" at bounding box center [92, 218] width 0 height 0
radio input "true"
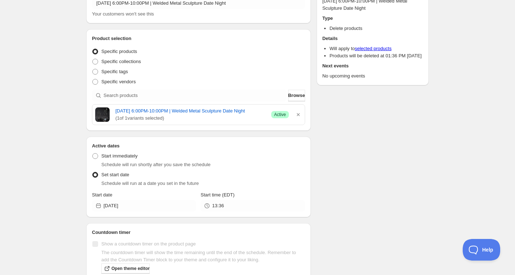
scroll to position [82, 0]
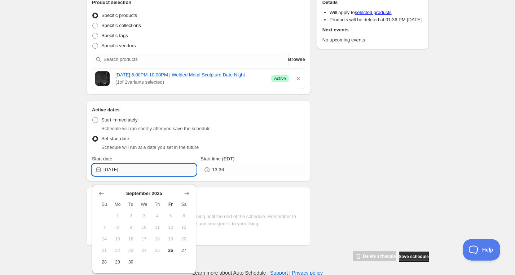
click at [140, 175] on input "[DATE]" at bounding box center [150, 170] width 93 height 12
click at [187, 192] on icon "Show next month, October 2025" at bounding box center [186, 193] width 7 height 7
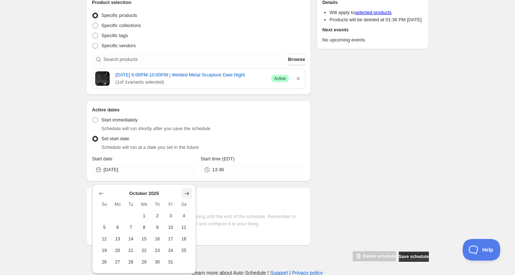
click at [187, 192] on icon "Show next month, November 2025" at bounding box center [186, 193] width 7 height 7
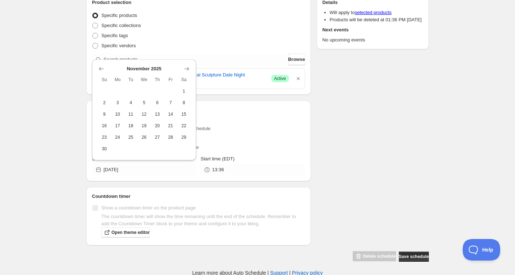
click at [181, 69] on div at bounding box center [144, 68] width 93 height 7
click at [185, 67] on icon "Show next month, December 2025" at bounding box center [186, 68] width 7 height 7
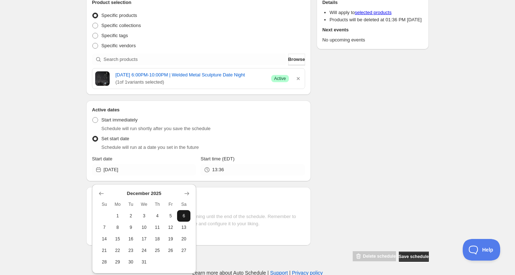
click at [183, 215] on span "6" at bounding box center [184, 216] width 8 height 6
type input "2025-12-06"
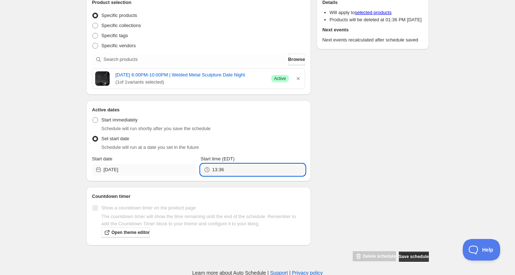
drag, startPoint x: 214, startPoint y: 175, endPoint x: 171, endPoint y: 175, distance: 42.9
click at [173, 175] on div "Start date 2025-12-06 Start time (EDT) 13:36" at bounding box center [198, 165] width 213 height 20
type input "22:00"
click at [353, 179] on div "Schedule name Saturday, December 6th | 6:00PM-10:00PM | Welded Metal Sculpture …" at bounding box center [254, 101] width 348 height 322
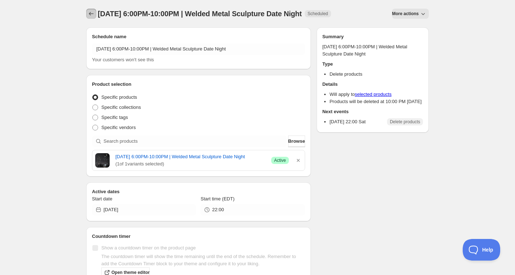
click at [89, 13] on icon "Schedules" at bounding box center [91, 13] width 7 height 7
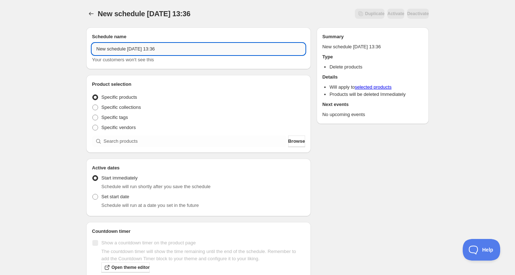
click at [165, 49] on input "New schedule Sep 26 2025 13:36" at bounding box center [198, 49] width 213 height 12
paste input "Tuesday, December 16th | 6:30PM-8:30PM | Make Your Own Gnocchi"
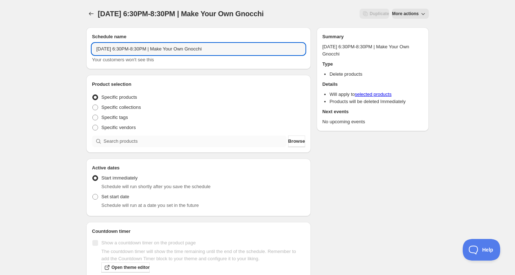
type input "Tuesday, December 16th | 6:30PM-8:30PM | Make Your Own Gnocchi"
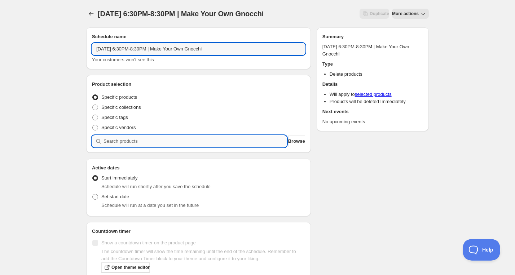
click at [138, 142] on input "search" at bounding box center [195, 142] width 183 height 12
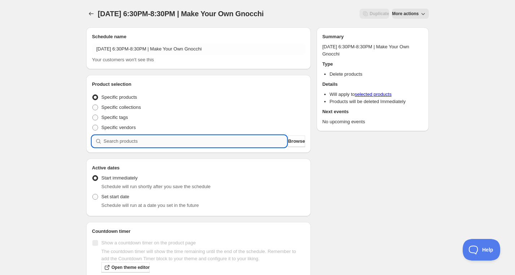
paste input "search"
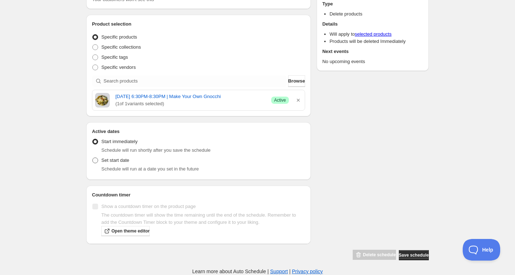
click at [100, 162] on label "Set start date" at bounding box center [110, 160] width 37 height 10
click at [93, 158] on input "Set start date" at bounding box center [92, 158] width 0 height 0
radio input "true"
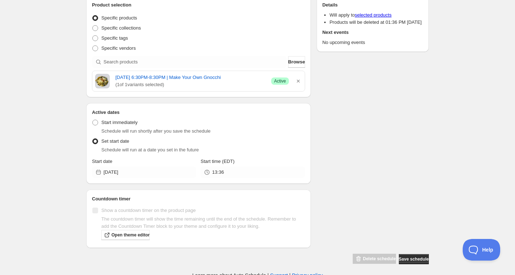
scroll to position [88, 0]
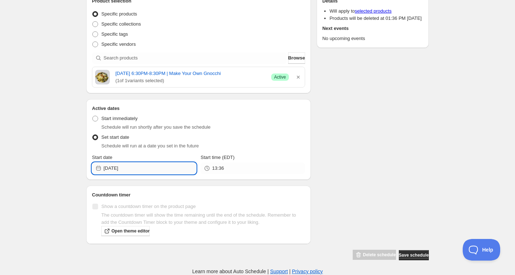
click at [135, 173] on input "[DATE]" at bounding box center [150, 169] width 93 height 12
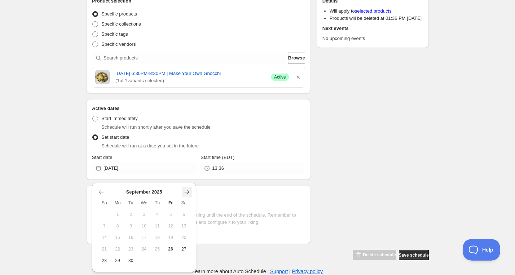
click at [188, 190] on icon "Show next month, October 2025" at bounding box center [187, 192] width 5 height 4
click at [188, 190] on icon "Show next month, November 2025" at bounding box center [187, 192] width 5 height 4
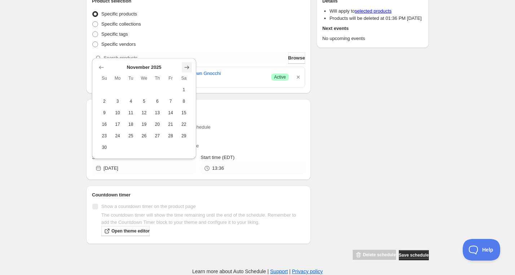
click at [187, 66] on icon "Show next month, December 2025" at bounding box center [187, 68] width 5 height 4
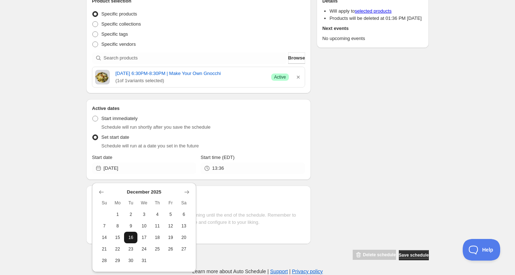
click at [128, 235] on span "16" at bounding box center [131, 238] width 8 height 6
type input "2025-12-16"
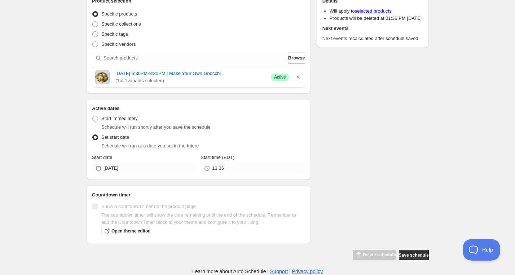
drag, startPoint x: 233, startPoint y: 162, endPoint x: 206, endPoint y: 167, distance: 27.6
click at [204, 166] on div "Start time (EDT) 13:36" at bounding box center [253, 164] width 104 height 20
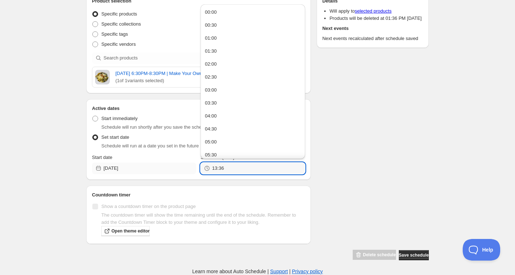
drag, startPoint x: 203, startPoint y: 170, endPoint x: 193, endPoint y: 170, distance: 10.1
click at [193, 170] on div "Start date 2025-12-16 Start time (EDT) 13:36" at bounding box center [198, 164] width 213 height 20
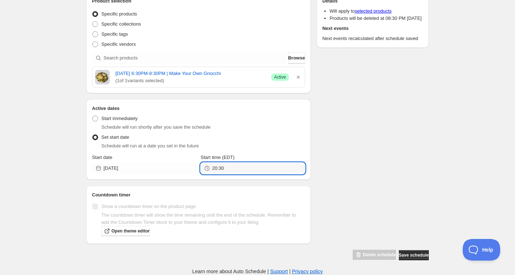
type input "20:30"
click at [349, 142] on div "Schedule name Tuesday, December 16th | 6:30PM-8:30PM | Make Your Own Gnocchi Yo…" at bounding box center [254, 99] width 348 height 322
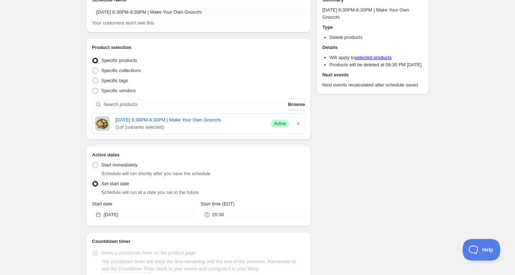
scroll to position [0, 0]
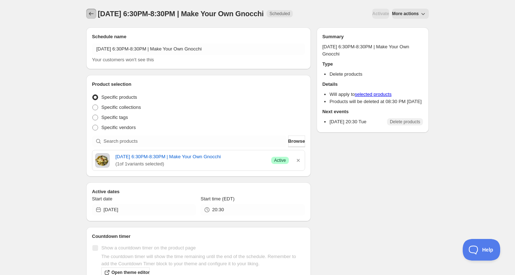
click at [91, 17] on button "Schedules" at bounding box center [91, 14] width 10 height 10
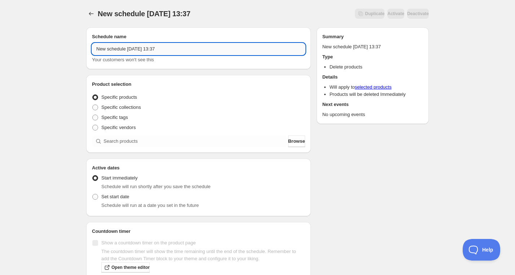
click at [144, 52] on input "New schedule Sep 26 2025 13:37" at bounding box center [198, 49] width 213 height 12
paste input "Thursday, December 18th | 6:30PM-8:30PM | Make Your Own Gnocchi"
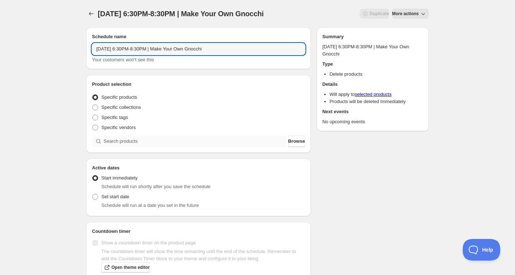
type input "Thursday, December 18th | 6:30PM-8:30PM | Make Your Own Gnocchi"
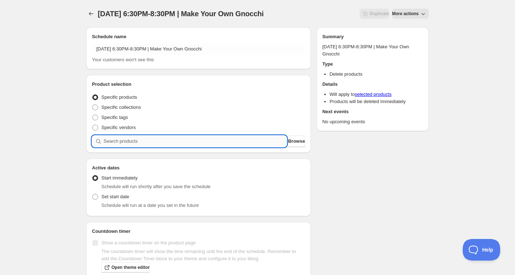
click at [158, 139] on input "search" at bounding box center [195, 142] width 183 height 12
paste input "search"
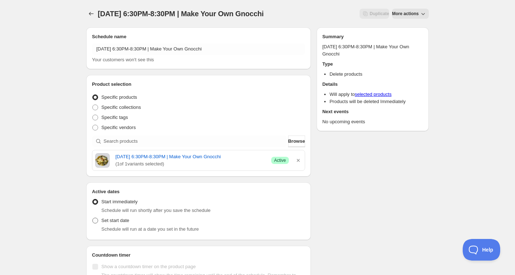
click at [95, 226] on label "Set start date" at bounding box center [110, 221] width 37 height 10
click at [93, 218] on input "Set start date" at bounding box center [92, 218] width 0 height 0
radio input "true"
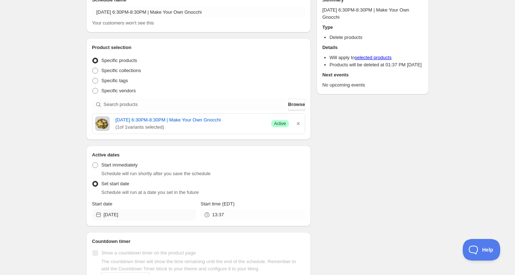
scroll to position [58, 0]
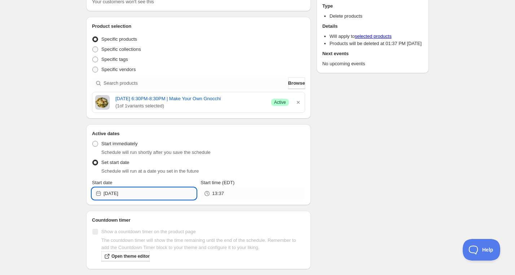
click at [147, 199] on input "[DATE]" at bounding box center [150, 194] width 93 height 12
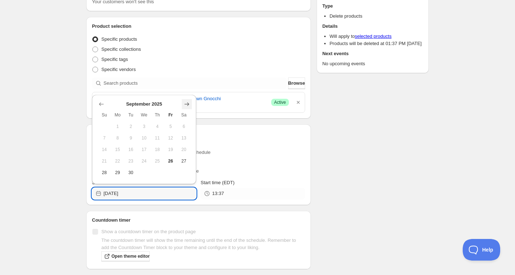
click at [188, 107] on icon "Show next month, October 2025" at bounding box center [186, 104] width 7 height 7
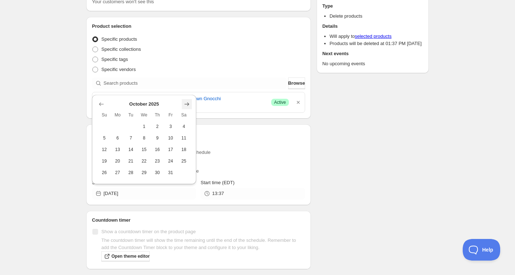
click at [188, 103] on icon "Show next month, November 2025" at bounding box center [187, 104] width 5 height 4
click at [189, 93] on icon "Show next month, December 2025" at bounding box center [187, 93] width 5 height 4
click at [154, 151] on span "18" at bounding box center [158, 150] width 8 height 6
type input "2025-12-18"
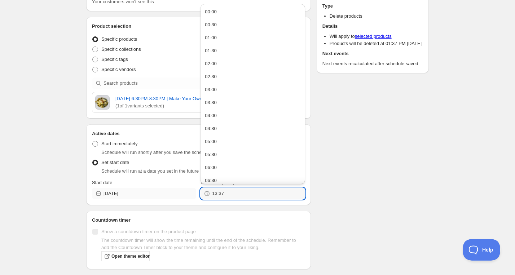
drag, startPoint x: 216, startPoint y: 201, endPoint x: 190, endPoint y: 201, distance: 25.6
click at [190, 199] on div "Start date 2025-12-18 Start time (EDT) 13:37" at bounding box center [198, 189] width 213 height 20
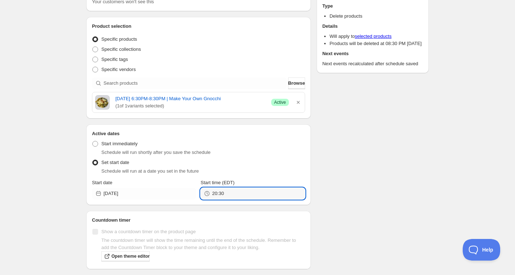
type input "20:30"
click at [397, 159] on div "Schedule name Thursday, December 18th | 6:30PM-8:30PM | Make Your Own Gnocchi Y…" at bounding box center [254, 125] width 348 height 322
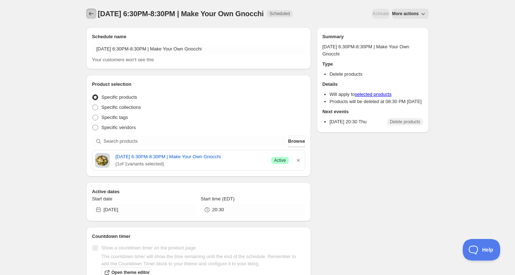
click at [88, 12] on icon "Schedules" at bounding box center [91, 13] width 7 height 7
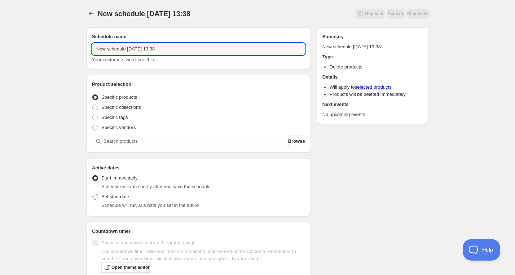
click at [134, 53] on input "New schedule Sep 26 2025 13:38" at bounding box center [198, 49] width 213 height 12
paste input "Saturday, November 8th | 9:00AM-12:00PM | Glass Fusing Sampler: Thanksgiving Pl…"
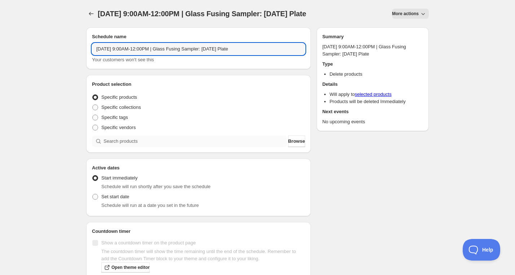
type input "Saturday, November 8th | 9:00AM-12:00PM | Glass Fusing Sampler: Thanksgiving Pl…"
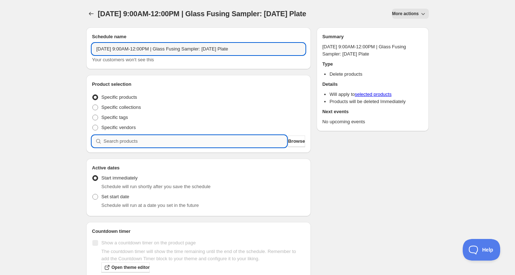
click at [144, 147] on input "search" at bounding box center [195, 142] width 183 height 12
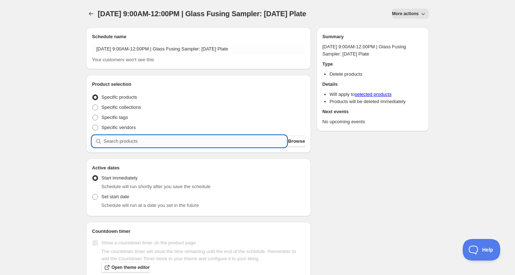
paste input "search"
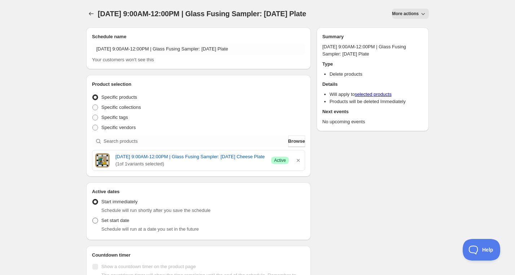
click at [104, 223] on span "Set start date" at bounding box center [115, 220] width 28 height 5
click at [93, 218] on input "Set start date" at bounding box center [92, 218] width 0 height 0
radio input "true"
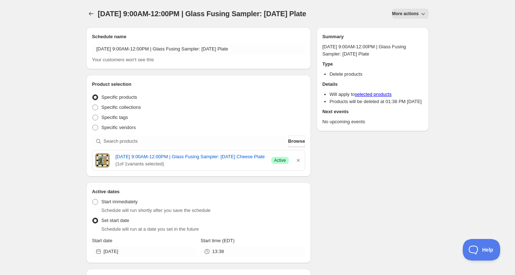
scroll to position [58, 0]
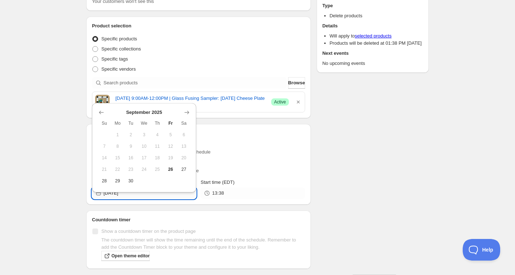
click at [144, 199] on input "[DATE]" at bounding box center [150, 194] width 93 height 12
click at [185, 110] on icon "Show next month, October 2025" at bounding box center [186, 112] width 7 height 7
click at [187, 110] on icon "Show next month, November 2025" at bounding box center [186, 112] width 7 height 7
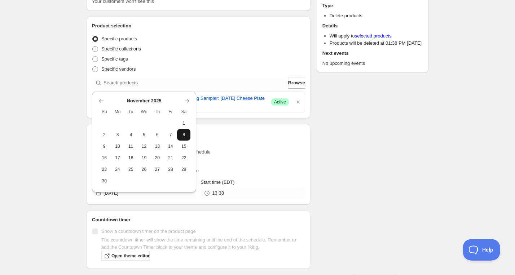
click at [185, 134] on span "8" at bounding box center [184, 135] width 8 height 6
type input "2025-11-08"
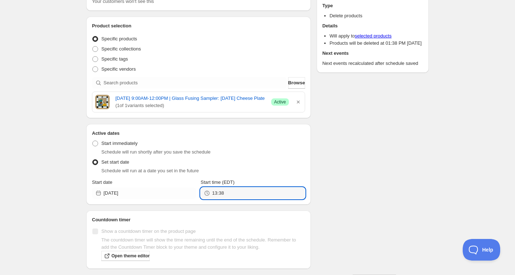
drag, startPoint x: 208, startPoint y: 207, endPoint x: 198, endPoint y: 206, distance: 10.8
click at [200, 199] on div "Start date 2025-11-08 Start time (EDT) 13:38" at bounding box center [198, 189] width 213 height 20
type input "12:00"
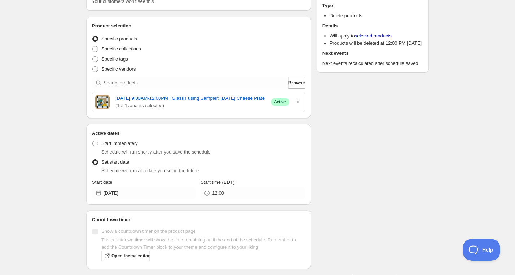
click at [377, 171] on div "Schedule name Saturday, November 8th | 9:00AM-12:00PM | Glass Fusing Sampler: T…" at bounding box center [254, 124] width 348 height 322
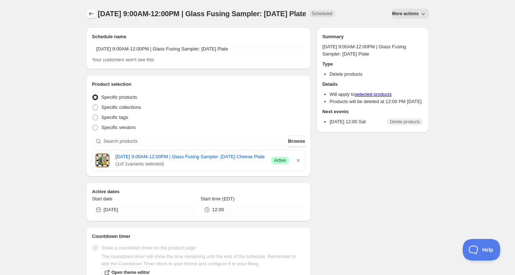
click at [94, 12] on icon "Schedules" at bounding box center [91, 13] width 7 height 7
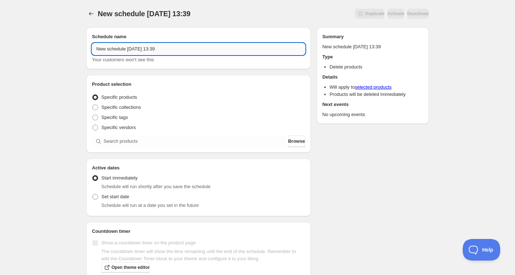
click at [156, 49] on input "New schedule Sep 26 2025 13:39" at bounding box center [198, 49] width 213 height 12
paste input "Saturday, November 15th | 2:00PM-5:00PM | Jewelry Sampler: Chainmaille"
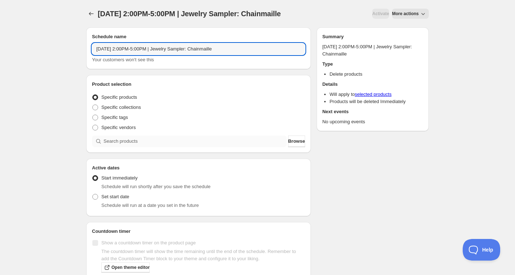
type input "Saturday, November 15th | 2:00PM-5:00PM | Jewelry Sampler: Chainmaille"
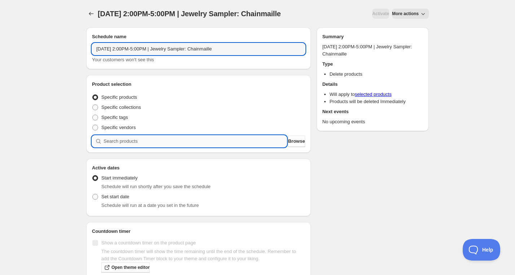
click at [161, 138] on input "search" at bounding box center [195, 142] width 183 height 12
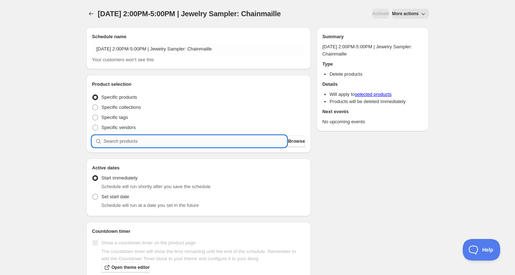
paste input "search"
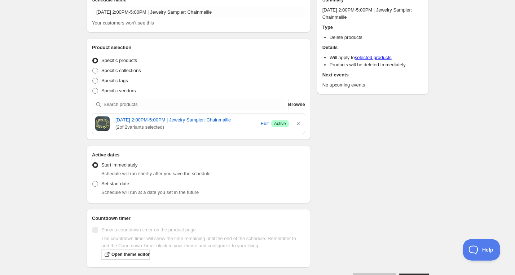
scroll to position [62, 0]
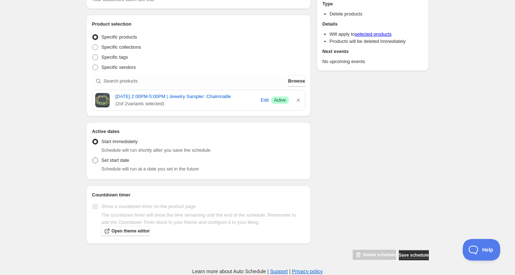
click at [118, 163] on span "Set start date" at bounding box center [115, 160] width 28 height 5
click at [93, 158] on input "Set start date" at bounding box center [92, 158] width 0 height 0
radio input "true"
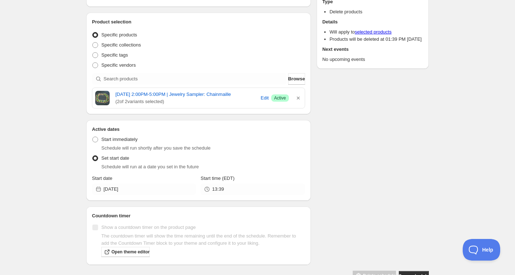
click at [138, 201] on div "Active dates Active Date Type Start immediately Schedule will run shortly after…" at bounding box center [198, 160] width 225 height 81
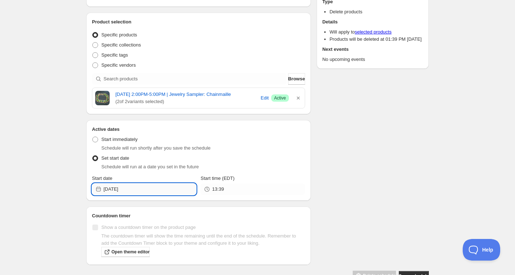
click at [138, 195] on input "[DATE]" at bounding box center [150, 190] width 93 height 12
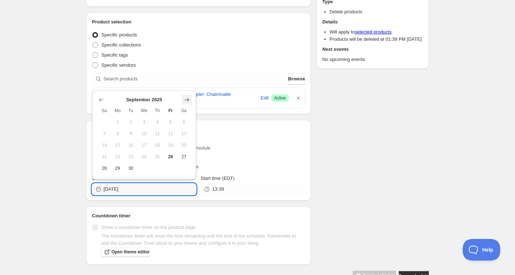
click at [185, 96] on icon "Show next month, October 2025" at bounding box center [186, 99] width 7 height 7
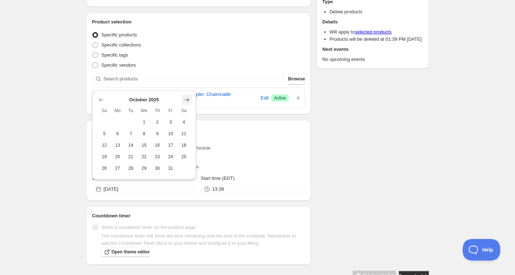
click at [189, 96] on icon "Show next month, November 2025" at bounding box center [186, 99] width 7 height 7
click at [178, 132] on button "15" at bounding box center [183, 134] width 13 height 12
type input "2025-11-15"
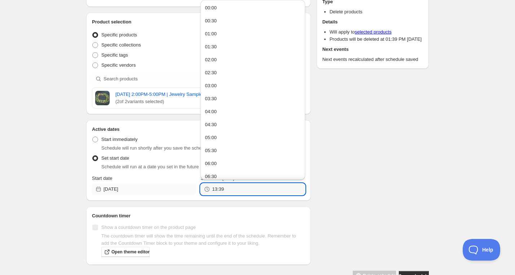
drag, startPoint x: 231, startPoint y: 197, endPoint x: 173, endPoint y: 196, distance: 57.7
click at [173, 195] on div "Start date 2025-11-15 Start time (EDT) 13:39" at bounding box center [198, 185] width 213 height 20
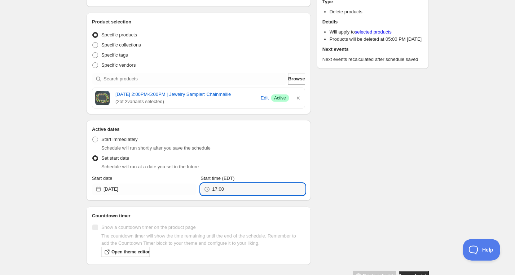
type input "17:00"
click at [305, 170] on div "Active dates Active Date Type Start immediately Schedule will run shortly after…" at bounding box center [198, 160] width 225 height 81
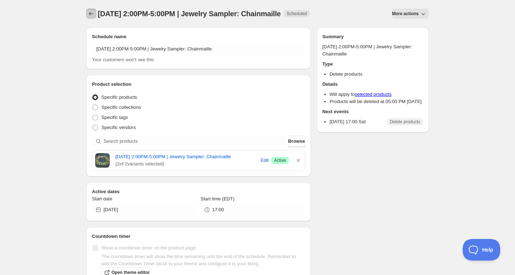
click at [88, 15] on icon "Schedules" at bounding box center [91, 13] width 7 height 7
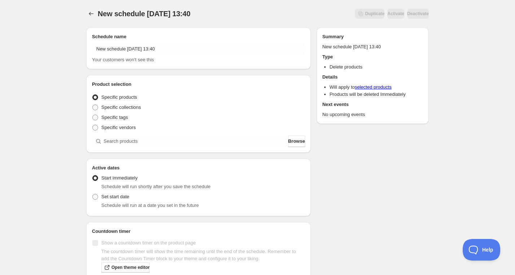
click at [144, 42] on div "Schedule name New schedule Sep 26 2025 13:40 Your customers won't see this" at bounding box center [198, 48] width 213 height 30
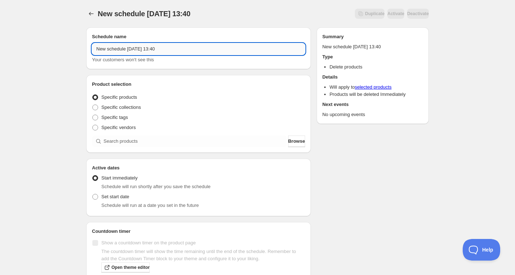
click at [141, 52] on input "New schedule Sep 26 2025 13:40" at bounding box center [198, 49] width 213 height 12
paste input "Monday, December 1st | 5:30PM-7:30PM | Introduction to the Beautiful Art of Sta…"
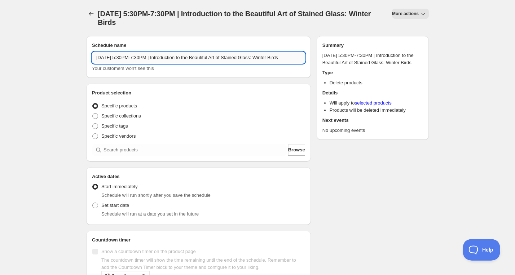
scroll to position [0, 27]
type input "Monday, December 1st | 5:30PM-7:30PM | Introduction to the Beautiful Art of Sta…"
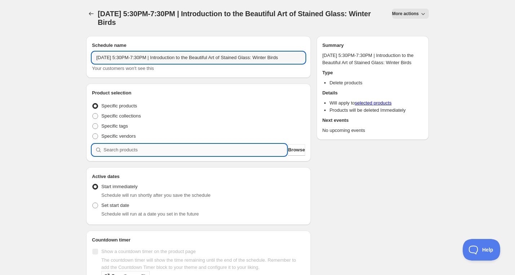
click at [149, 154] on input "search" at bounding box center [195, 150] width 183 height 12
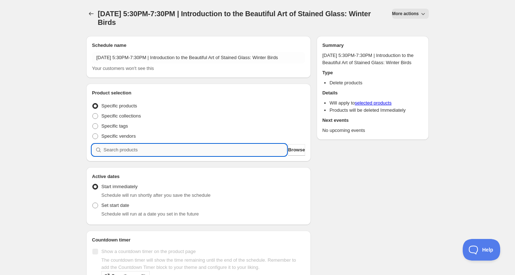
paste input "search"
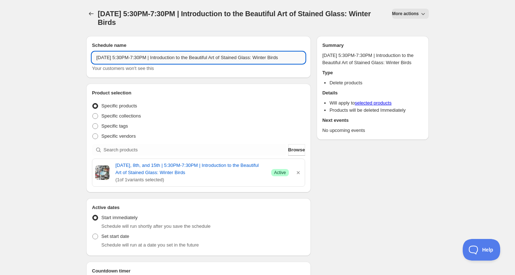
click at [146, 58] on input "Monday, December 1st | 5:30PM-7:30PM | Introduction to the Beautiful Art of Sta…" at bounding box center [198, 58] width 213 height 12
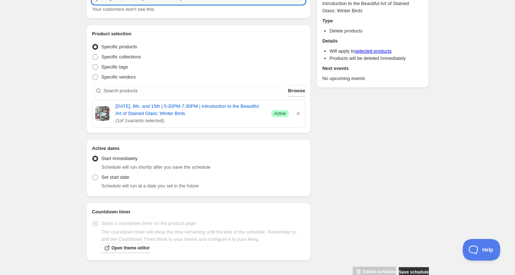
scroll to position [71, 0]
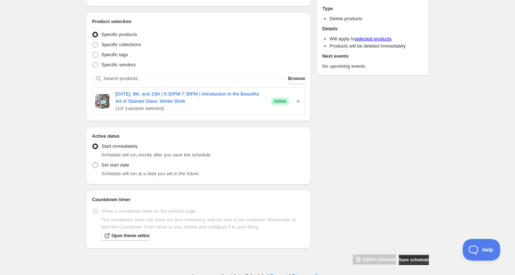
type input "Monday, December 1st, 8th, and 15th | 5:30PM-7:30PM | Introduction to the Beaut…"
click at [112, 166] on span "Set start date" at bounding box center [115, 164] width 28 height 5
click at [93, 163] on input "Set start date" at bounding box center [92, 162] width 0 height 0
radio input "true"
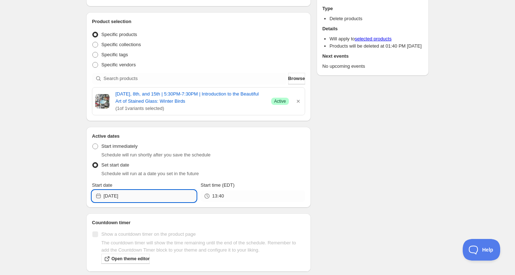
click at [132, 194] on input "[DATE]" at bounding box center [150, 196] width 93 height 12
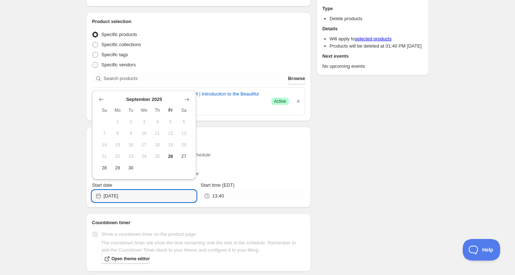
click at [193, 101] on div "September 2025 Su Mo Tu We Th Fr Sa 1 2 3 4 5 6 7 8 9 10 11 12 13 14 15 16 17 1…" at bounding box center [144, 134] width 104 height 89
click at [186, 96] on icon "Show next month, October 2025" at bounding box center [186, 99] width 7 height 7
click at [186, 96] on icon "Show next month, November 2025" at bounding box center [186, 99] width 7 height 7
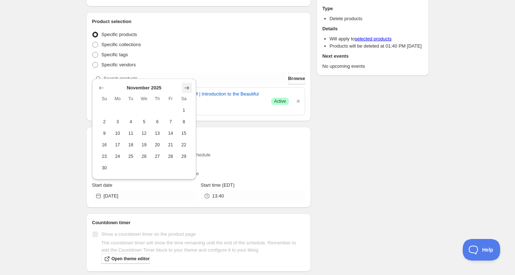
click at [185, 85] on icon "Show next month, December 2025" at bounding box center [186, 87] width 7 height 7
click at [117, 120] on span "1" at bounding box center [118, 122] width 8 height 6
type input "2025-12-01"
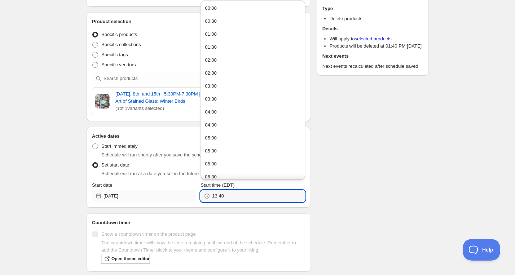
drag, startPoint x: 239, startPoint y: 194, endPoint x: 194, endPoint y: 194, distance: 45.4
click at [194, 194] on div "Start date 2025-12-01 Start time (EDT) 13:40" at bounding box center [198, 192] width 213 height 20
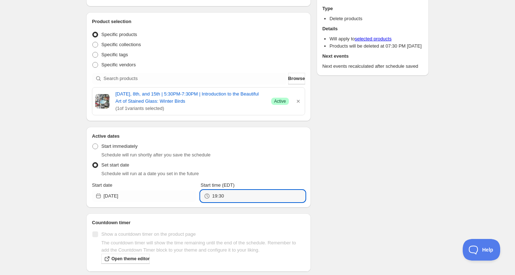
type input "19:30"
click at [386, 182] on div "Schedule name Monday, December 1st, 8th, and 15th | 5:30PM-7:30PM | Introductio…" at bounding box center [254, 124] width 348 height 330
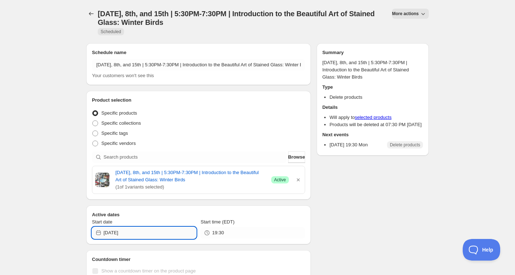
click at [152, 235] on input "2025-12-01" at bounding box center [150, 233] width 93 height 12
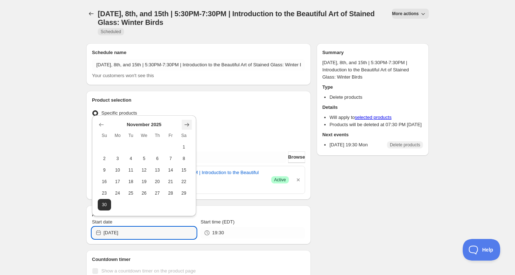
click at [184, 126] on icon "Show next month, December 2025" at bounding box center [186, 124] width 7 height 7
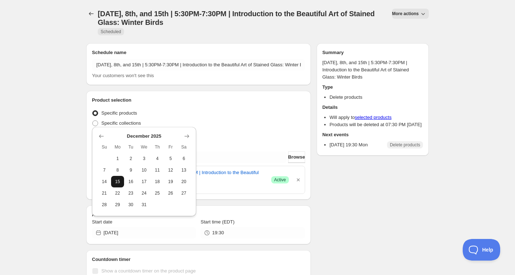
click at [124, 181] on button "15" at bounding box center [117, 182] width 13 height 12
type input "2025-12-15"
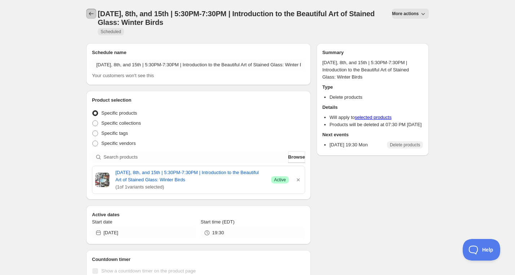
click at [88, 18] on button "Schedules" at bounding box center [91, 14] width 10 height 10
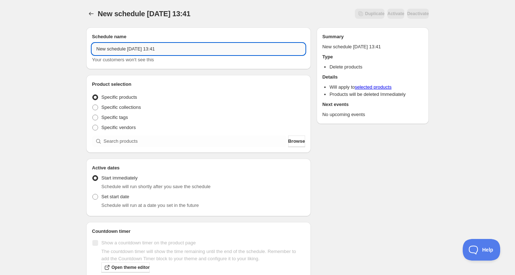
click at [151, 52] on input "New schedule Sep 26 2025 13:41" at bounding box center [198, 49] width 213 height 12
paste input "Monday, December 1st | 6:30PM-8:30PM | Paper Marbling"
type input "Monday, December 1st | 6:30PM-8:30PM | Paper Marbling"
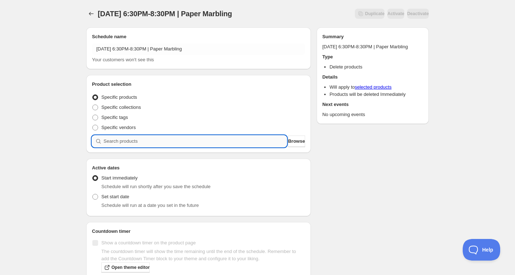
click at [153, 136] on input "search" at bounding box center [195, 142] width 183 height 12
paste input "search"
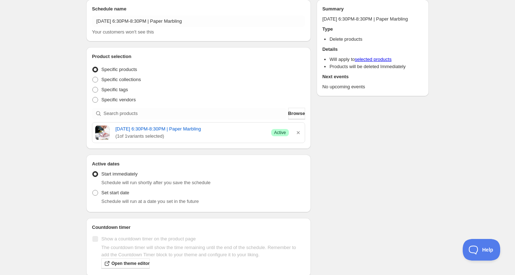
scroll to position [43, 0]
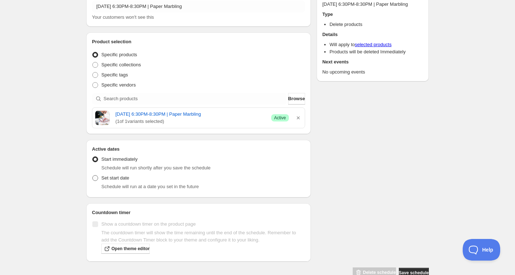
click at [119, 177] on span "Set start date" at bounding box center [115, 177] width 28 height 5
click at [93, 176] on input "Set start date" at bounding box center [92, 175] width 0 height 0
radio input "true"
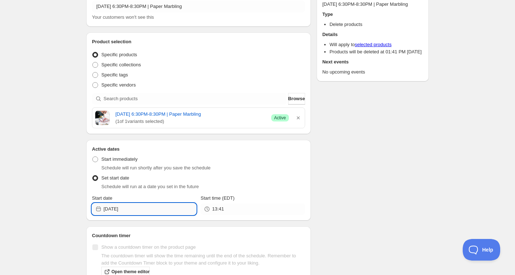
click at [132, 210] on input "[DATE]" at bounding box center [150, 209] width 93 height 12
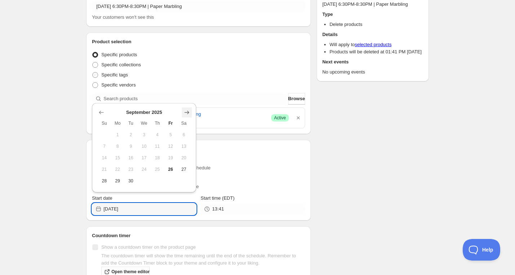
click at [184, 110] on icon "Show next month, October 2025" at bounding box center [186, 112] width 7 height 7
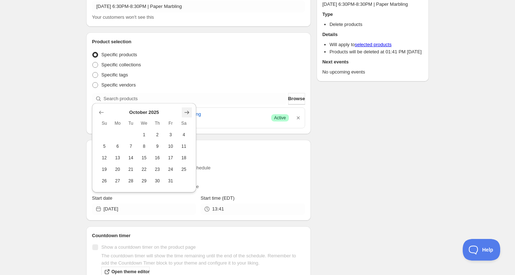
click at [190, 110] on icon "Show next month, November 2025" at bounding box center [186, 112] width 7 height 7
click at [186, 102] on icon "Show next month, December 2025" at bounding box center [186, 100] width 7 height 7
click at [116, 133] on span "1" at bounding box center [118, 135] width 8 height 6
type input "2025-12-01"
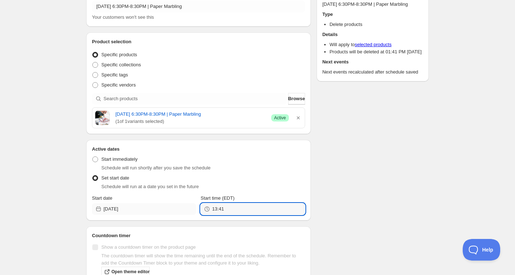
drag, startPoint x: 239, startPoint y: 206, endPoint x: 187, endPoint y: 206, distance: 51.9
click at [193, 206] on div "Start date 2025-12-01 Start time (EDT) 13:41" at bounding box center [198, 205] width 213 height 20
type input "0"
type input "20:30"
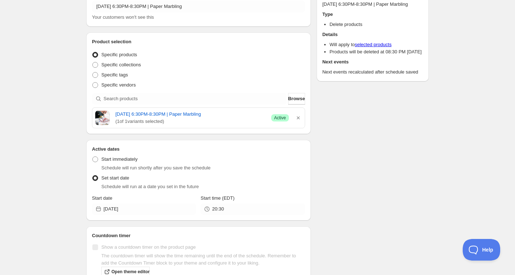
click at [345, 180] on div "Schedule name Monday, December 1st | 6:30PM-8:30PM | Paper Marbling Your custom…" at bounding box center [254, 140] width 348 height 322
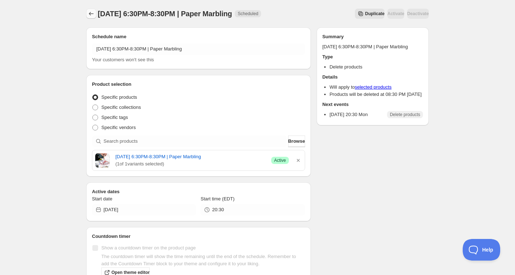
click at [90, 13] on icon "Schedules" at bounding box center [91, 14] width 5 height 4
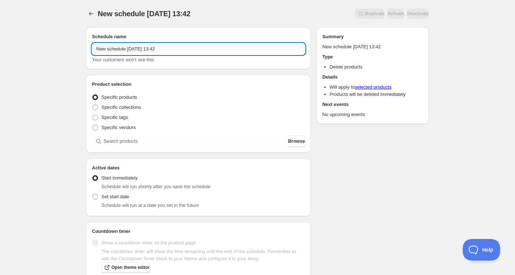
click at [141, 50] on input "New schedule Sep 26 2025 13:42" at bounding box center [198, 49] width 213 height 12
paste input "Wednesday, December 3rd | 6:30PM-8:30PM | Paint Pouring Canvas Art"
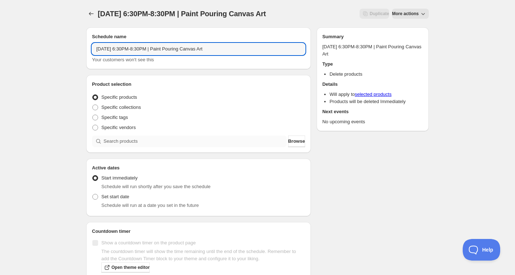
type input "Wednesday, December 3rd | 6:30PM-8:30PM | Paint Pouring Canvas Art"
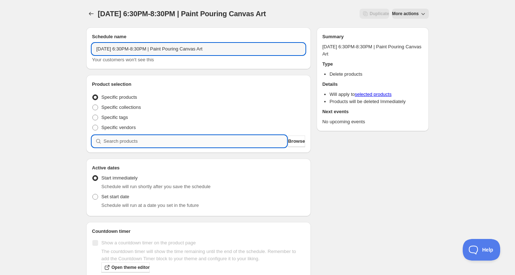
click at [148, 142] on input "search" at bounding box center [195, 142] width 183 height 12
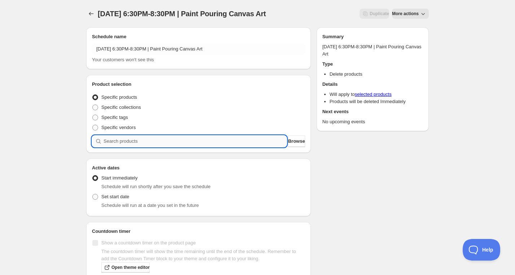
paste input "search"
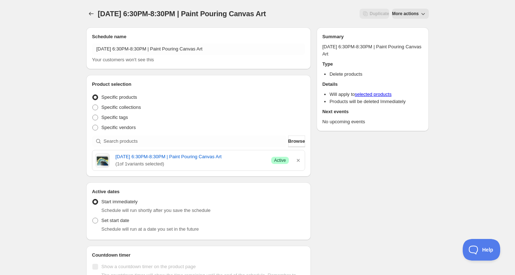
scroll to position [23, 0]
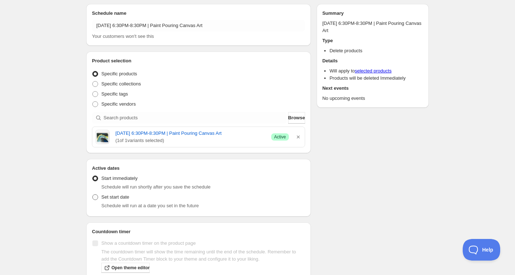
click at [115, 200] on span "Set start date" at bounding box center [115, 196] width 28 height 5
click at [93, 195] on input "Set start date" at bounding box center [92, 194] width 0 height 0
radio input "true"
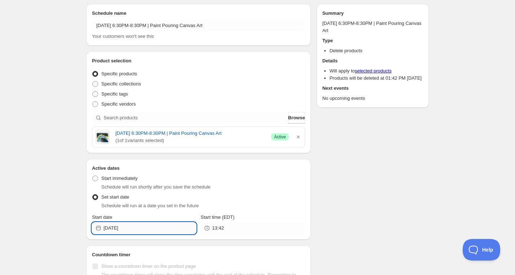
click at [138, 232] on input "[DATE]" at bounding box center [150, 229] width 93 height 12
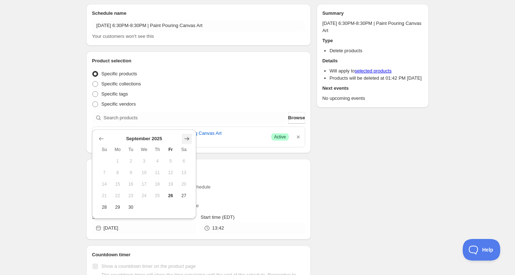
click at [184, 138] on icon "Show next month, October 2025" at bounding box center [186, 138] width 7 height 7
click at [186, 137] on icon "Show next month, November 2025" at bounding box center [186, 138] width 7 height 7
click at [187, 128] on icon "Show next month, December 2025" at bounding box center [187, 128] width 5 height 4
click at [144, 160] on span "3" at bounding box center [144, 161] width 8 height 6
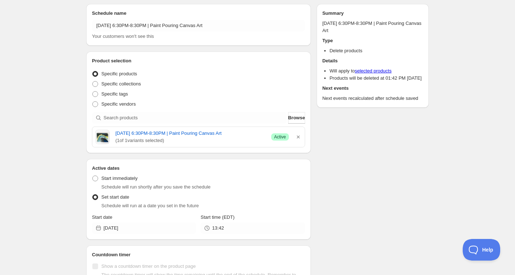
type input "2025-12-03"
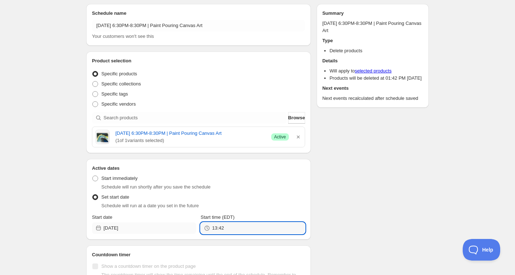
drag, startPoint x: 229, startPoint y: 235, endPoint x: 179, endPoint y: 235, distance: 49.8
click at [186, 234] on div "Start date 2025-12-03 Start time (EDT) 13:42" at bounding box center [198, 224] width 213 height 20
type input "20:30"
click at [391, 204] on div "Schedule name Wednesday, December 3rd | 6:30PM-8:30PM | Paint Pouring Canvas Ar…" at bounding box center [254, 159] width 348 height 322
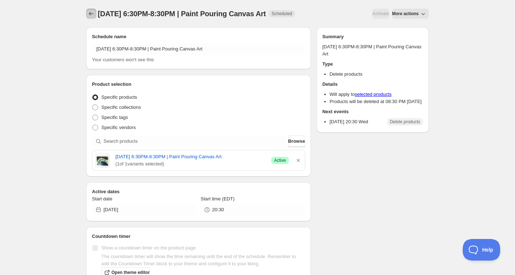
click at [89, 14] on icon "Schedules" at bounding box center [91, 13] width 7 height 7
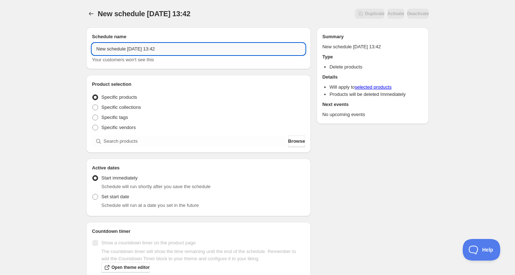
click at [146, 52] on input "New schedule Sep 26 2025 13:42" at bounding box center [198, 49] width 213 height 12
paste input "Tuesday, December 9th | 6:30PM-8:30PM | Paint Poured Coasters"
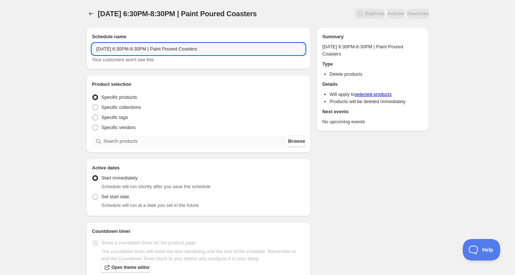
type input "Tuesday, December 9th | 6:30PM-8:30PM | Paint Poured Coasters"
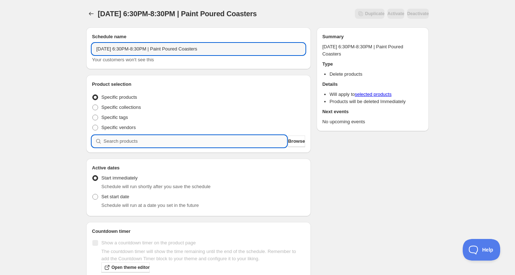
click at [156, 140] on input "search" at bounding box center [195, 142] width 183 height 12
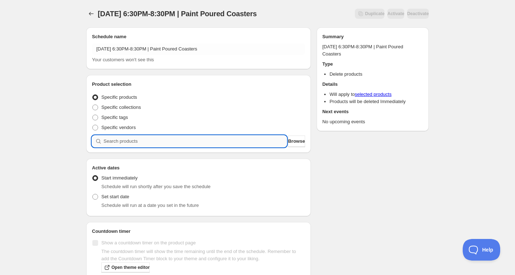
paste input "search"
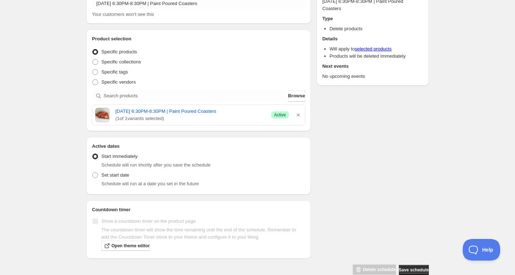
scroll to position [49, 0]
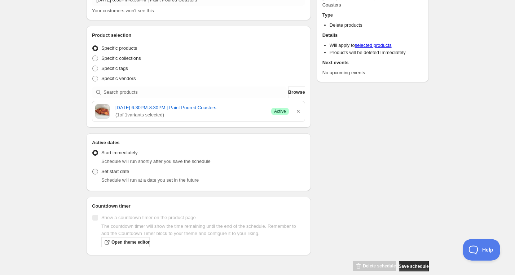
click at [116, 172] on span "Set start date" at bounding box center [115, 171] width 28 height 5
click at [93, 169] on input "Set start date" at bounding box center [92, 169] width 0 height 0
radio input "true"
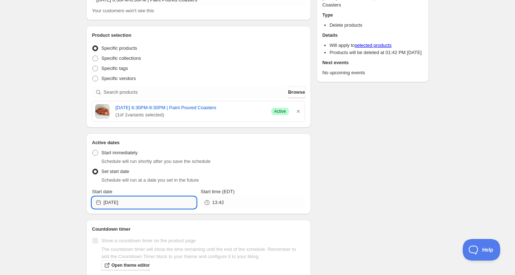
click at [146, 202] on input "[DATE]" at bounding box center [150, 203] width 93 height 12
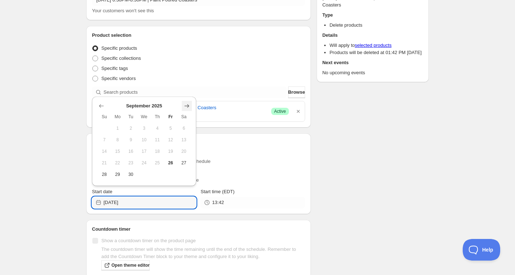
click at [184, 106] on icon "Show next month, October 2025" at bounding box center [186, 105] width 7 height 7
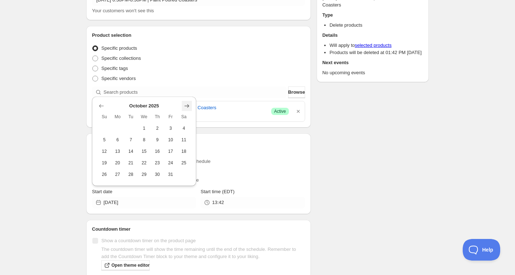
click at [187, 104] on icon "Show next month, November 2025" at bounding box center [186, 105] width 7 height 7
click at [189, 91] on icon "Show next month, December 2025" at bounding box center [186, 94] width 7 height 7
click at [132, 142] on span "9" at bounding box center [131, 140] width 8 height 6
type input "2025-12-09"
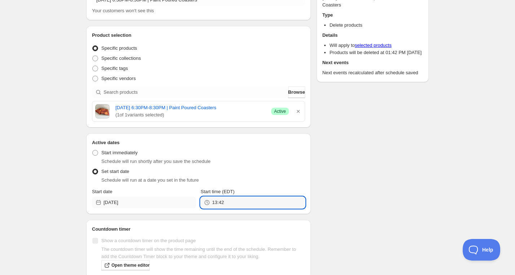
drag, startPoint x: 219, startPoint y: 200, endPoint x: 189, endPoint y: 200, distance: 30.3
click at [191, 200] on div "Start date 2025-12-09 Start time (EDT) 13:42" at bounding box center [198, 198] width 213 height 20
type input "20:30"
click at [352, 194] on div "Schedule name Tuesday, December 9th | 6:30PM-8:30PM | Paint Poured Coasters You…" at bounding box center [254, 134] width 348 height 322
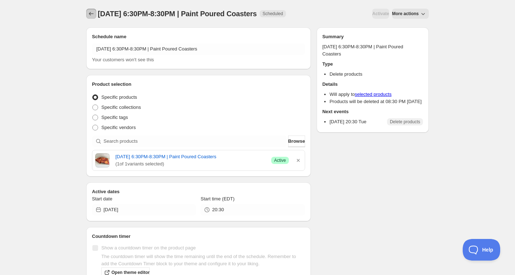
click at [88, 12] on icon "Schedules" at bounding box center [91, 13] width 7 height 7
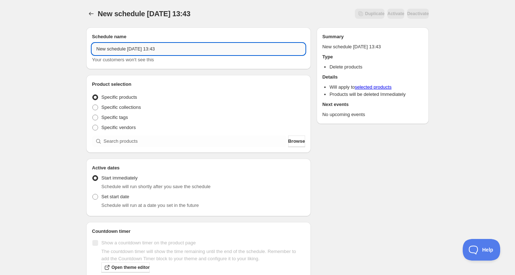
click at [135, 53] on input "New schedule Sep 26 2025 13:43" at bounding box center [198, 49] width 213 height 12
paste input "Thursday, December 11th | 6:30PM-8:30PM | Resin Canvas Art"
type input "Thursday, December 11th | 6:30PM-8:30PM | Resin Canvas Art"
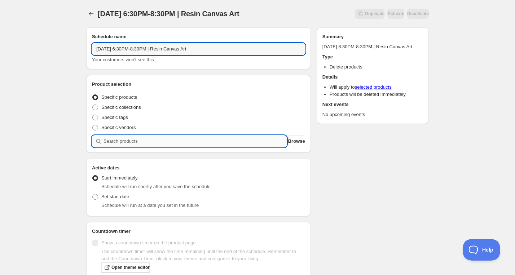
click at [139, 139] on input "search" at bounding box center [195, 142] width 183 height 12
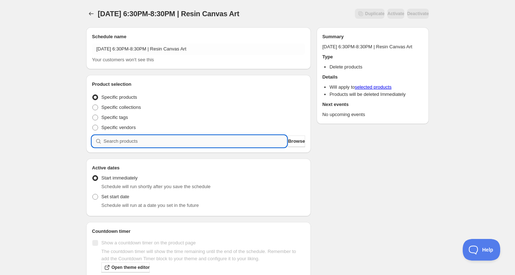
paste input "search"
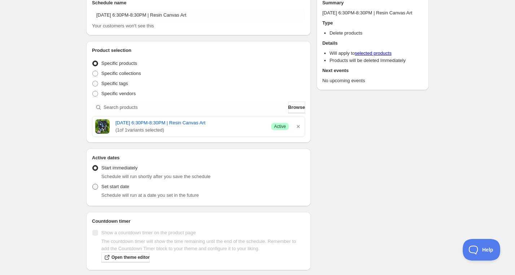
scroll to position [41, 0]
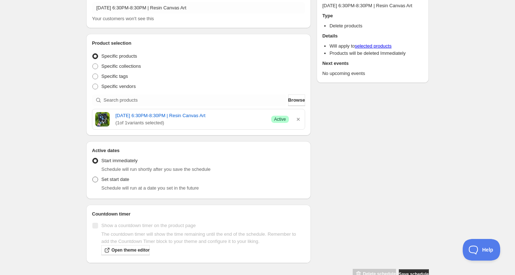
click at [111, 182] on span "Set start date" at bounding box center [115, 179] width 28 height 7
click at [93, 177] on input "Set start date" at bounding box center [92, 177] width 0 height 0
radio input "true"
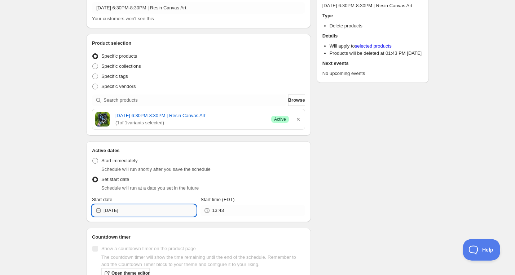
click at [127, 207] on input "[DATE]" at bounding box center [150, 211] width 93 height 12
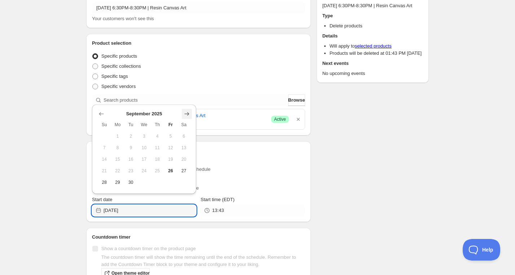
click at [189, 116] on icon "Show next month, October 2025" at bounding box center [186, 113] width 7 height 7
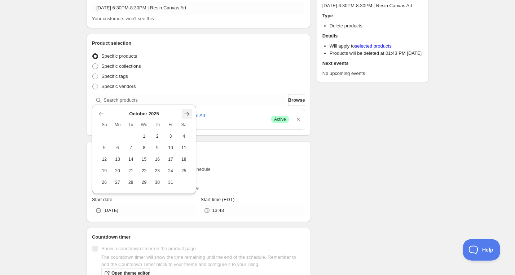
click at [187, 113] on icon "Show next month, November 2025" at bounding box center [186, 113] width 7 height 7
click at [187, 102] on icon "Show next month, December 2025" at bounding box center [187, 103] width 5 height 4
click at [158, 148] on span "11" at bounding box center [158, 148] width 8 height 6
type input "2025-12-11"
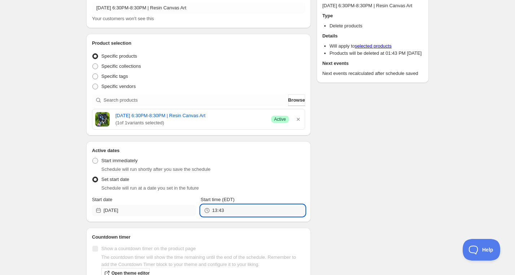
drag, startPoint x: 212, startPoint y: 211, endPoint x: 184, endPoint y: 211, distance: 27.8
click at [187, 211] on div "Start date 2025-12-11 Start time (EDT) 13:43" at bounding box center [198, 206] width 213 height 20
type input "20:30"
click at [346, 186] on div "Schedule name Thursday, December 11th | 6:30PM-8:30PM | Resin Canvas Art Your c…" at bounding box center [254, 142] width 348 height 322
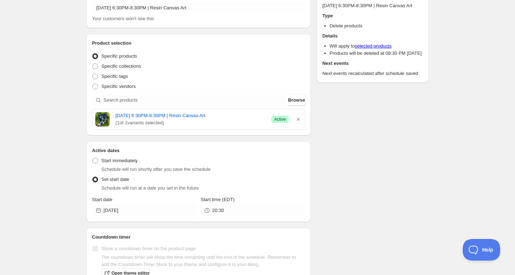
scroll to position [0, 0]
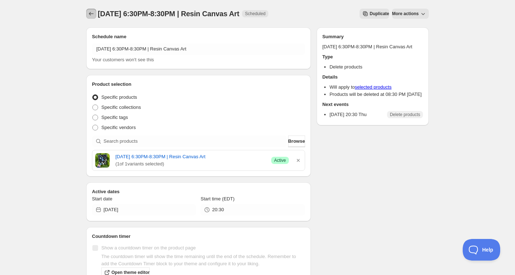
click at [89, 18] on button "Schedules" at bounding box center [91, 14] width 10 height 10
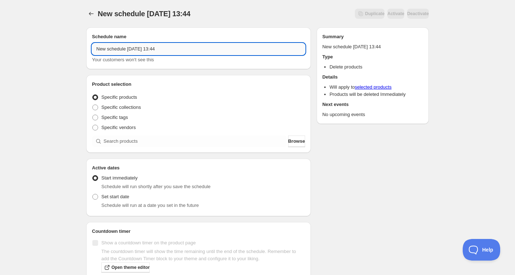
click at [171, 47] on input "New schedule Sep 26 2025 13:44" at bounding box center [198, 49] width 213 height 12
paste input "Monday, December 15th | 6:30PM-8:30PM | Paint Poured Vinyl Record Clocks"
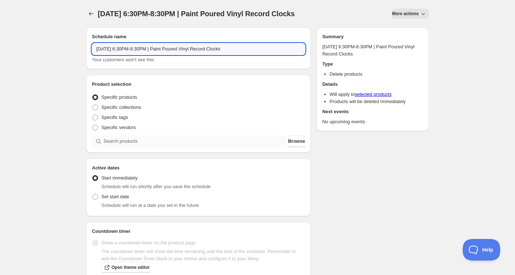
type input "Monday, December 15th | 6:30PM-8:30PM | Paint Poured Vinyl Record Clocks"
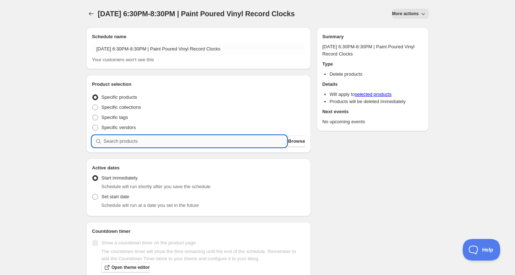
click at [166, 145] on input "search" at bounding box center [195, 142] width 183 height 12
paste input "search"
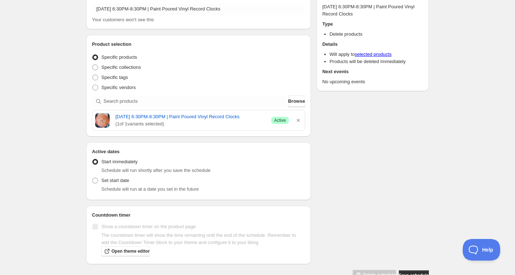
scroll to position [52, 0]
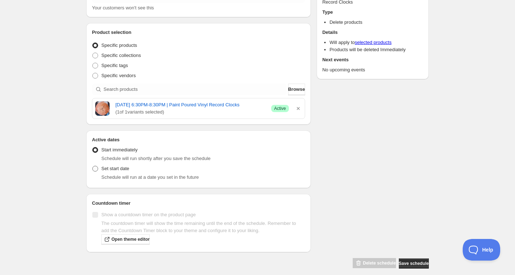
click at [107, 171] on span "Set start date" at bounding box center [115, 168] width 28 height 5
click at [93, 166] on input "Set start date" at bounding box center [92, 166] width 0 height 0
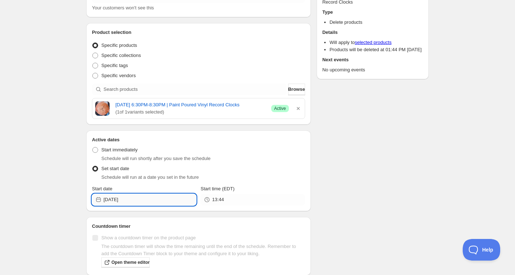
click at [136, 206] on input "[DATE]" at bounding box center [150, 200] width 93 height 12
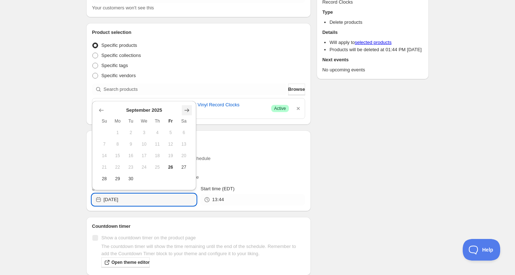
click at [184, 108] on icon "Show next month, October 2025" at bounding box center [186, 110] width 7 height 7
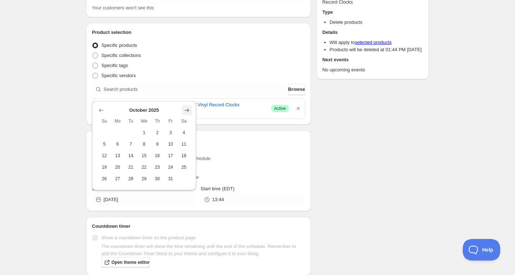
click at [184, 108] on icon "Show next month, November 2025" at bounding box center [186, 110] width 7 height 7
click at [188, 101] on icon "Show next month, December 2025" at bounding box center [186, 98] width 7 height 7
click at [112, 158] on button "15" at bounding box center [117, 156] width 13 height 12
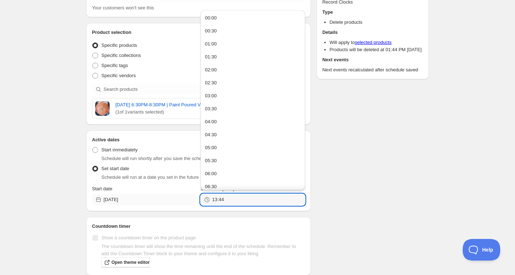
drag, startPoint x: 246, startPoint y: 208, endPoint x: 184, endPoint y: 208, distance: 61.3
click at [187, 206] on div "Start date 2025-12-15 Start time (EDT) 13:44" at bounding box center [198, 195] width 213 height 20
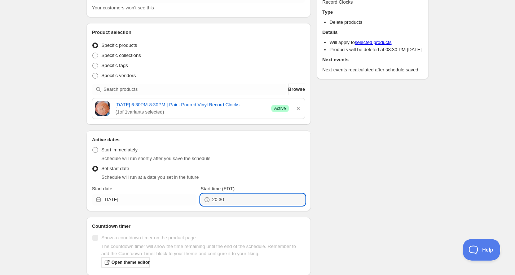
click at [396, 207] on div "Schedule name Monday, December 15th | 6:30PM-8:30PM | Paint Poured Vinyl Record…" at bounding box center [254, 131] width 348 height 322
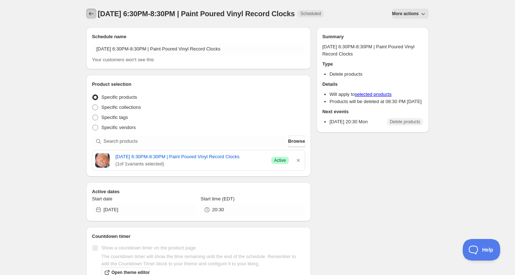
click at [91, 14] on icon "Schedules" at bounding box center [91, 13] width 7 height 7
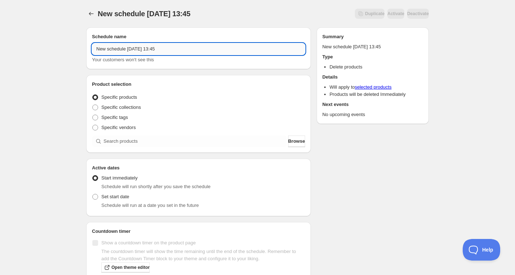
click at [133, 49] on input "New schedule Sep 26 2025 13:45" at bounding box center [198, 49] width 213 height 12
paste input "Saturday, December 6th | 9:00AM-12:00PM | Glass Flameworking Specialty Sampler:…"
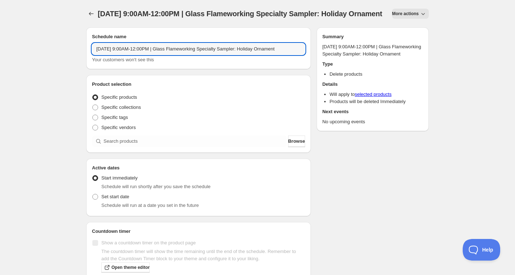
click at [141, 153] on div "Product selection Entity type Specific products Specific collections Specific t…" at bounding box center [198, 114] width 225 height 78
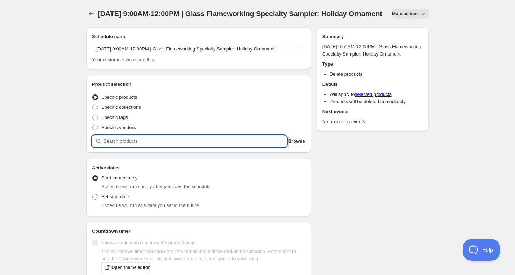
click at [144, 147] on input "search" at bounding box center [195, 142] width 183 height 12
paste input "search"
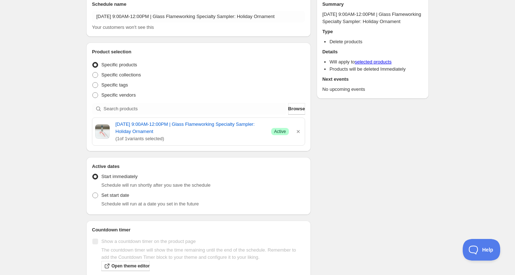
scroll to position [44, 0]
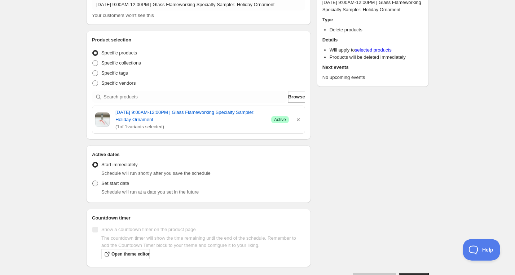
click at [120, 186] on span "Set start date" at bounding box center [115, 183] width 28 height 5
click at [93, 181] on input "Set start date" at bounding box center [92, 181] width 0 height 0
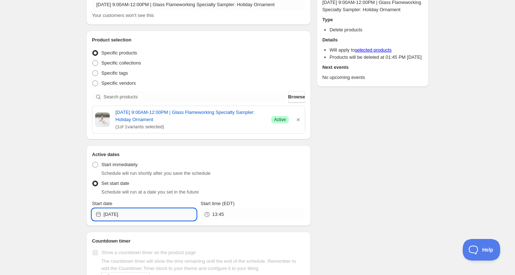
click at [129, 220] on input "[DATE]" at bounding box center [150, 215] width 93 height 12
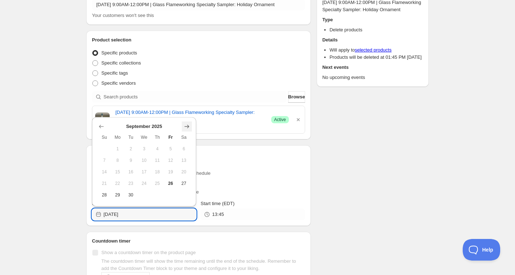
click at [187, 126] on icon "Show next month, October 2025" at bounding box center [186, 126] width 7 height 7
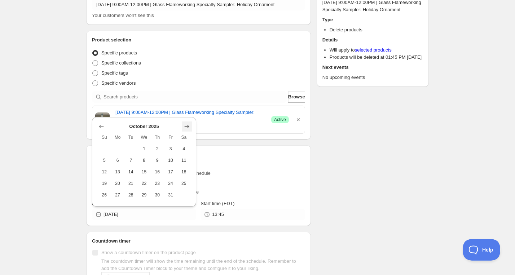
click at [187, 126] on icon "Show next month, November 2025" at bounding box center [186, 126] width 7 height 7
click at [188, 113] on icon "Show next month, December 2025" at bounding box center [186, 114] width 7 height 7
click at [178, 149] on button "6" at bounding box center [183, 149] width 13 height 12
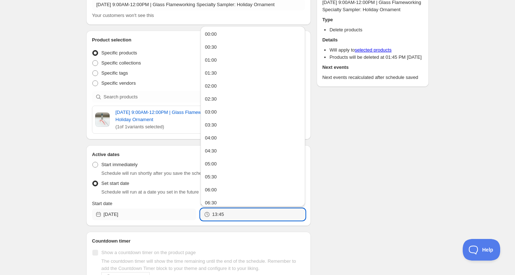
drag, startPoint x: 234, startPoint y: 224, endPoint x: 193, endPoint y: 221, distance: 41.6
click at [194, 220] on div "Start date 2025-12-06 Start time (EDT) 13:45" at bounding box center [198, 210] width 213 height 20
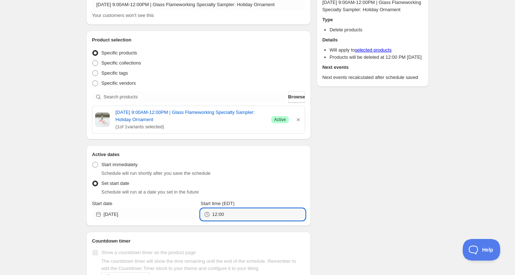
click at [353, 185] on div "Schedule name Saturday, December 6th | 9:00AM-12:00PM | Glass Flameworking Spec…" at bounding box center [254, 142] width 348 height 330
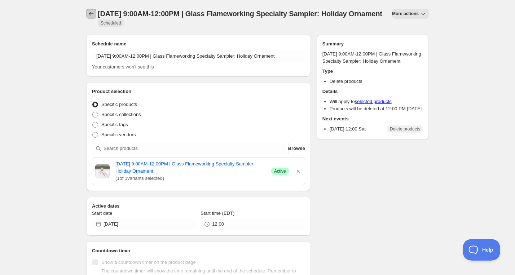
click at [87, 12] on button "Schedules" at bounding box center [91, 14] width 10 height 10
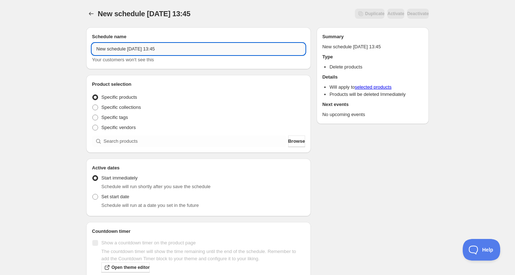
click at [145, 48] on input "New schedule Sep 26 2025 13:45" at bounding box center [198, 49] width 213 height 12
paste input "Friday, December 12th | 6:30PM-8:30PM | Seared Pork Chops With Cranberry Reduct…"
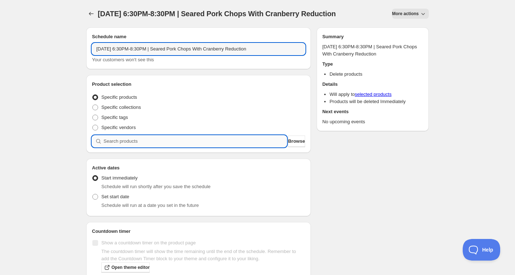
click at [162, 147] on input "search" at bounding box center [195, 142] width 183 height 12
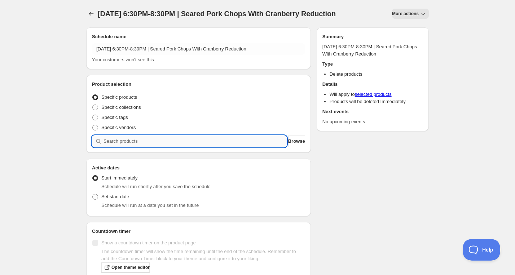
paste input "search"
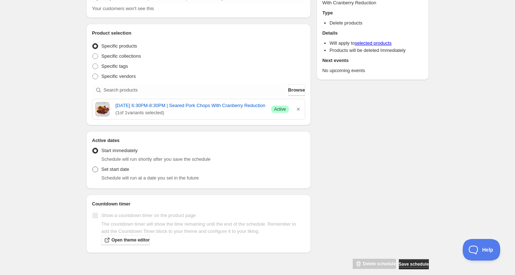
click at [110, 172] on span "Set start date" at bounding box center [115, 169] width 28 height 5
click at [93, 167] on input "Set start date" at bounding box center [92, 167] width 0 height 0
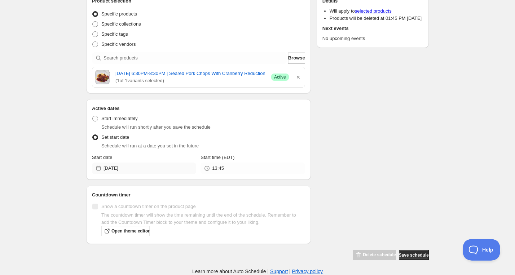
scroll to position [98, 0]
click at [139, 171] on input "[DATE]" at bounding box center [150, 169] width 93 height 12
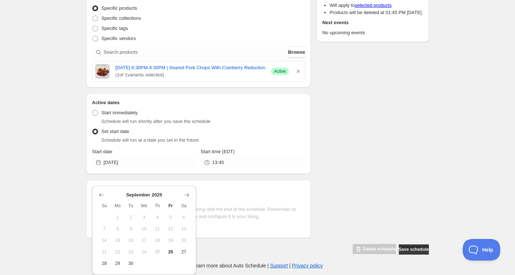
click at [195, 189] on div "September 2025 Su Mo Tu We Th Fr Sa 1 2 3 4 5 6 7 8 9 10 11 12 13 14 15 16 17 1…" at bounding box center [144, 230] width 104 height 89
click at [187, 192] on icon "Show next month, October 2025" at bounding box center [186, 195] width 7 height 7
click at [187, 192] on icon "Show next month, November 2025" at bounding box center [186, 195] width 7 height 7
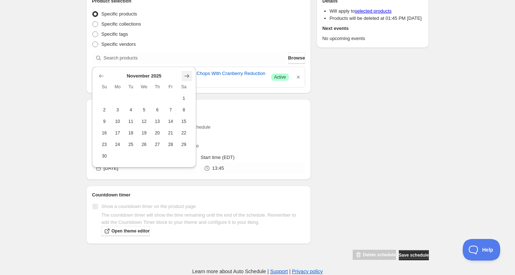
click at [186, 72] on icon "Show next month, December 2025" at bounding box center [186, 75] width 7 height 7
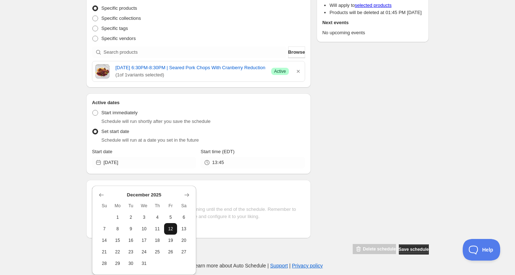
click at [170, 226] on span "12" at bounding box center [171, 229] width 8 height 6
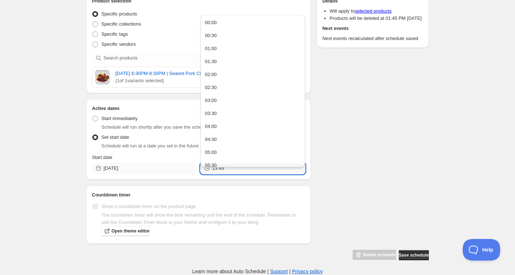
drag, startPoint x: 235, startPoint y: 170, endPoint x: 181, endPoint y: 170, distance: 54.5
click at [182, 170] on div "Start date 2025-12-12 Start time (EDT) 13:45" at bounding box center [198, 164] width 213 height 20
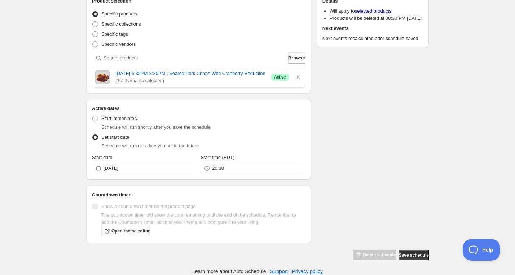
click at [375, 138] on div "Schedule name Friday, December 12th | 6:30PM-8:30PM | Seared Pork Chops With Cr…" at bounding box center [254, 99] width 348 height 322
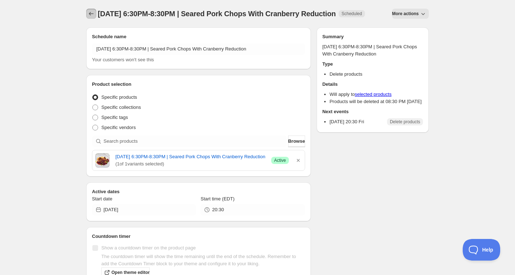
click at [88, 12] on icon "Schedules" at bounding box center [91, 13] width 7 height 7
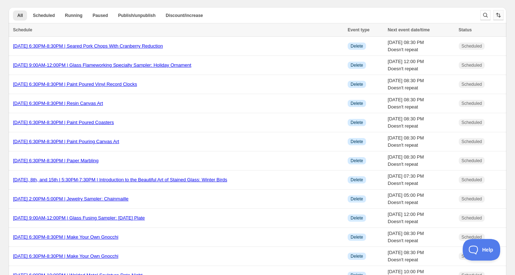
click at [496, 14] on icon "Sort the results" at bounding box center [498, 15] width 7 height 7
click at [484, 49] on span "Schedule name" at bounding box center [480, 48] width 32 height 5
click at [455, 46] on input "Schedule name" at bounding box center [455, 46] width 0 height 0
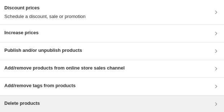
click at [80, 109] on div "Delete products" at bounding box center [112, 104] width 224 height 17
click at [119, 98] on div "Delete products" at bounding box center [112, 104] width 224 height 17
click at [107, 102] on div "Delete products" at bounding box center [111, 104] width 215 height 9
click at [83, 103] on div "Delete products" at bounding box center [111, 104] width 215 height 9
click at [62, 100] on div "Delete products" at bounding box center [111, 104] width 215 height 9
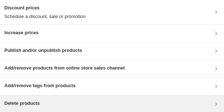
click at [52, 102] on div "Delete products" at bounding box center [111, 104] width 215 height 9
click at [69, 103] on div "Delete products" at bounding box center [111, 104] width 215 height 9
click at [45, 104] on div "Delete products" at bounding box center [111, 104] width 215 height 9
click at [141, 104] on div "Delete products" at bounding box center [111, 104] width 215 height 9
click at [40, 101] on h3 "Delete products" at bounding box center [21, 103] width 35 height 7
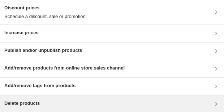
click at [59, 103] on div "Delete products" at bounding box center [111, 104] width 215 height 9
click at [111, 106] on div "Delete products" at bounding box center [111, 104] width 215 height 9
click at [76, 102] on div "Delete products" at bounding box center [111, 104] width 215 height 9
click at [124, 110] on div "Delete products" at bounding box center [112, 104] width 224 height 17
click at [83, 105] on div "Delete products" at bounding box center [111, 104] width 215 height 9
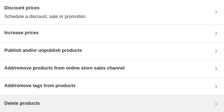
click at [80, 107] on div "Delete products" at bounding box center [111, 104] width 215 height 9
click at [93, 102] on div "Delete products" at bounding box center [111, 104] width 215 height 9
click at [104, 101] on div "Delete products" at bounding box center [111, 104] width 215 height 9
click at [144, 105] on div "Delete products" at bounding box center [111, 104] width 215 height 9
click at [91, 106] on div "Delete products" at bounding box center [111, 104] width 215 height 9
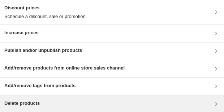
click at [61, 105] on div "Delete products" at bounding box center [111, 104] width 215 height 9
click at [57, 105] on div "Delete products" at bounding box center [111, 104] width 215 height 9
click at [102, 101] on div "Delete products" at bounding box center [111, 104] width 215 height 9
click at [65, 107] on div "Delete products" at bounding box center [111, 104] width 215 height 9
click at [76, 100] on div "Delete products" at bounding box center [111, 104] width 215 height 9
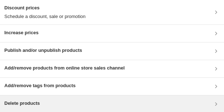
click at [118, 102] on div "Delete products" at bounding box center [111, 104] width 215 height 9
click at [138, 104] on div "Delete products" at bounding box center [111, 104] width 215 height 9
click at [160, 100] on div "Delete products" at bounding box center [111, 104] width 215 height 9
click at [87, 106] on div "Delete products" at bounding box center [111, 104] width 215 height 9
click at [153, 107] on div "Delete products" at bounding box center [111, 104] width 215 height 9
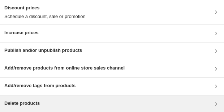
click at [112, 106] on div "Delete products" at bounding box center [111, 104] width 215 height 9
click at [80, 104] on div "Delete products" at bounding box center [111, 104] width 215 height 9
click at [49, 107] on div "Delete products" at bounding box center [111, 104] width 215 height 9
click at [135, 102] on div "Delete products" at bounding box center [111, 104] width 215 height 9
click at [104, 102] on div "Delete products" at bounding box center [111, 104] width 215 height 9
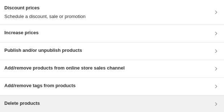
click at [49, 108] on div "Delete products" at bounding box center [112, 104] width 224 height 17
click at [60, 104] on div "Delete products" at bounding box center [111, 104] width 215 height 9
click at [55, 103] on div "Delete products" at bounding box center [111, 104] width 215 height 9
click at [80, 103] on div "Delete products" at bounding box center [111, 104] width 215 height 9
click at [32, 101] on h3 "Delete products" at bounding box center [21, 103] width 35 height 7
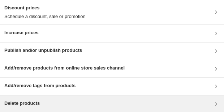
click at [114, 105] on div "Delete products" at bounding box center [111, 104] width 215 height 9
